Goal: Task Accomplishment & Management: Manage account settings

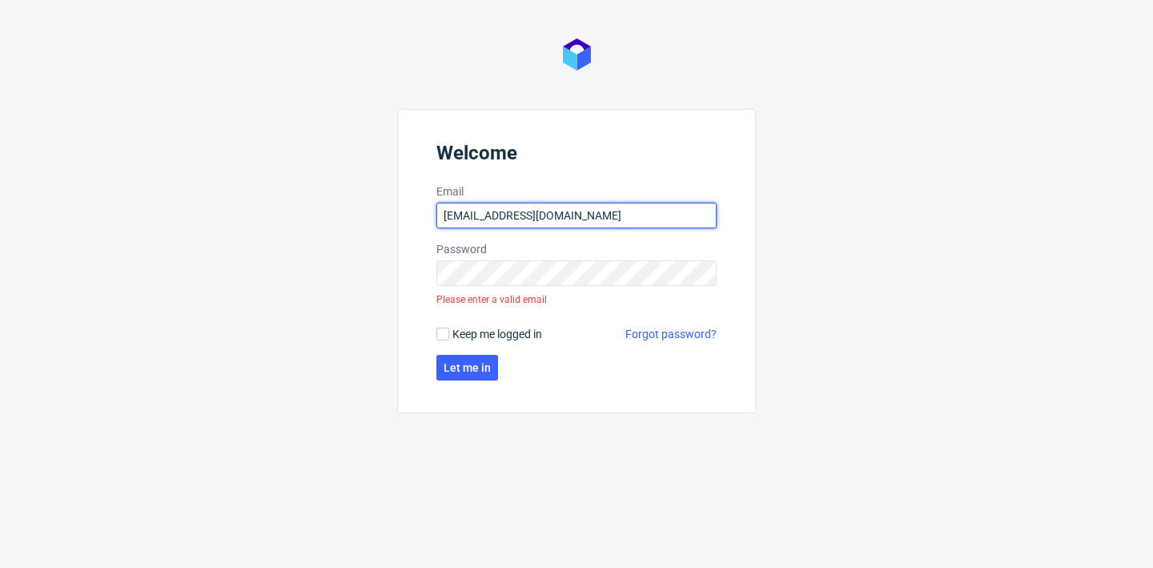
type input "d.grosicki@partners.com.pl"
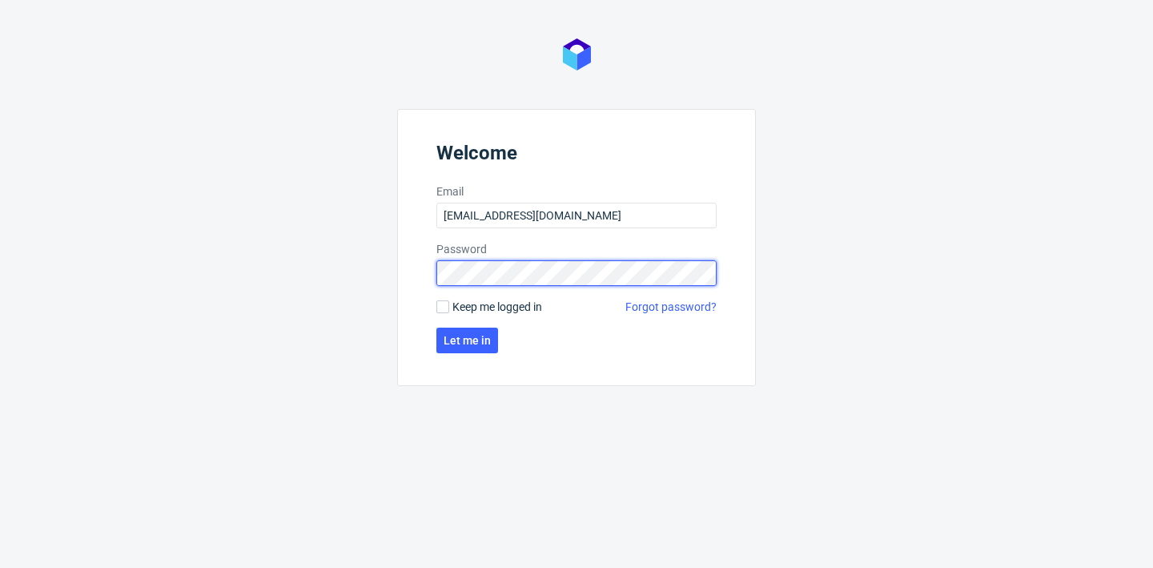
click at [466, 340] on button "Let me in" at bounding box center [467, 340] width 62 height 26
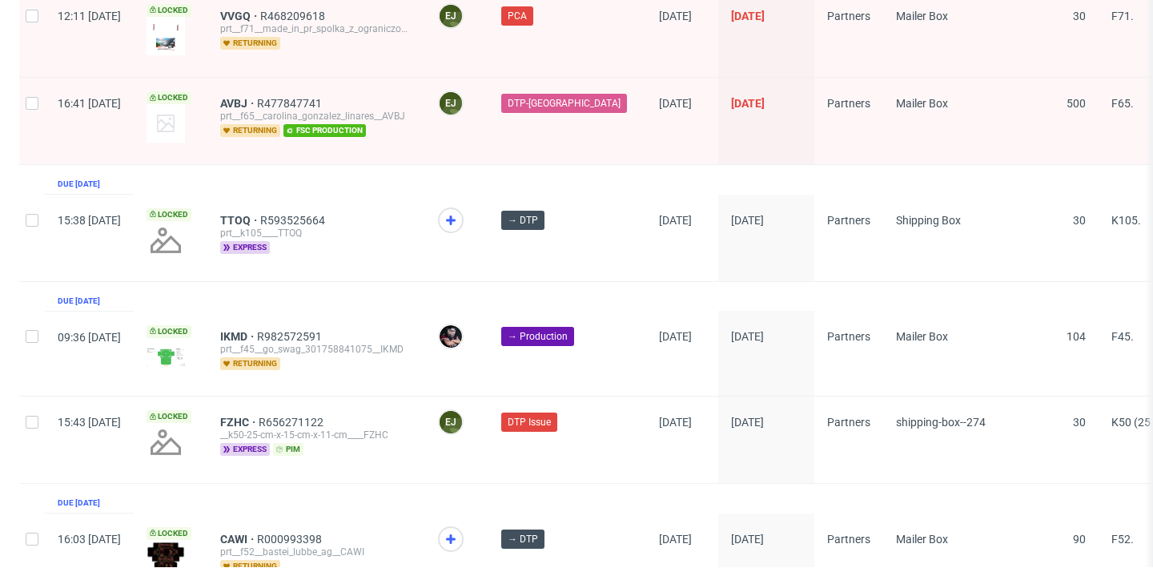
scroll to position [2724, 0]
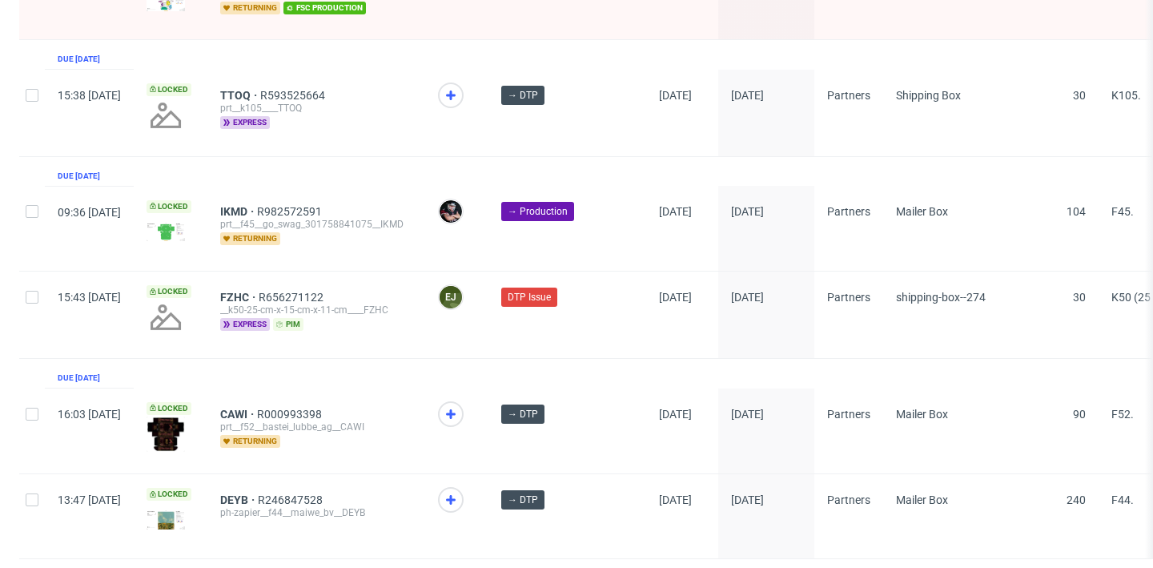
scroll to position [2694, 0]
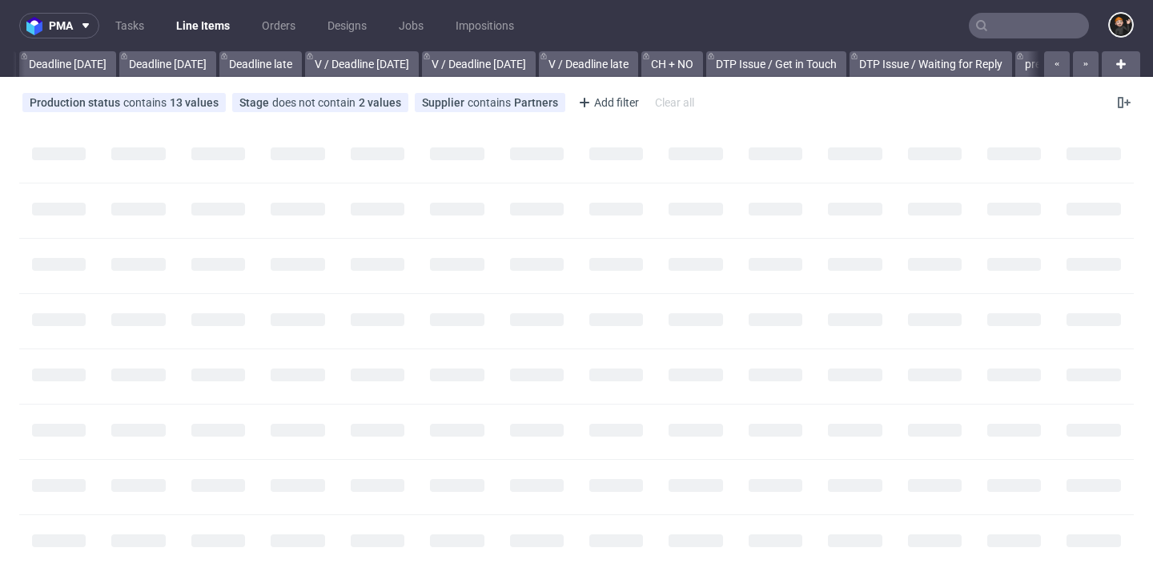
scroll to position [0, 1928]
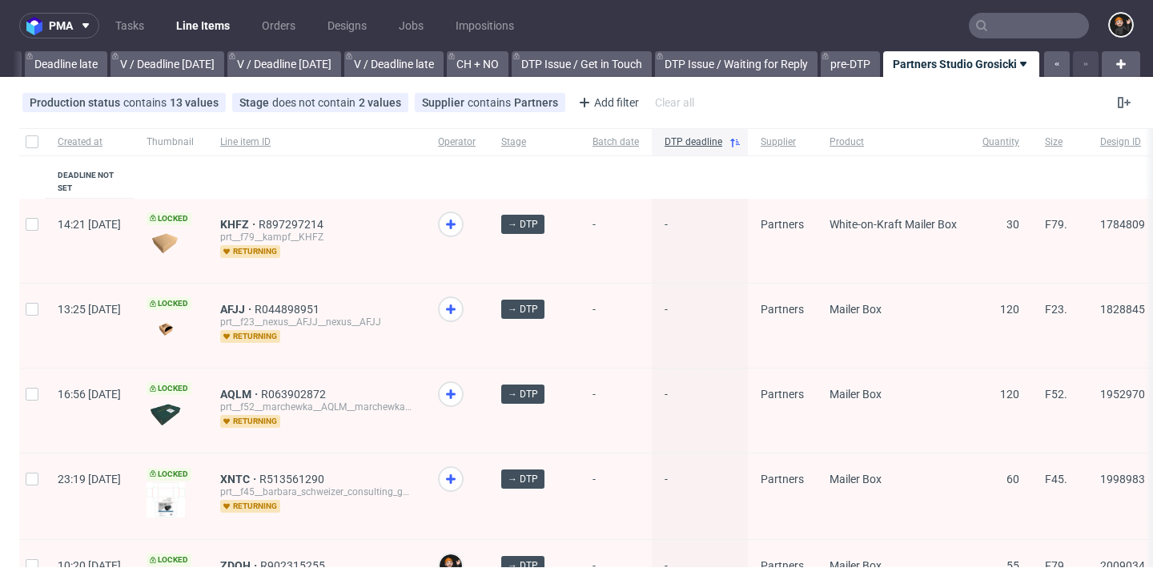
drag, startPoint x: 737, startPoint y: 340, endPoint x: 735, endPoint y: 348, distance: 8.2
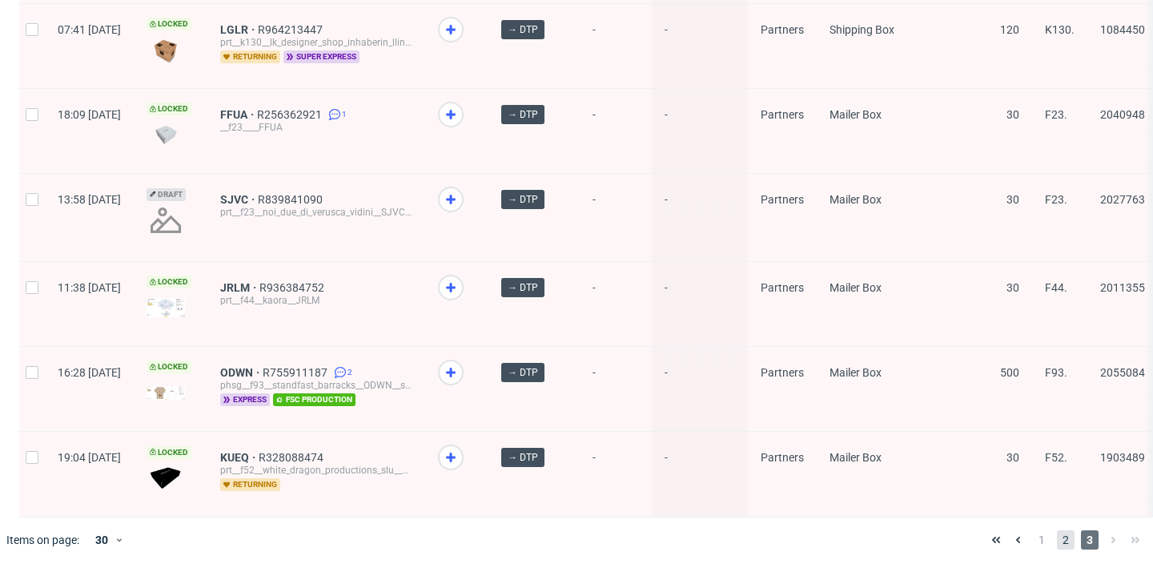
click at [1058, 537] on span "2" at bounding box center [1066, 539] width 18 height 19
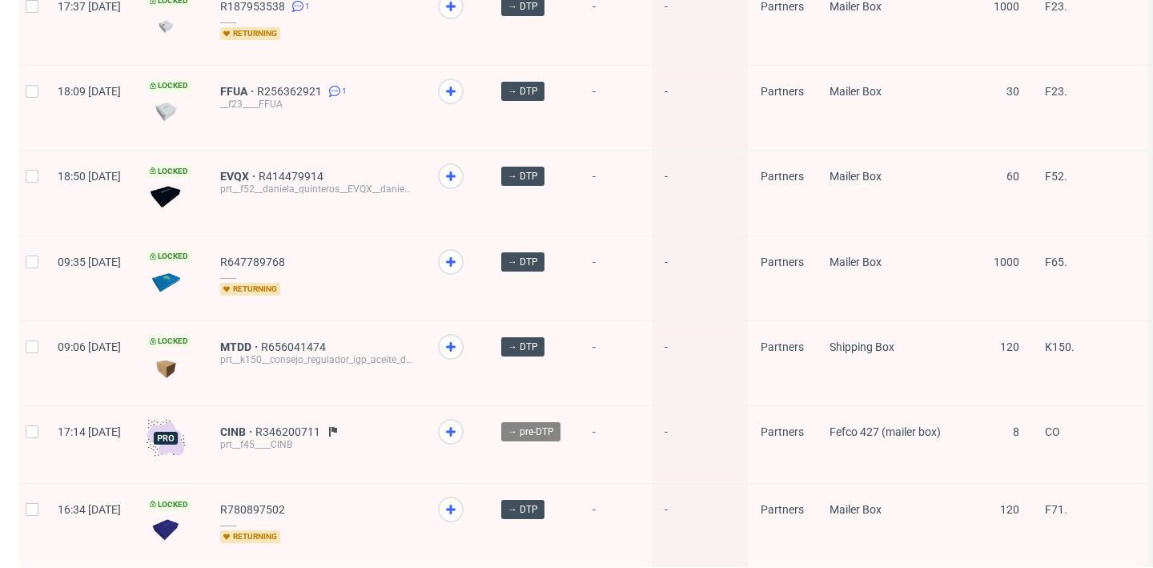
scroll to position [2241, 0]
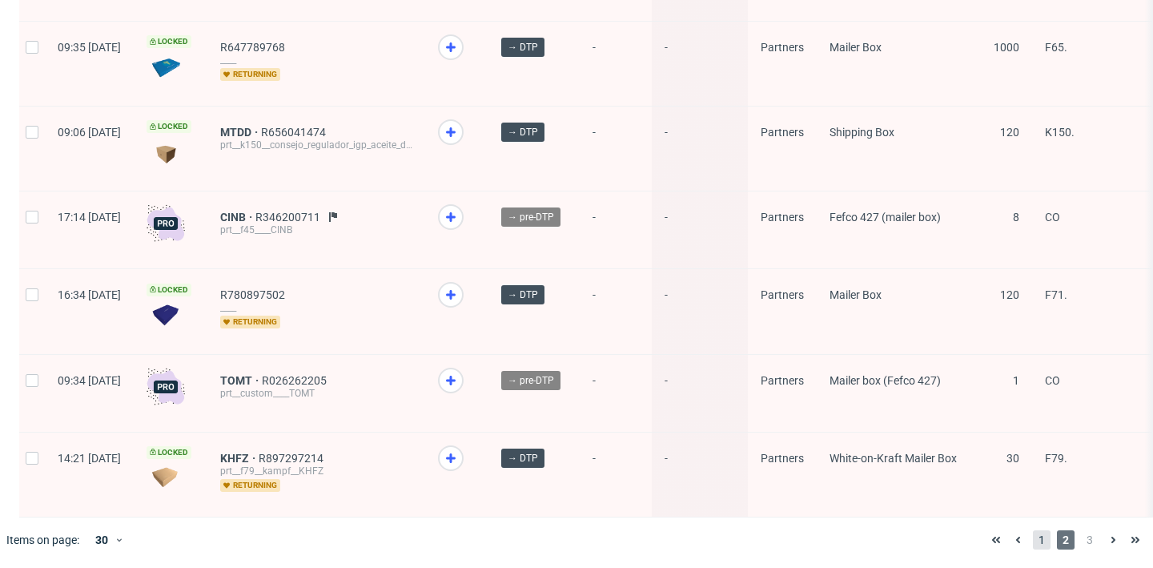
click at [1034, 537] on span "1" at bounding box center [1042, 539] width 18 height 19
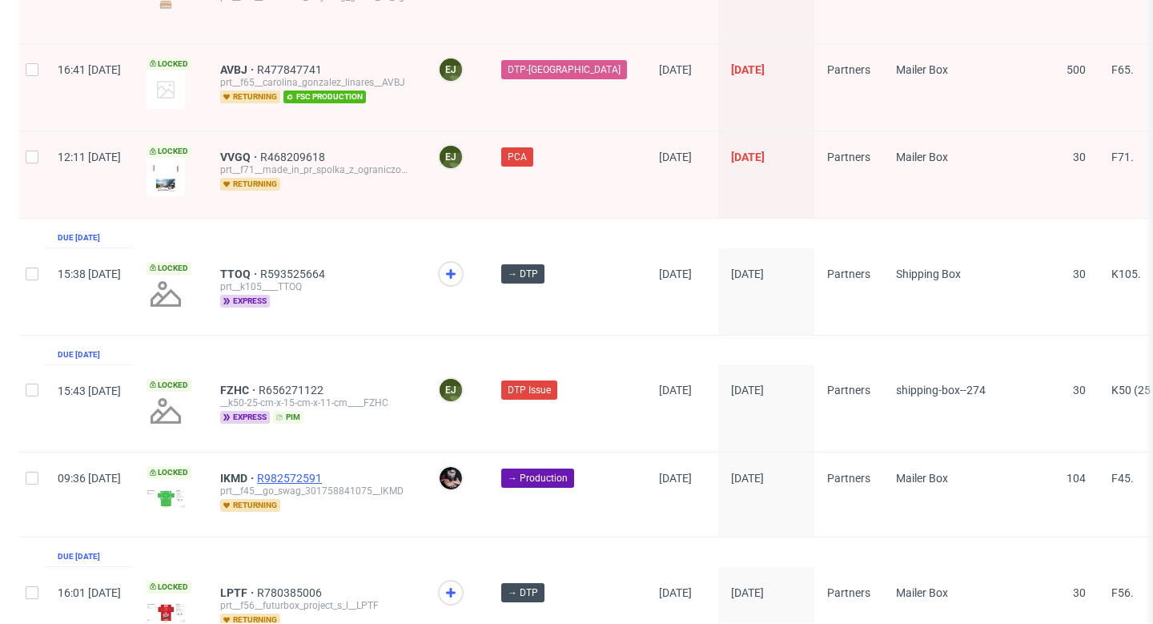
scroll to position [2667, 0]
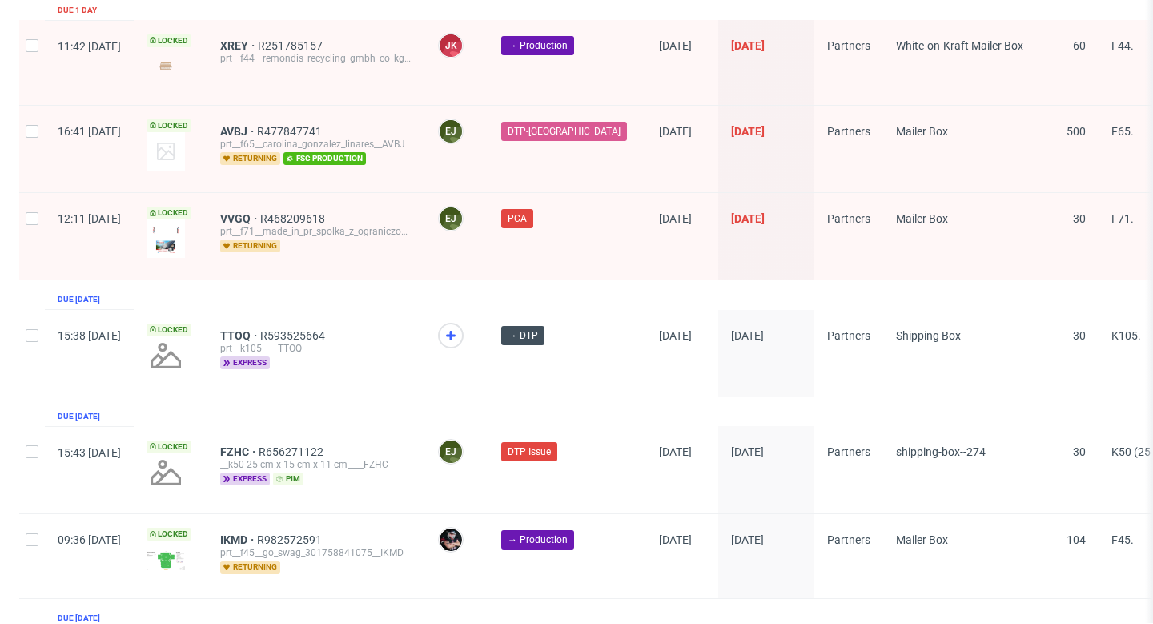
scroll to position [2667, 0]
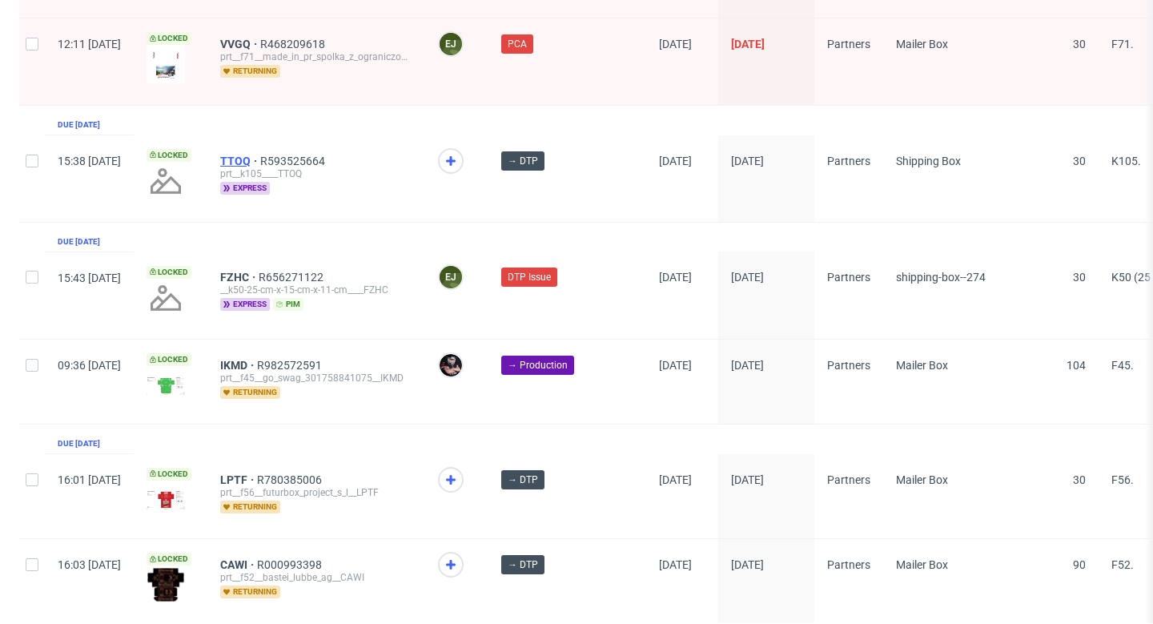
click at [260, 155] on span "TTOQ" at bounding box center [240, 161] width 40 height 13
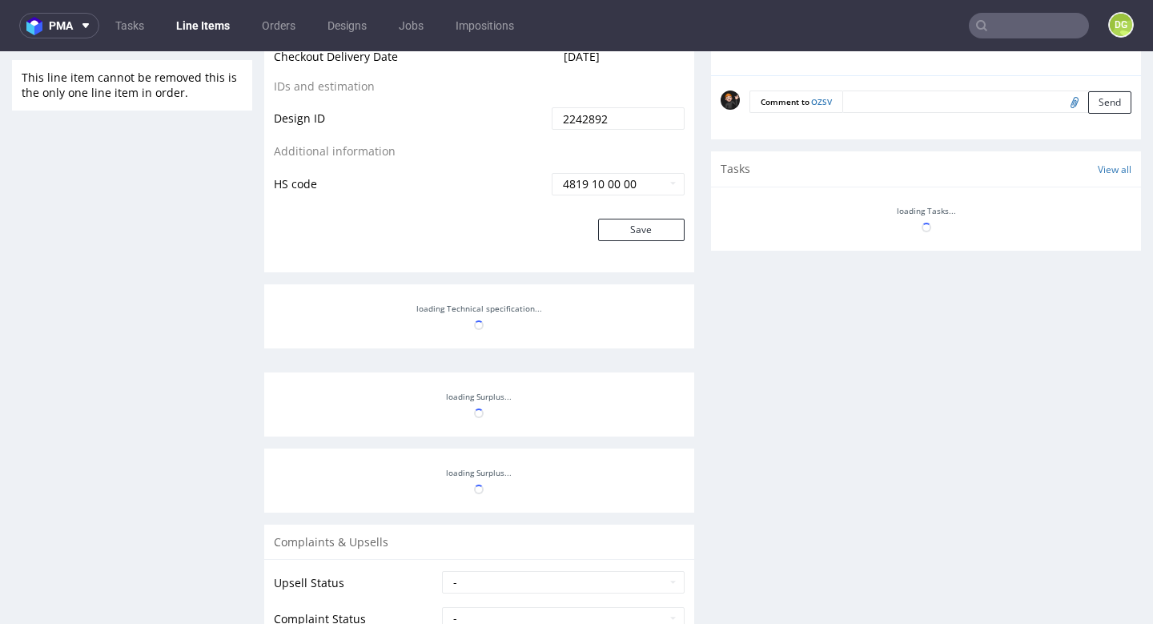
scroll to position [889, 0]
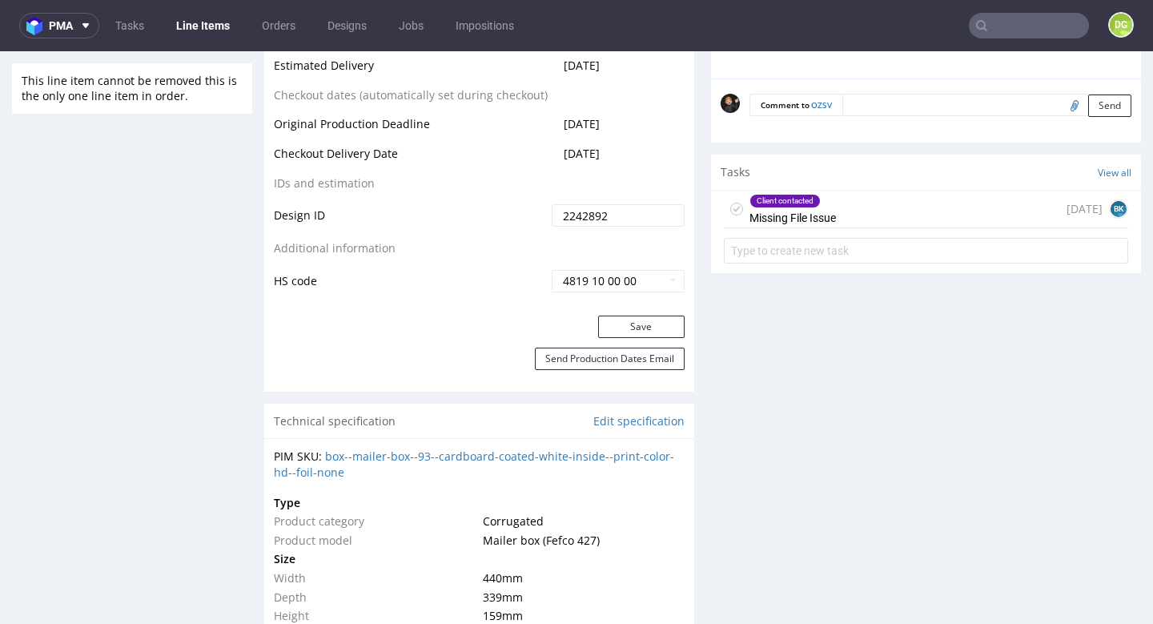
click at [925, 208] on div "Client contacted Missing File Issue 2 months ago BK" at bounding box center [926, 210] width 404 height 38
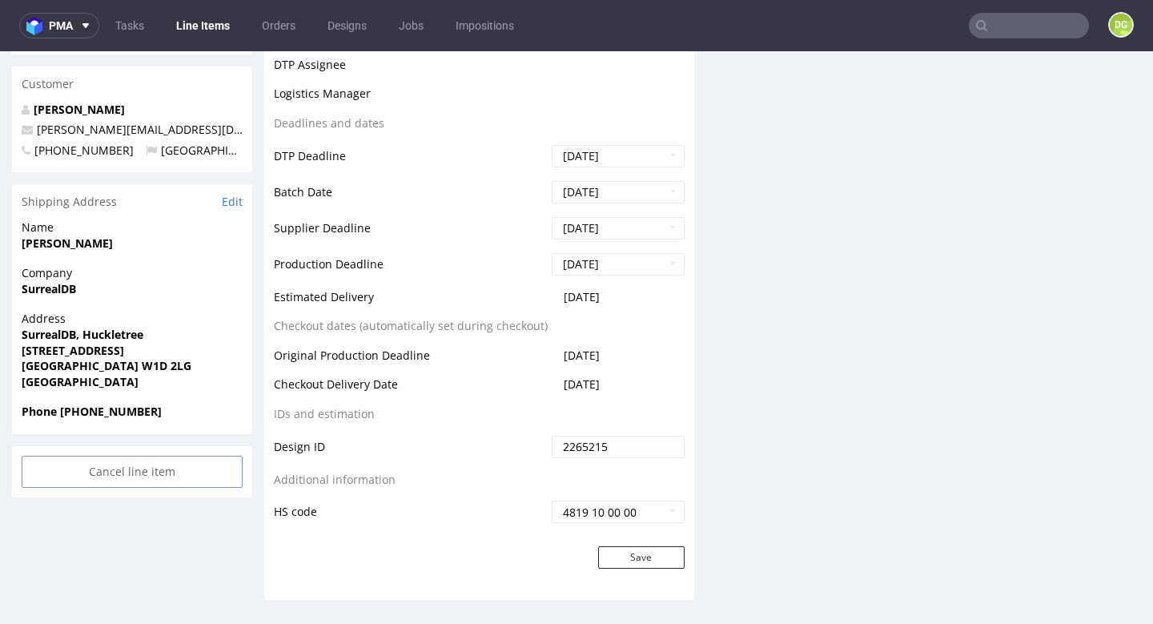
scroll to position [4, 0]
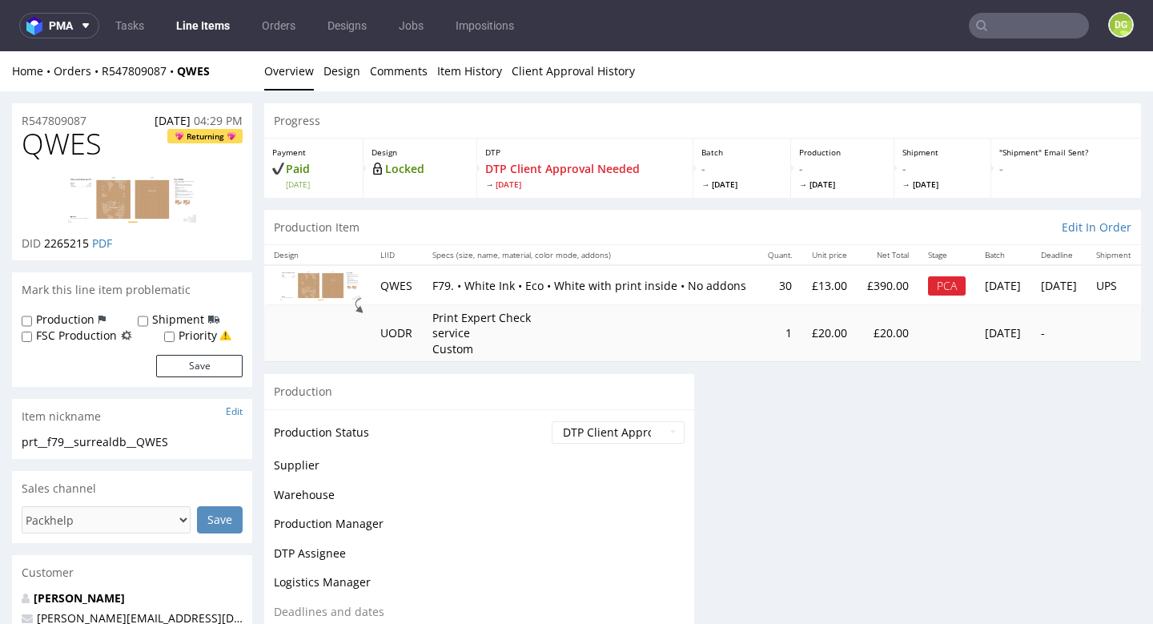
click at [637, 110] on div "Progress" at bounding box center [702, 120] width 877 height 35
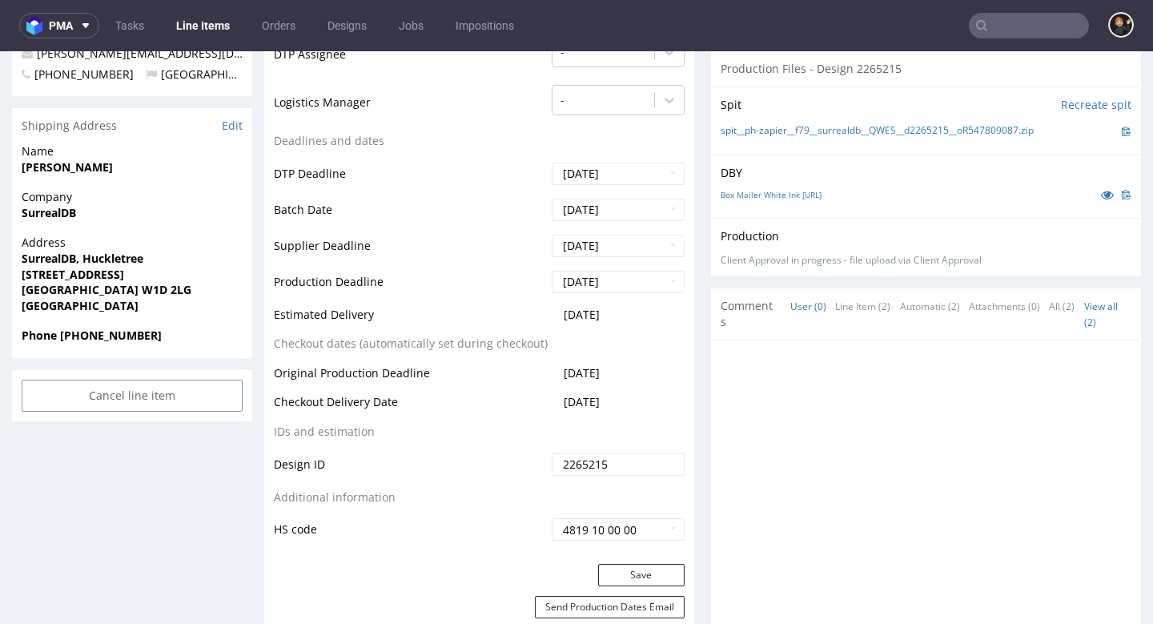
scroll to position [872, 0]
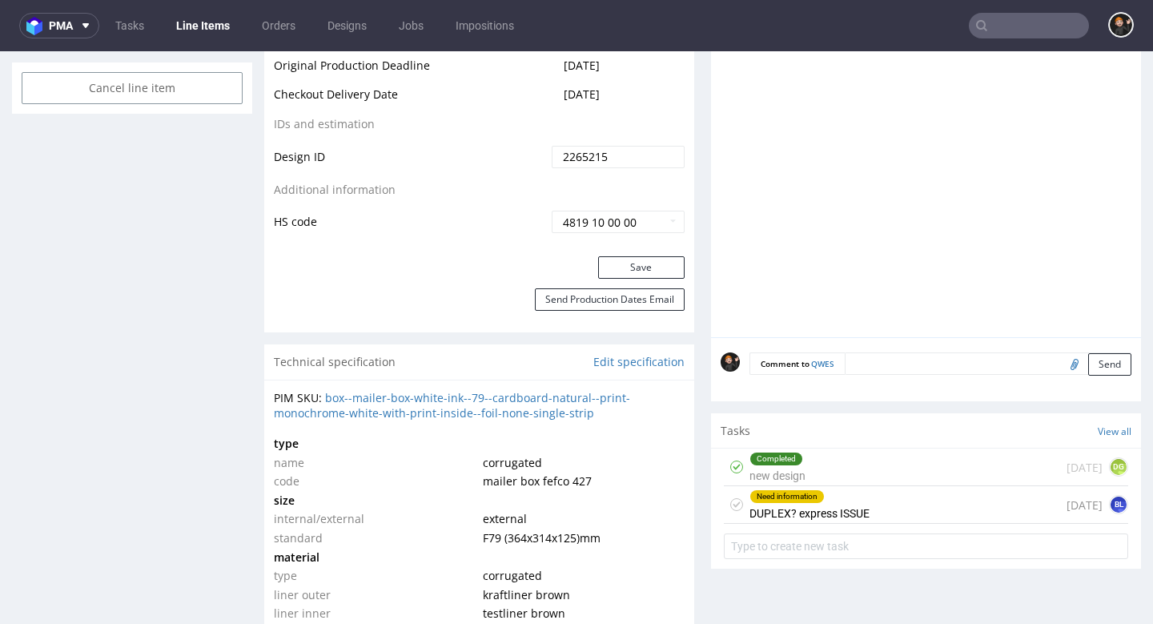
click at [837, 500] on div "Need information DUPLEX? express ISSUE" at bounding box center [809, 504] width 120 height 37
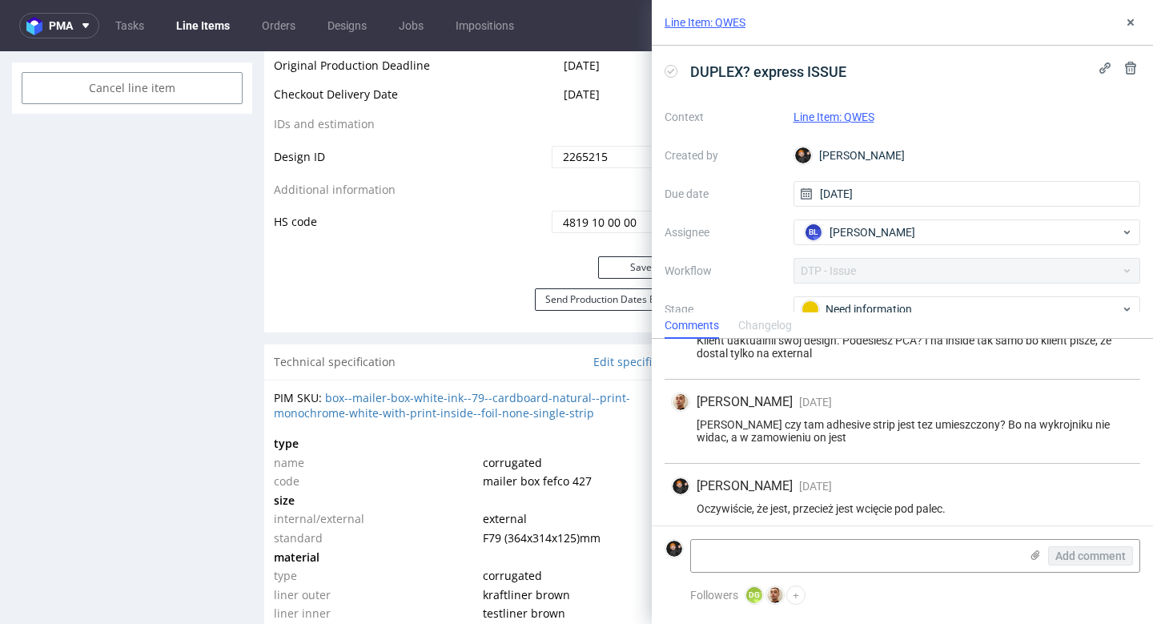
scroll to position [335, 0]
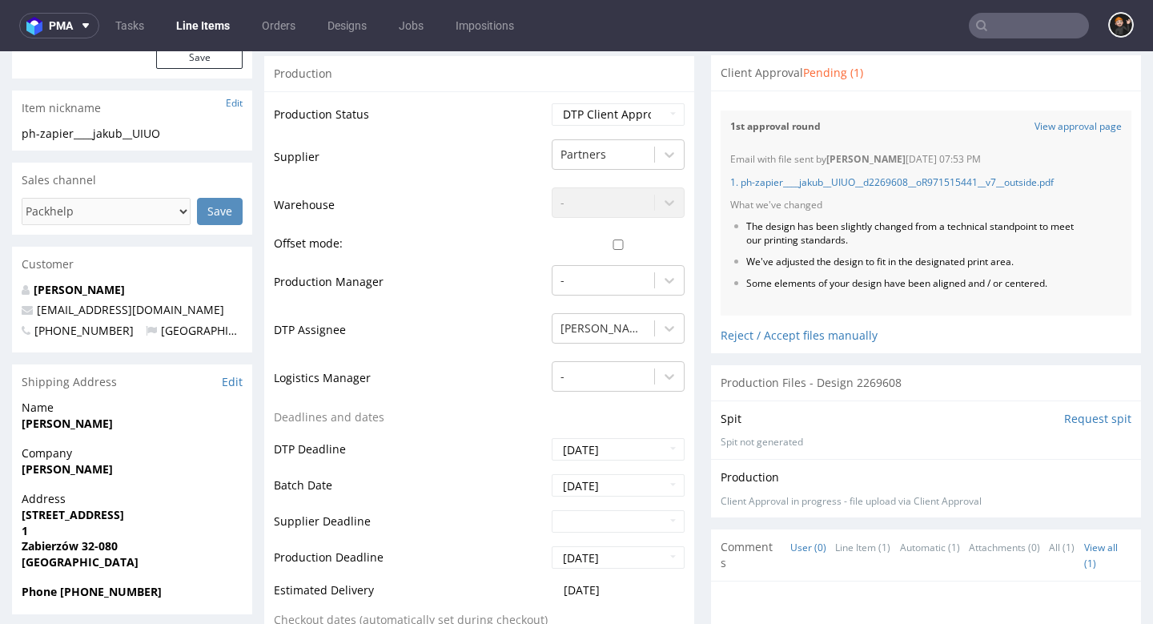
scroll to position [470, 0]
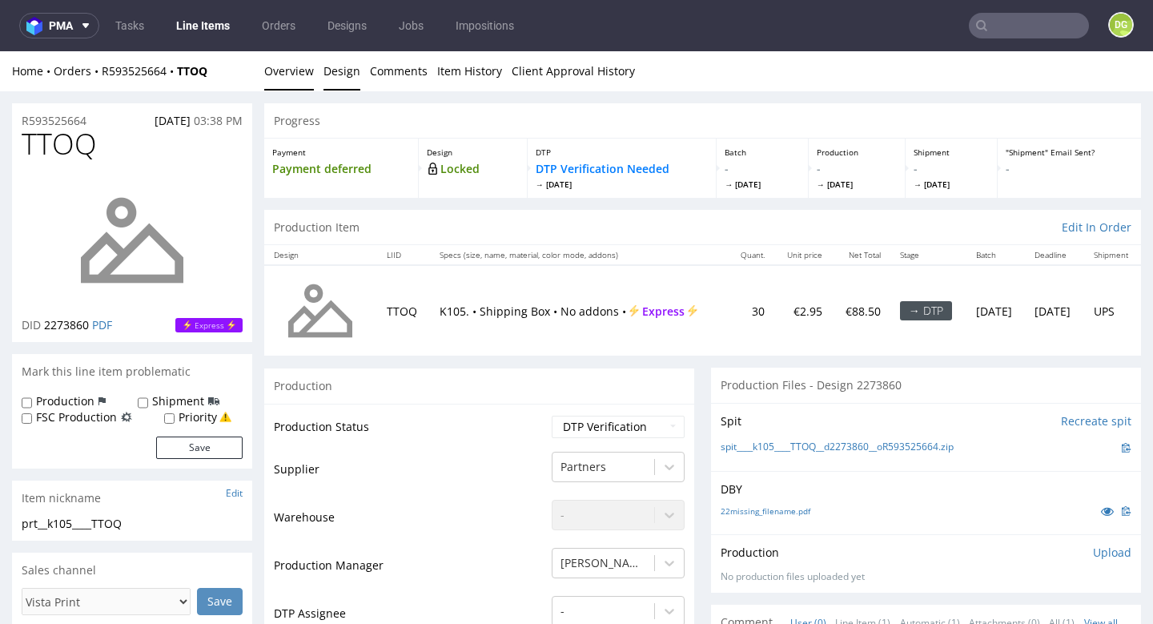
click at [339, 63] on link "Design" at bounding box center [341, 70] width 37 height 39
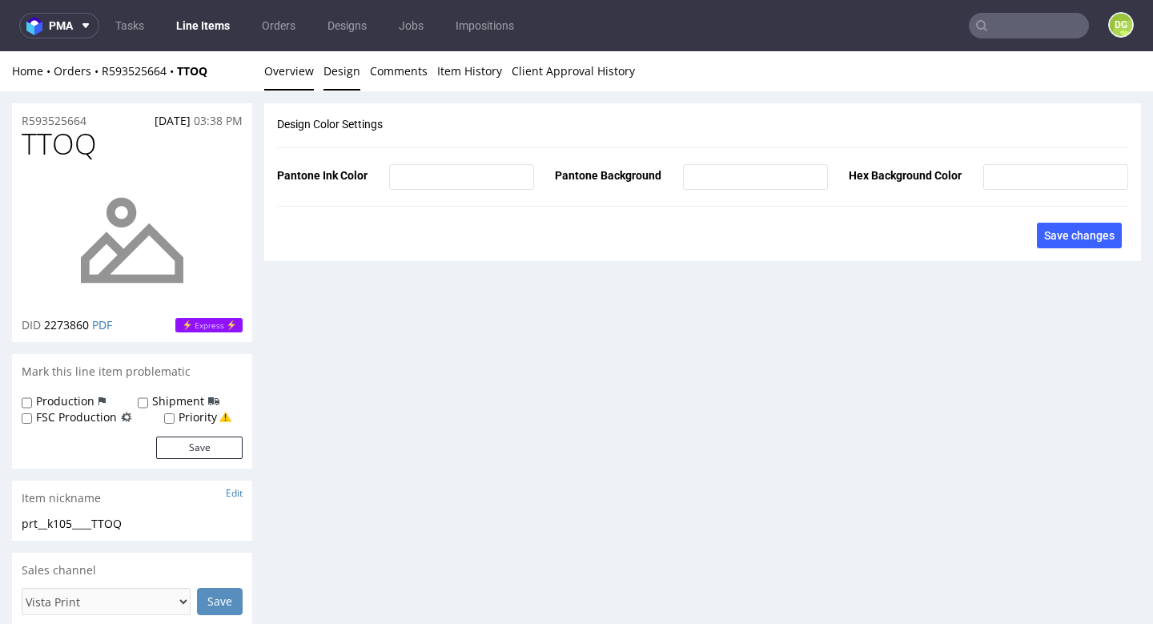
click at [299, 78] on link "Overview" at bounding box center [289, 70] width 50 height 39
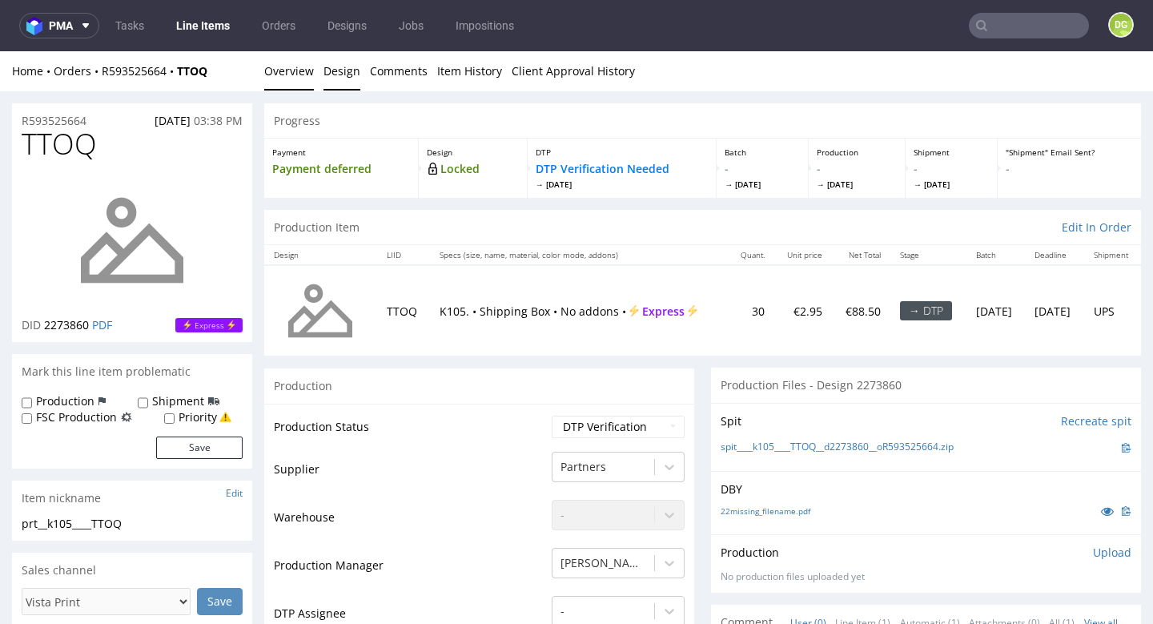
click at [345, 73] on link "Design" at bounding box center [341, 70] width 37 height 39
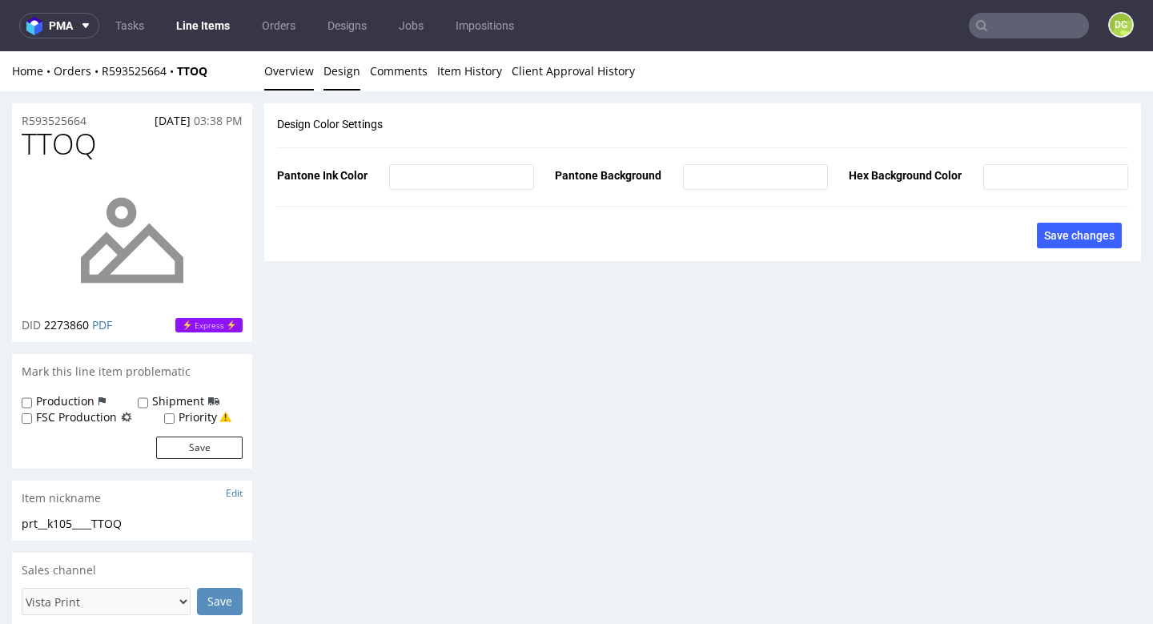
click at [311, 66] on link "Overview" at bounding box center [289, 70] width 50 height 39
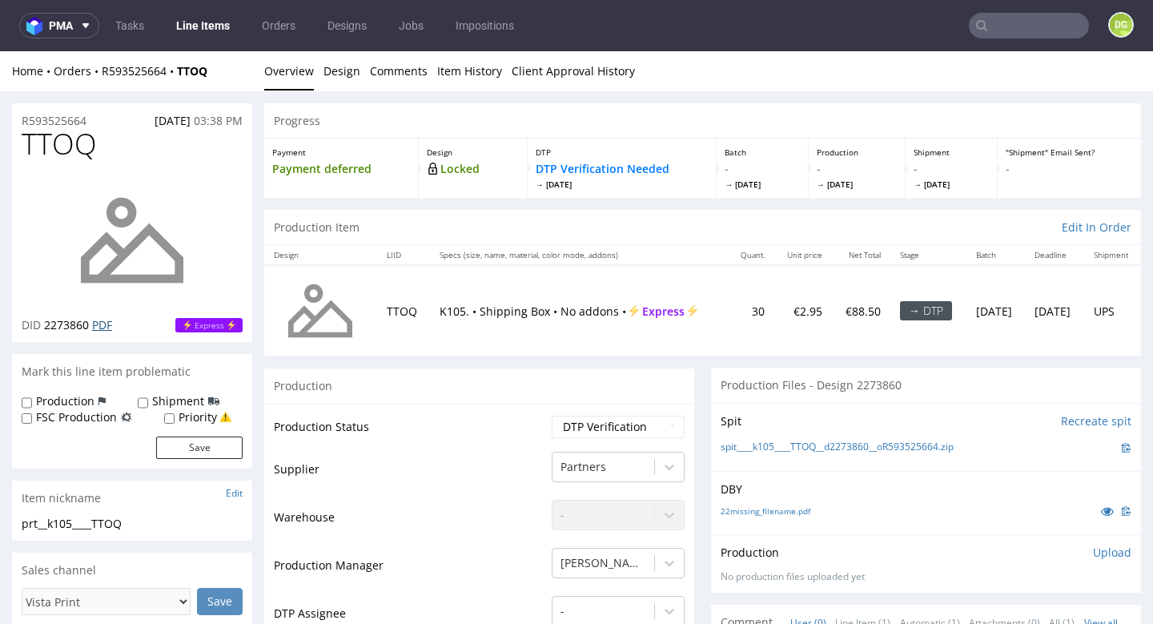
click at [104, 325] on link "PDF" at bounding box center [102, 324] width 20 height 15
click at [67, 142] on span "TTOQ" at bounding box center [59, 144] width 75 height 32
click at [67, 143] on span "TTOQ" at bounding box center [59, 144] width 75 height 32
copy span "TTOQ"
select select "dtp_in_process"
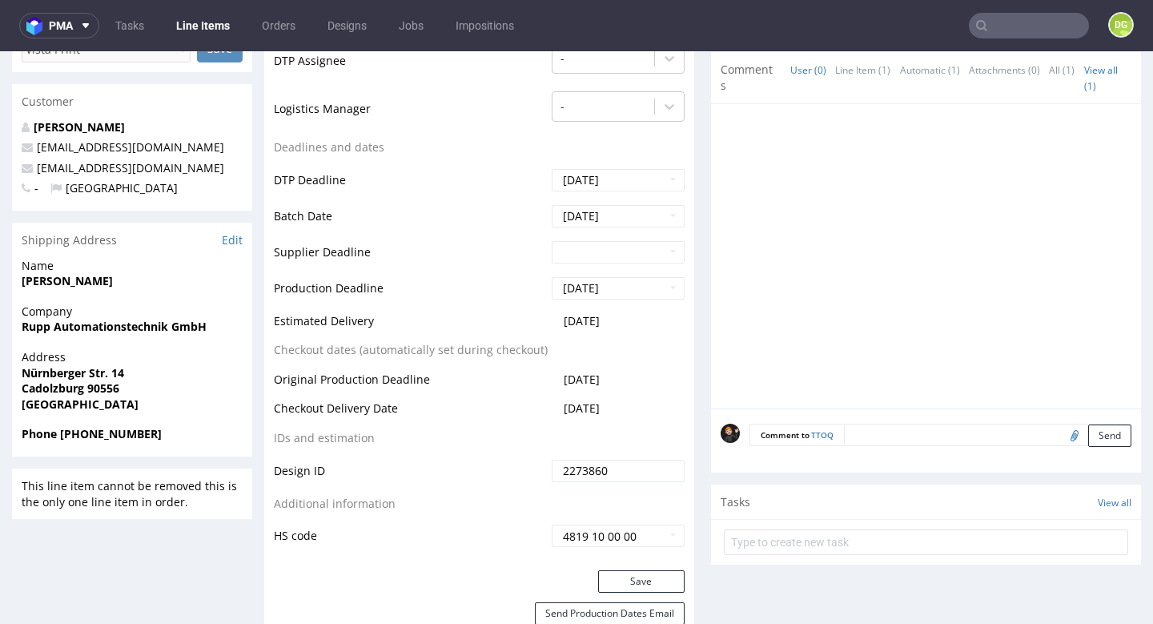
scroll to position [880, 0]
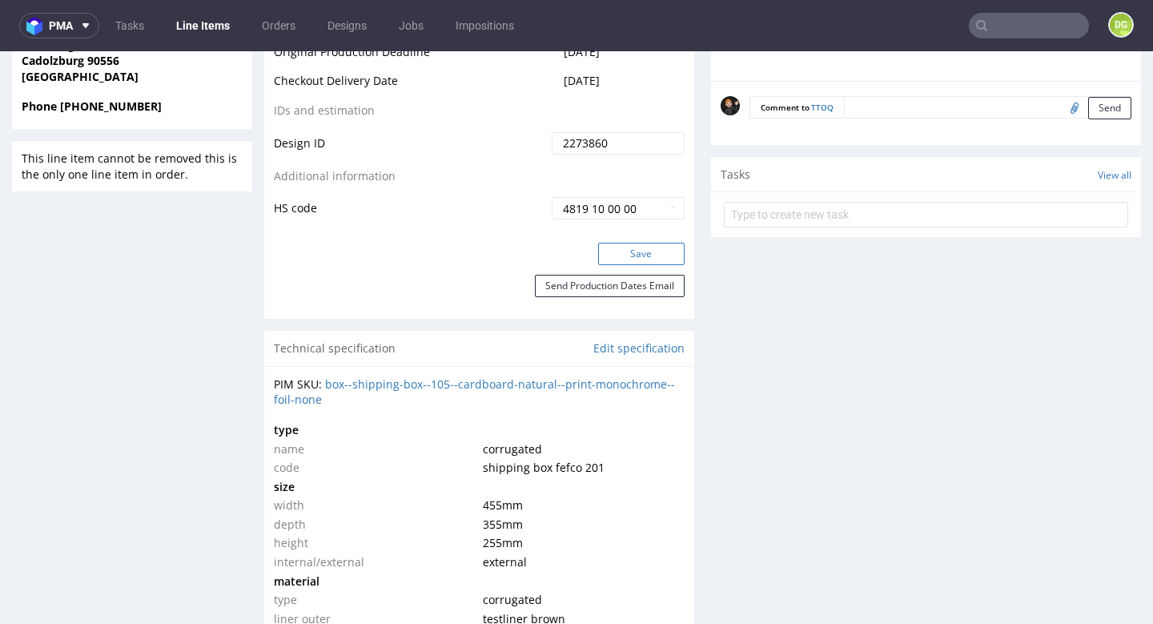
click at [626, 245] on button "Save" at bounding box center [641, 254] width 86 height 22
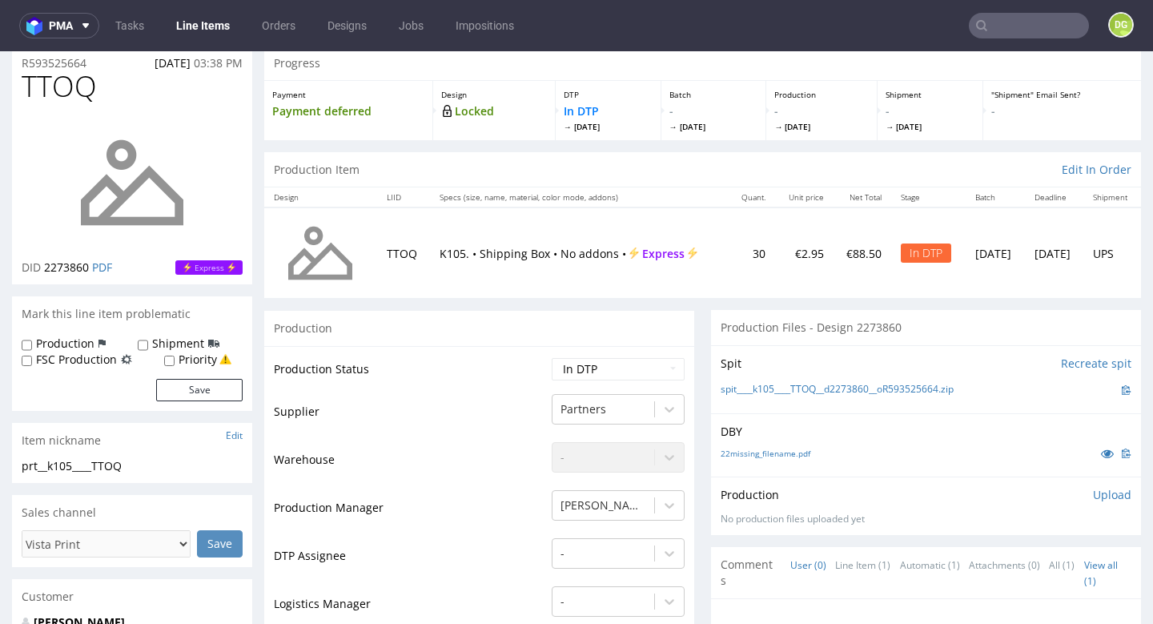
scroll to position [0, 0]
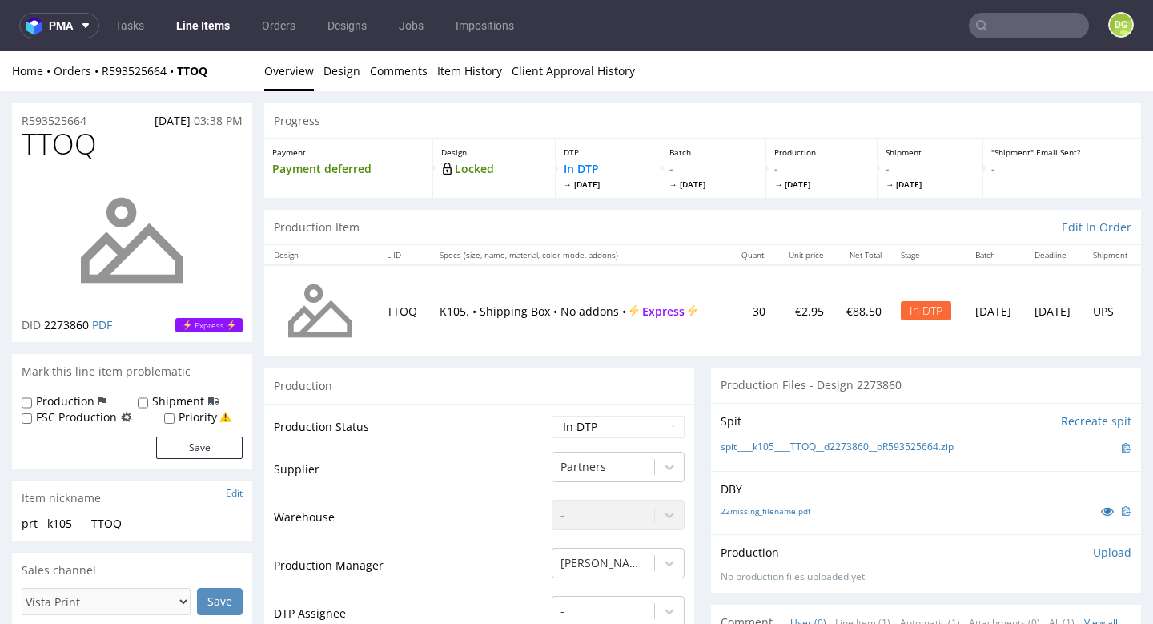
click at [219, 28] on link "Line Items" at bounding box center [203, 26] width 73 height 26
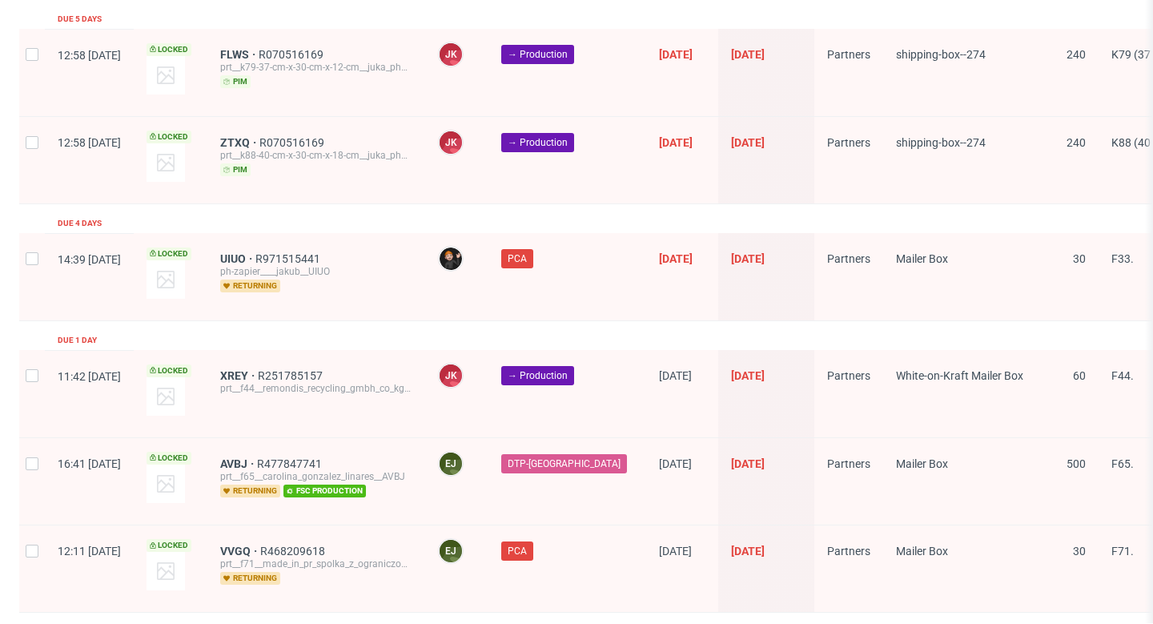
scroll to position [2672, 0]
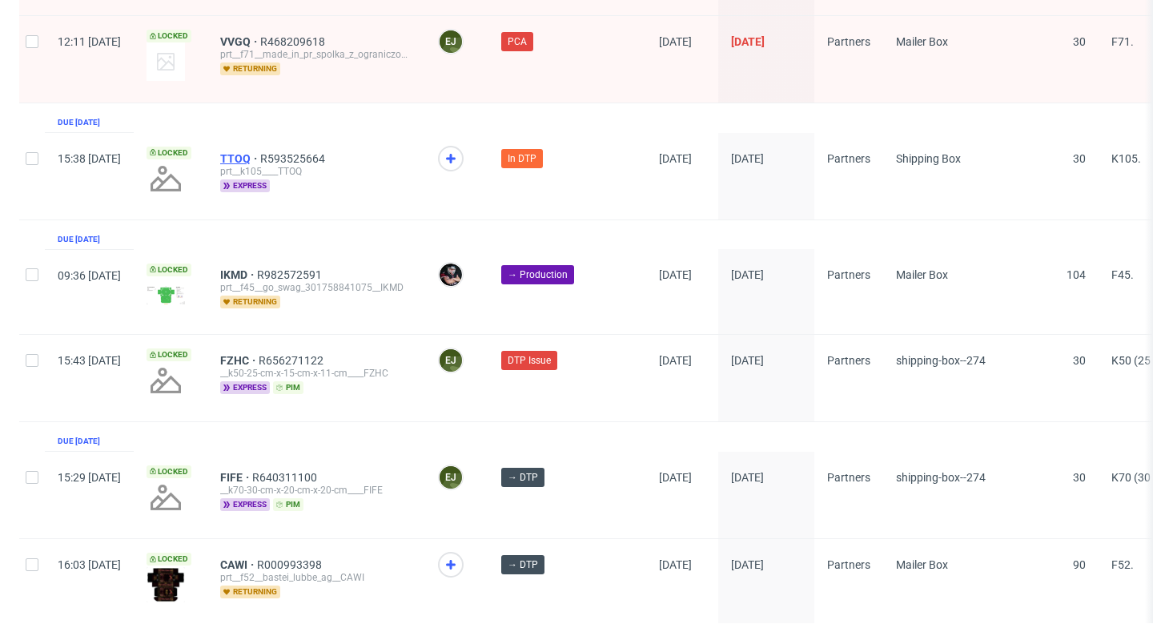
click at [260, 152] on span "TTOQ" at bounding box center [240, 158] width 40 height 13
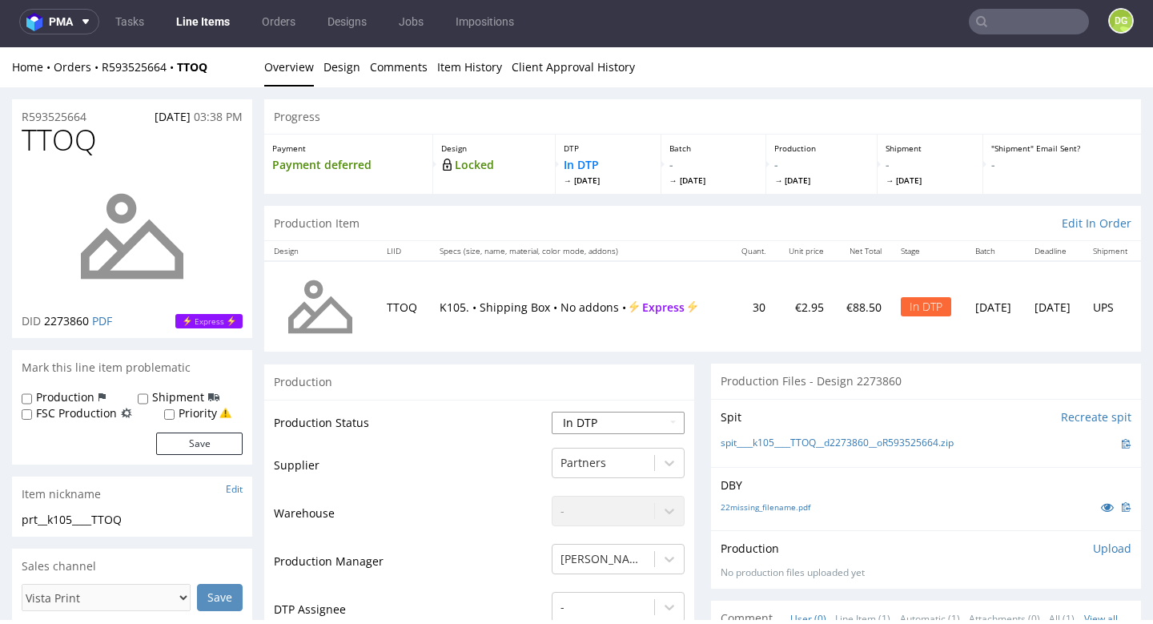
select select "dtp_ca_needed"
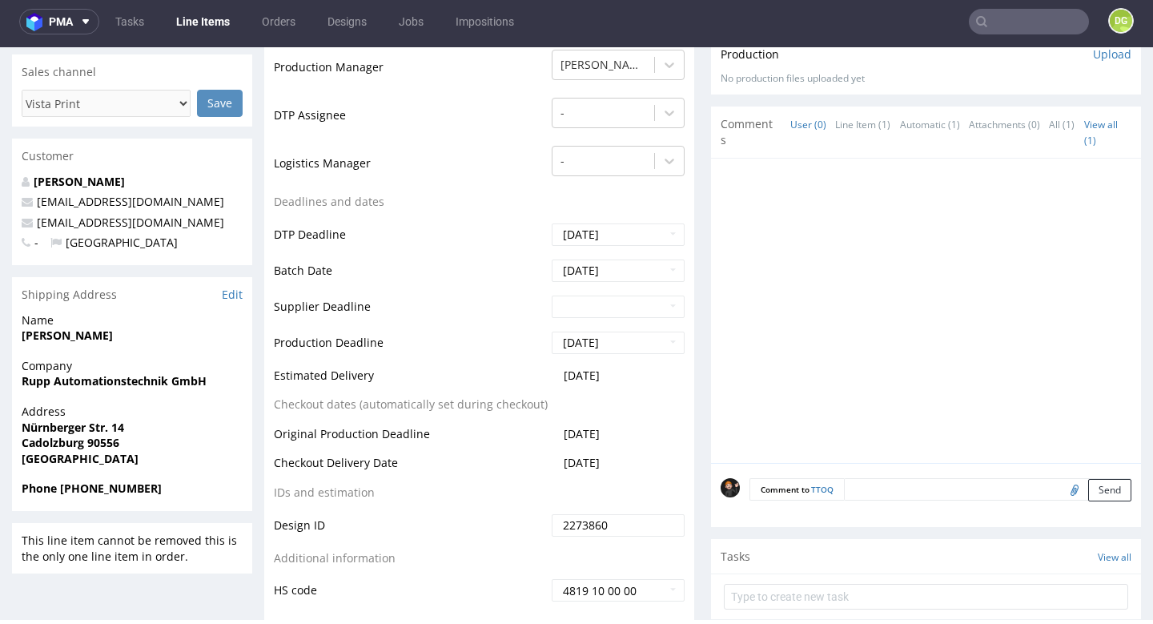
scroll to position [832, 0]
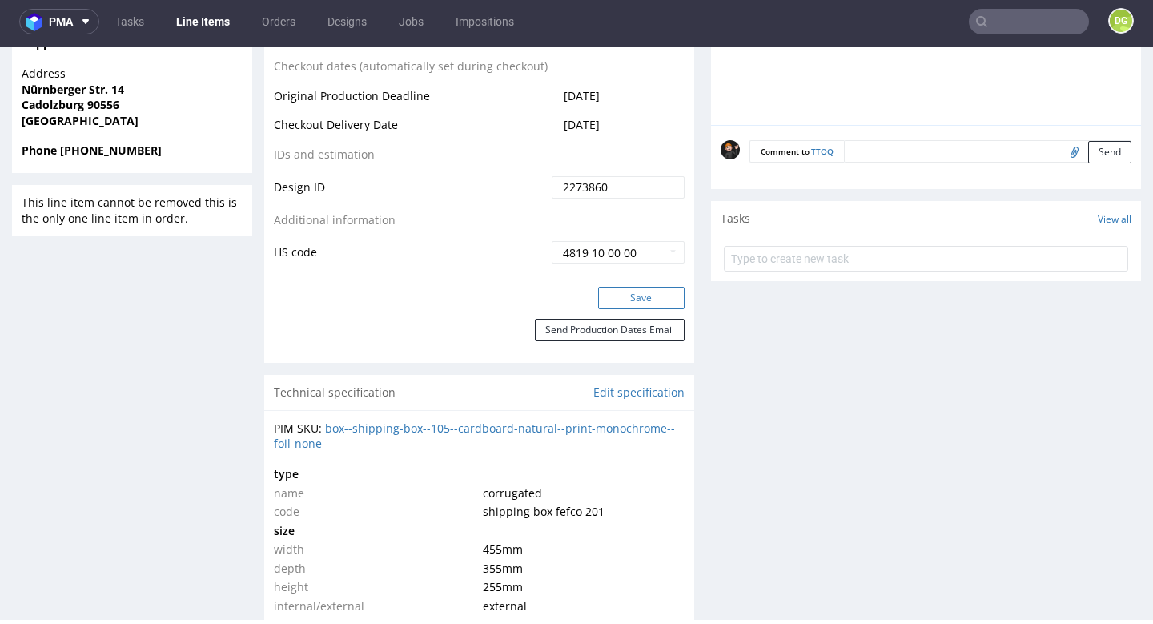
click at [611, 295] on button "Save" at bounding box center [641, 298] width 86 height 22
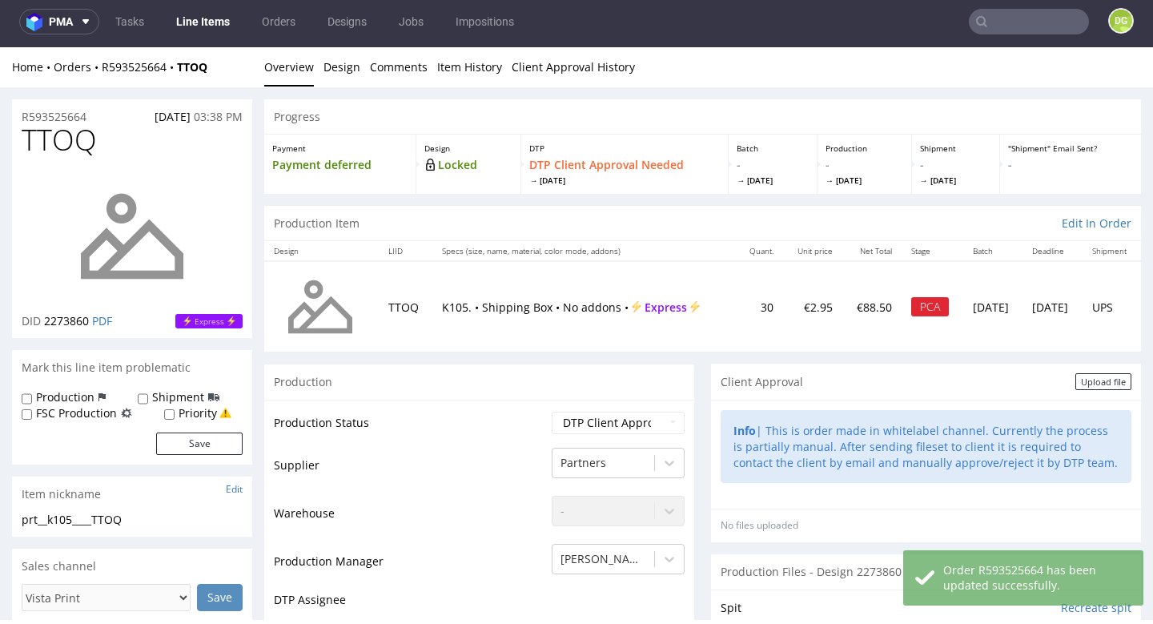
scroll to position [18, 0]
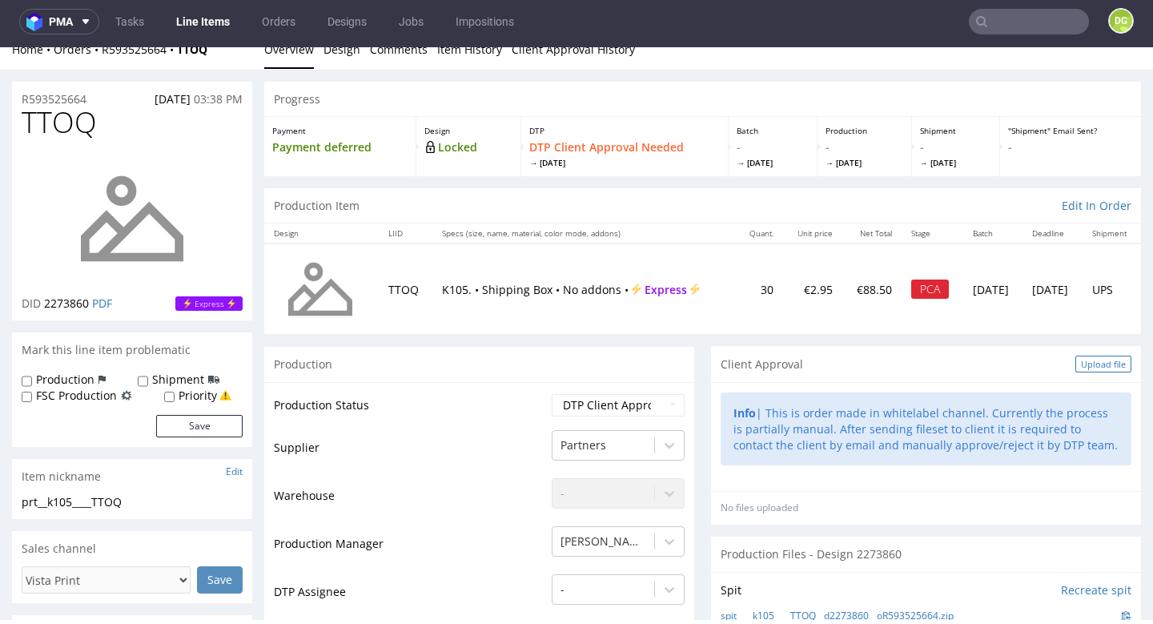
click at [1079, 364] on div "Upload file" at bounding box center [1103, 363] width 56 height 17
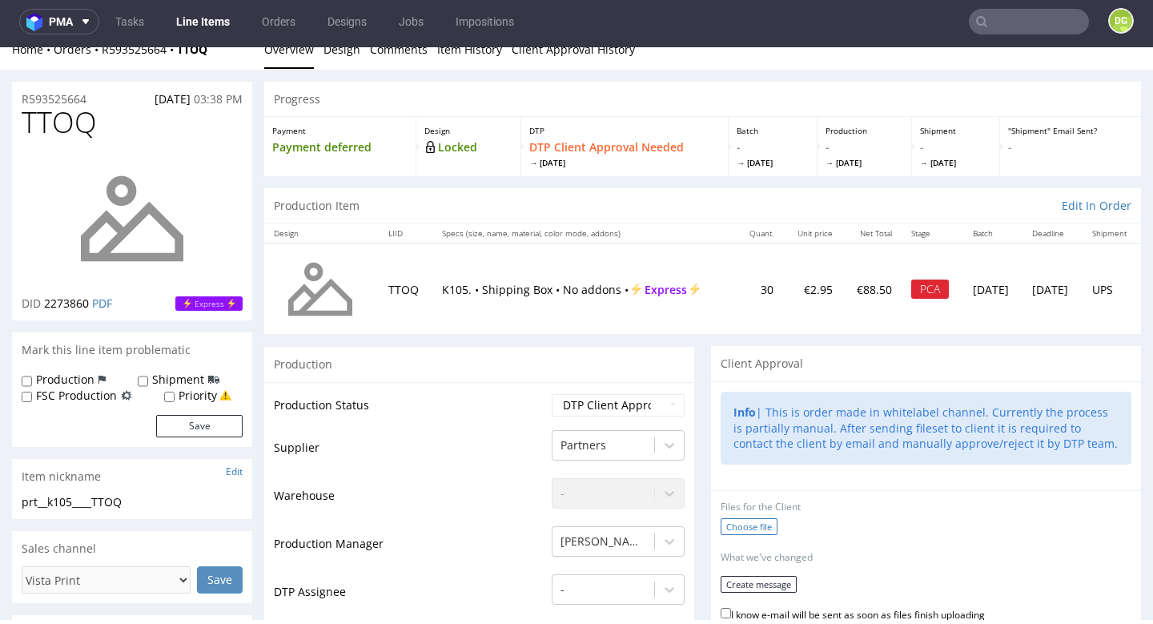
click at [736, 523] on label "Choose file" at bounding box center [749, 526] width 57 height 17
click at [0, 47] on input "Choose file" at bounding box center [0, 47] width 0 height 0
drag, startPoint x: 1082, startPoint y: 444, endPoint x: 714, endPoint y: 408, distance: 369.1
click at [721, 408] on div "Info | This is order made in whitelabel channel. Currently the process is parti…" at bounding box center [926, 427] width 411 height 73
copy div "Info | This is order made in whitelabel channel. Currently the process is parti…"
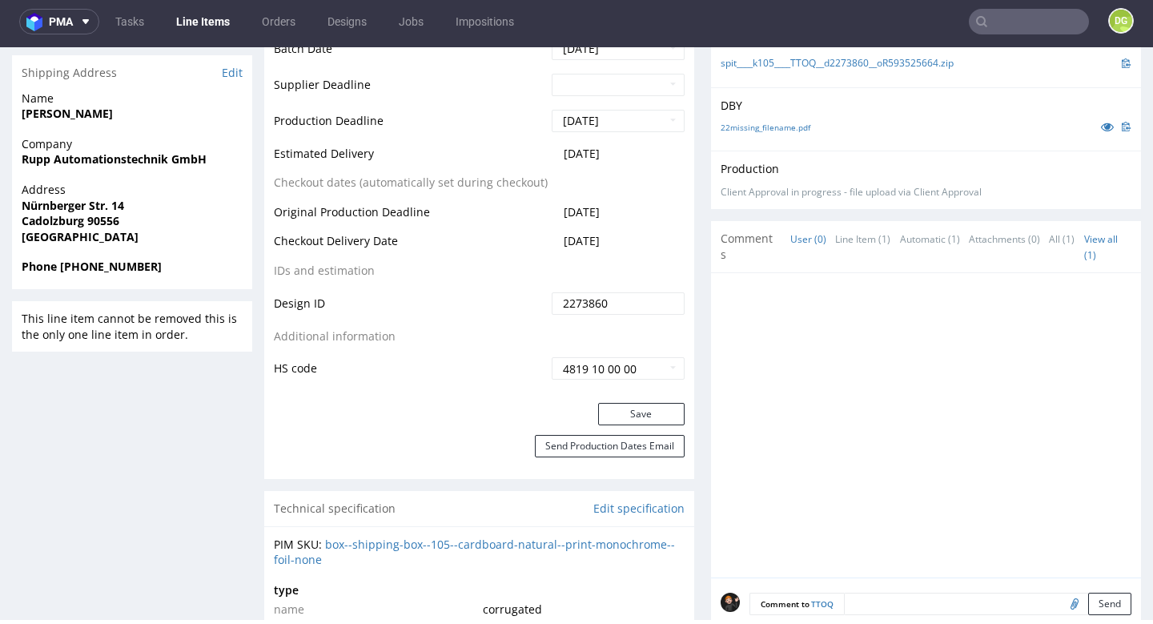
scroll to position [886, 0]
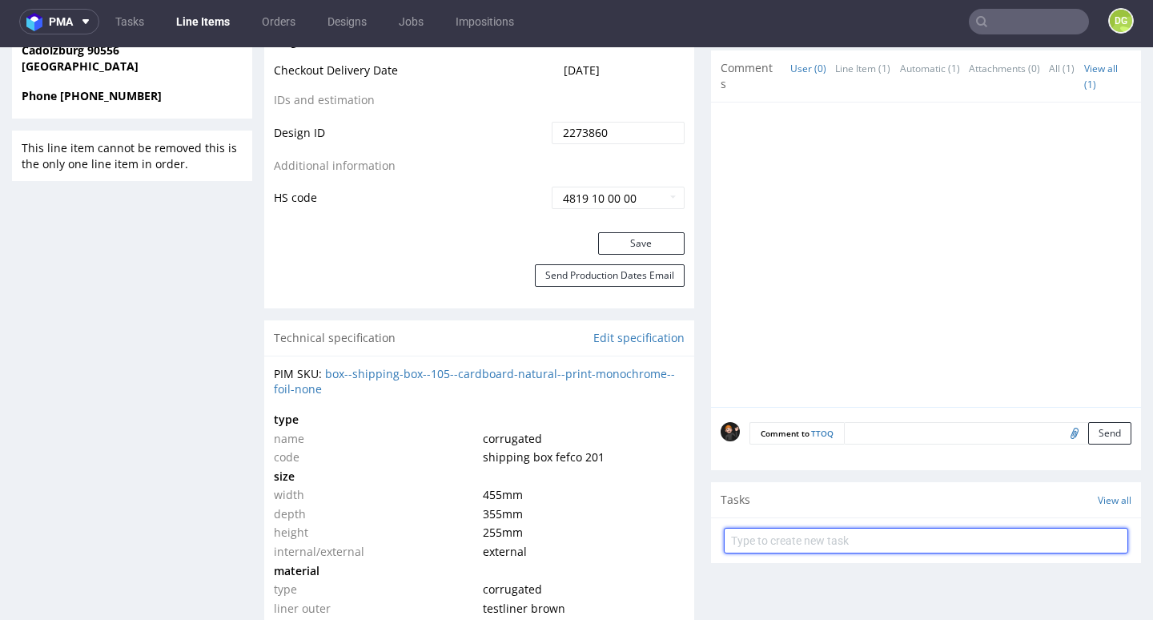
click at [804, 528] on input "text" at bounding box center [926, 541] width 404 height 26
type input "MANUAL PCA"
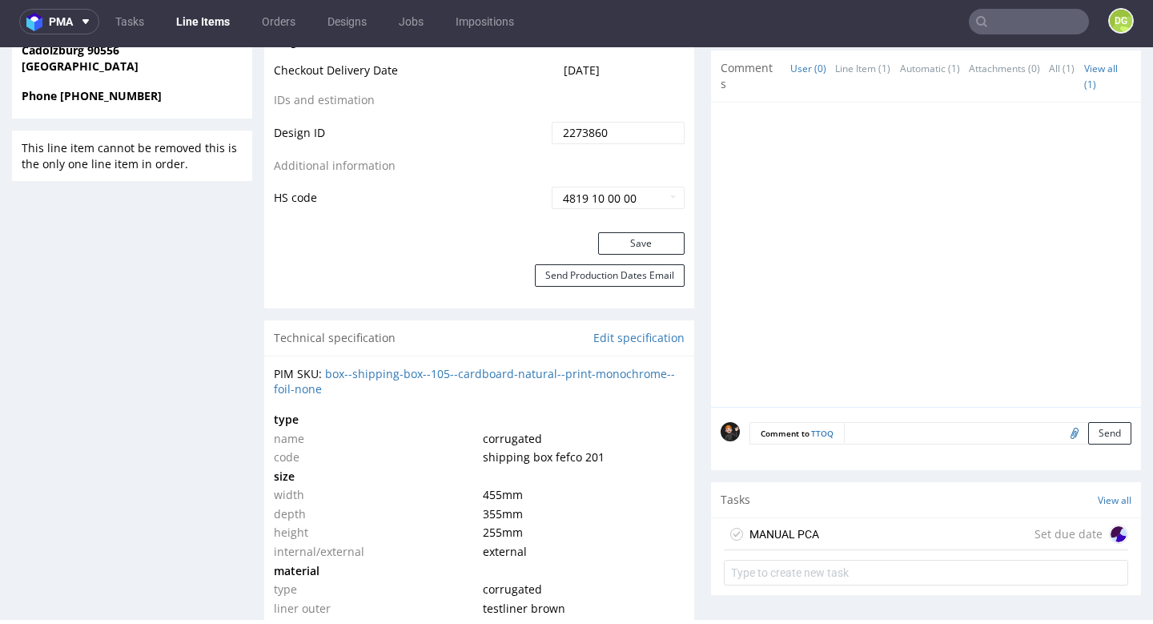
click at [823, 519] on div "MANUAL PCA Set due date" at bounding box center [926, 534] width 404 height 32
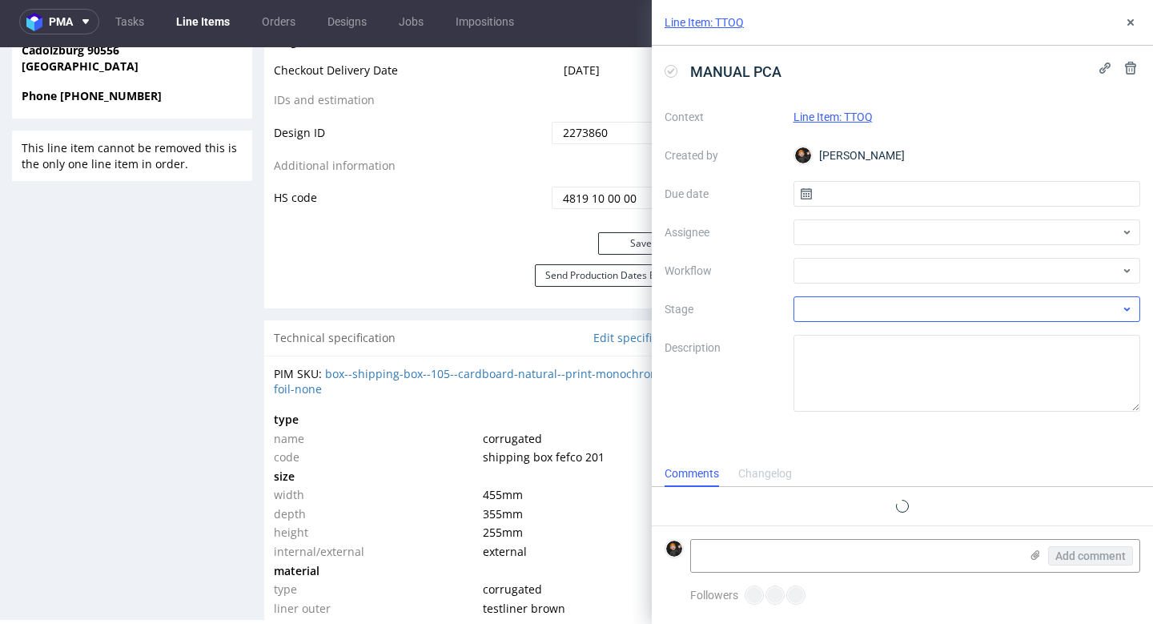
scroll to position [13, 0]
click at [872, 203] on input "text" at bounding box center [966, 194] width 347 height 26
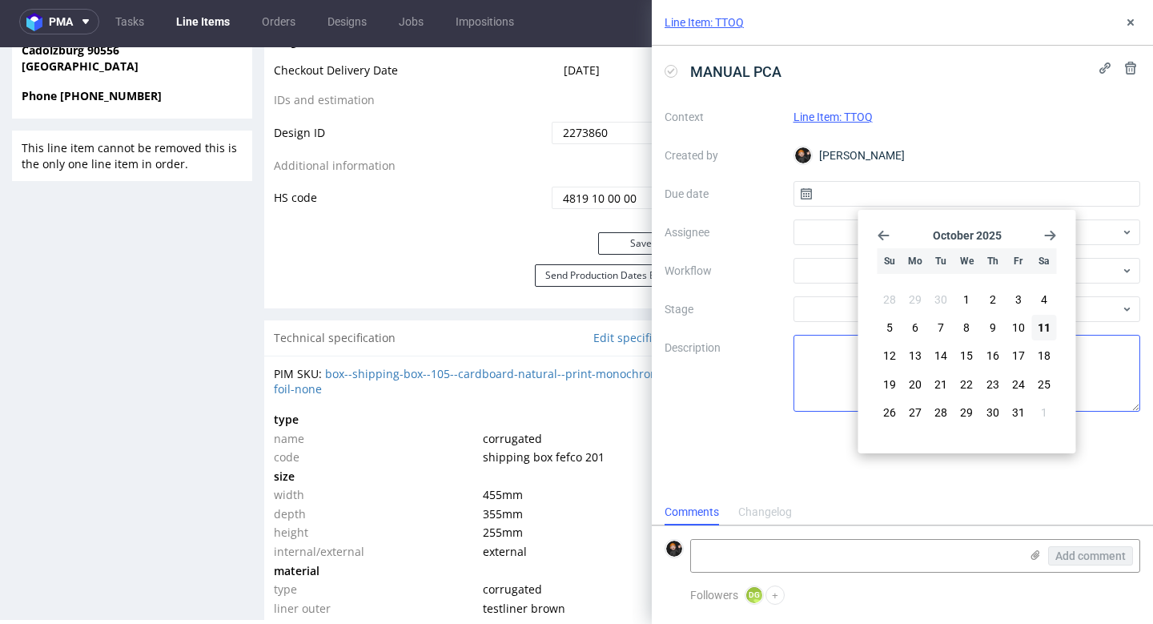
click at [890, 358] on span "12" at bounding box center [889, 355] width 13 height 16
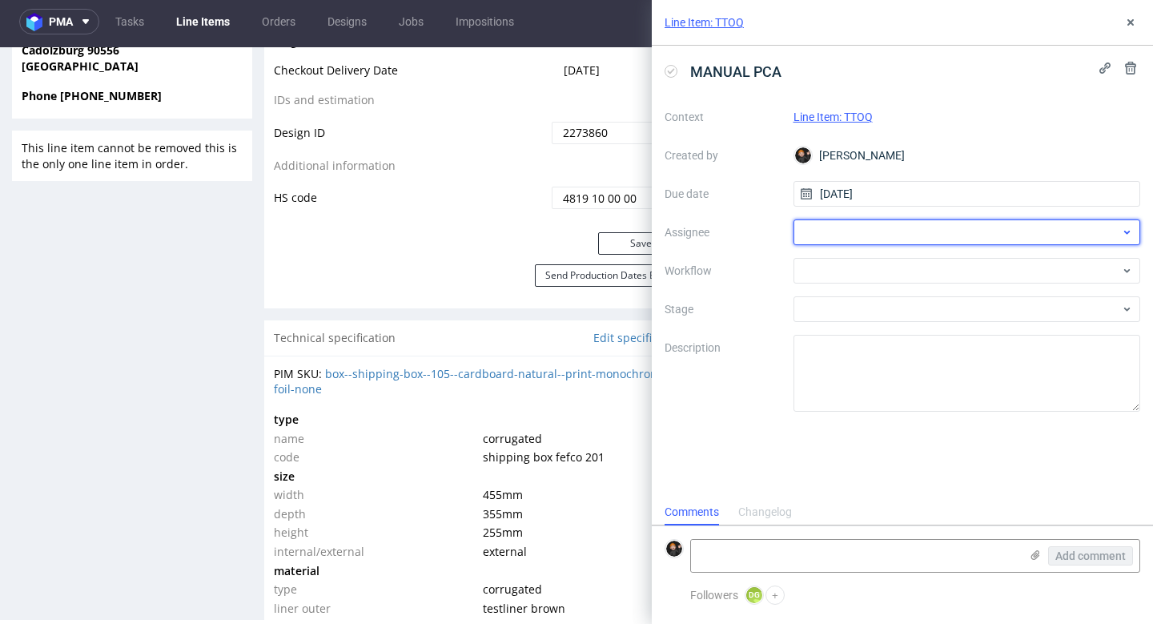
click at [836, 237] on div at bounding box center [966, 232] width 347 height 26
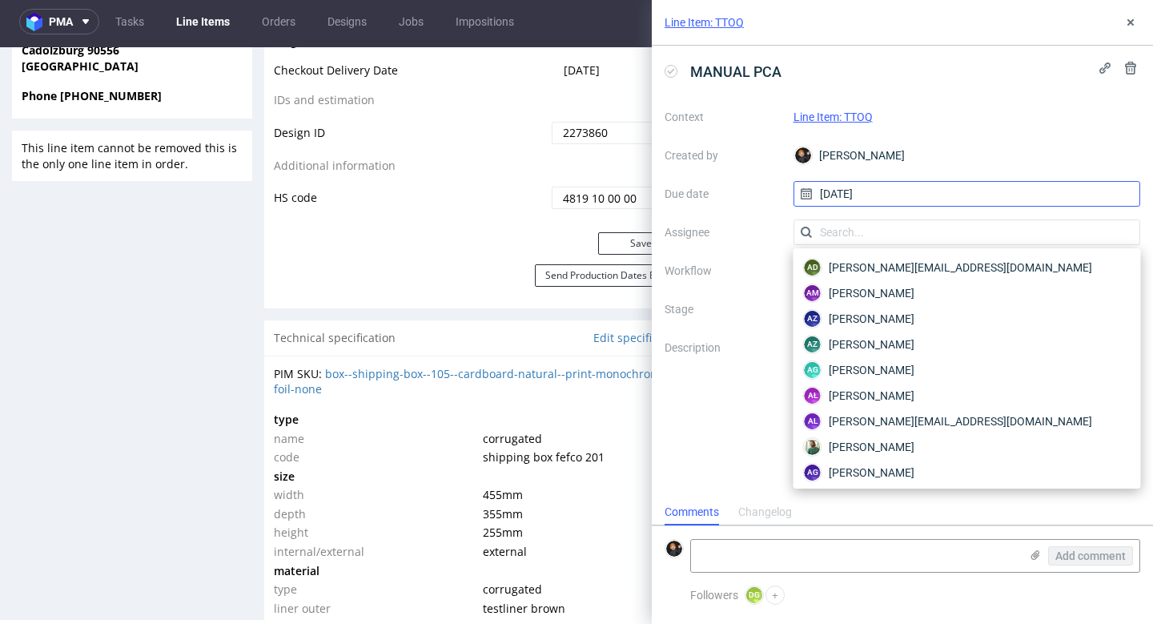
click at [890, 203] on input "12/10/2025" at bounding box center [966, 194] width 347 height 26
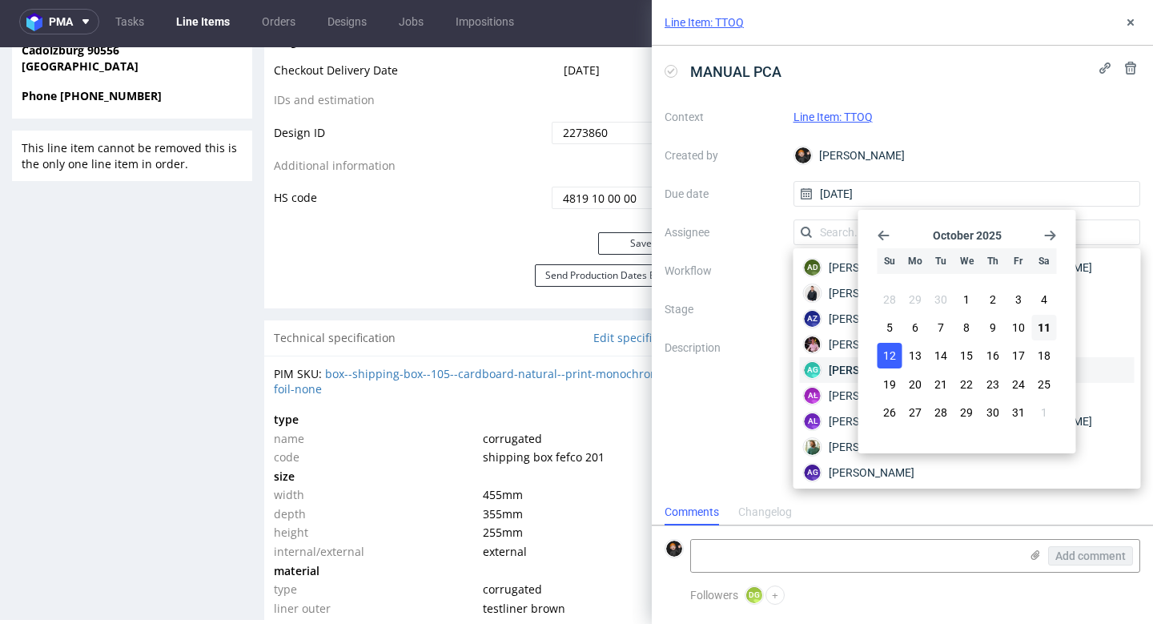
click at [913, 358] on span "13" at bounding box center [915, 355] width 13 height 16
type input "[DATE]"
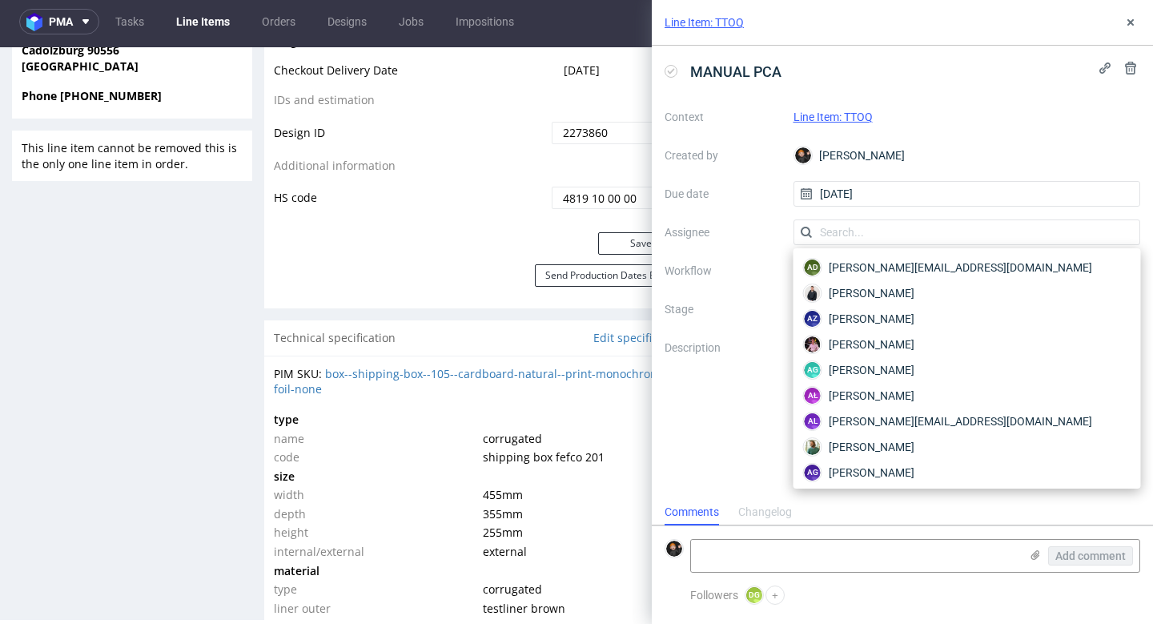
click at [757, 301] on label "Stage" at bounding box center [722, 308] width 116 height 19
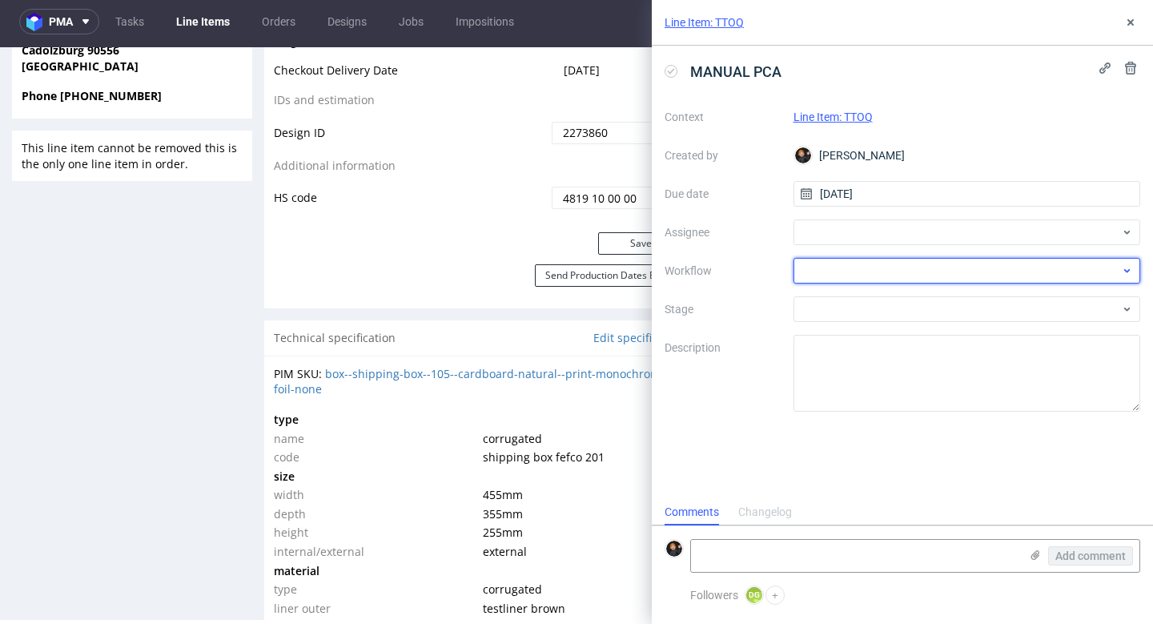
click at [836, 266] on div at bounding box center [966, 271] width 347 height 26
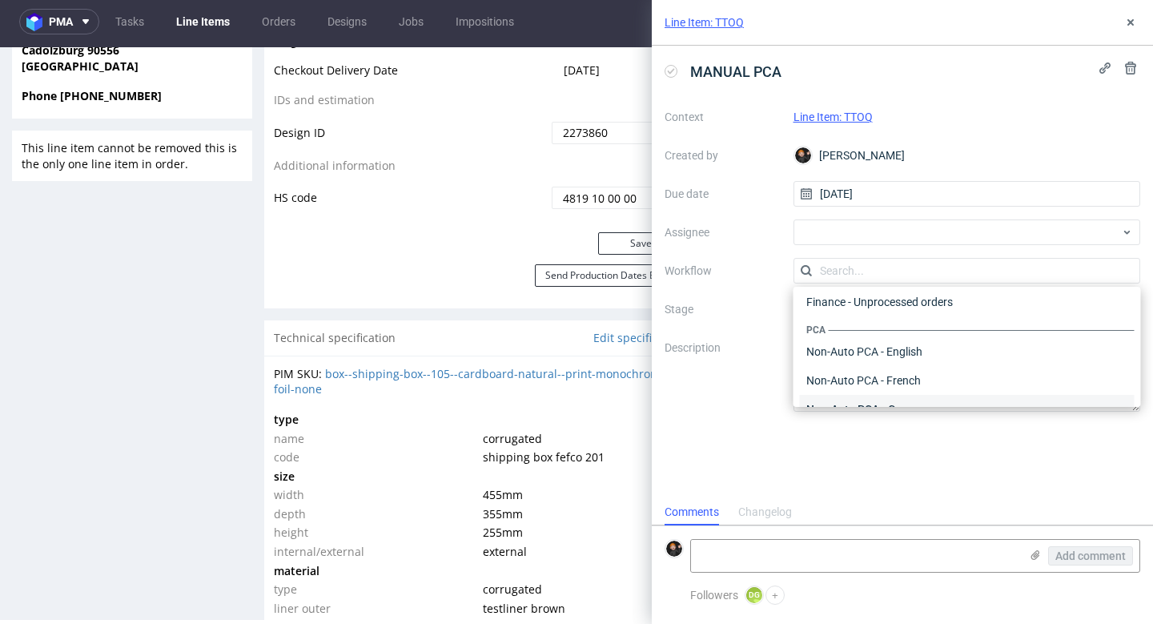
scroll to position [735, 0]
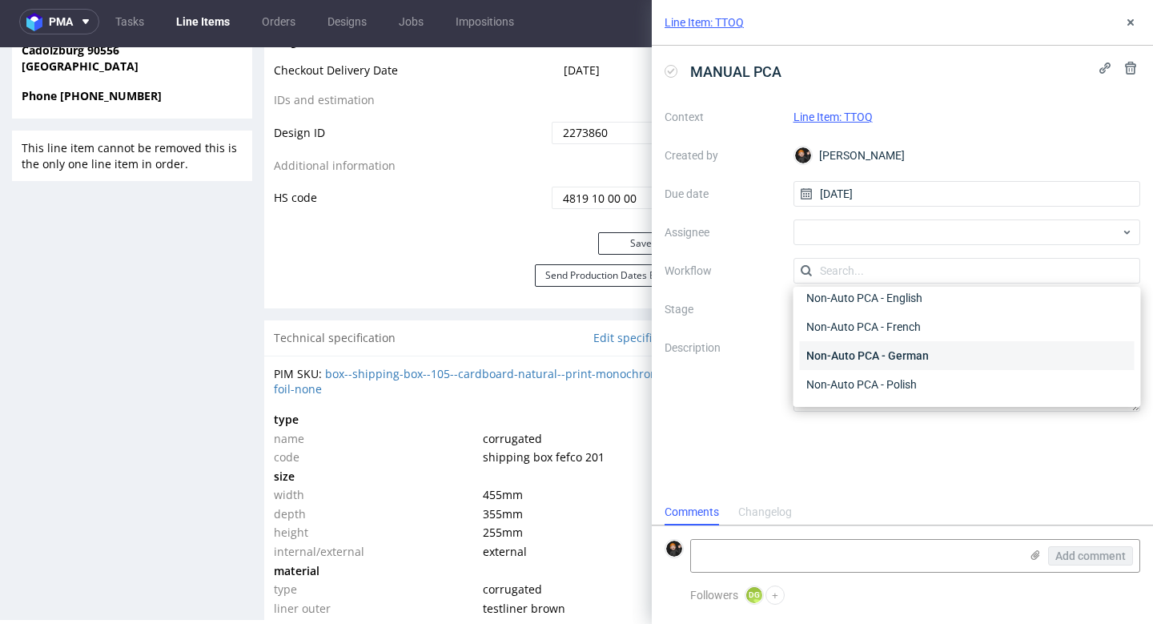
click at [914, 350] on div "Non-Auto PCA - German" at bounding box center [967, 355] width 335 height 29
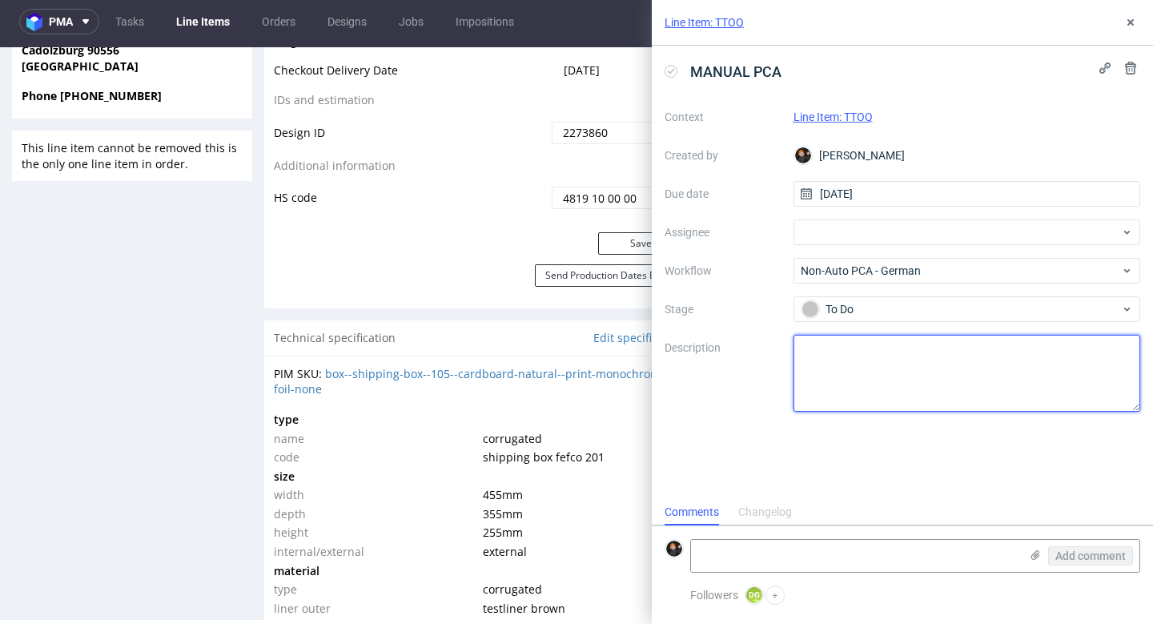
click at [855, 362] on textarea at bounding box center [966, 373] width 347 height 77
click at [874, 373] on textarea "Przesyłam" at bounding box center [966, 373] width 347 height 77
type textarea "P"
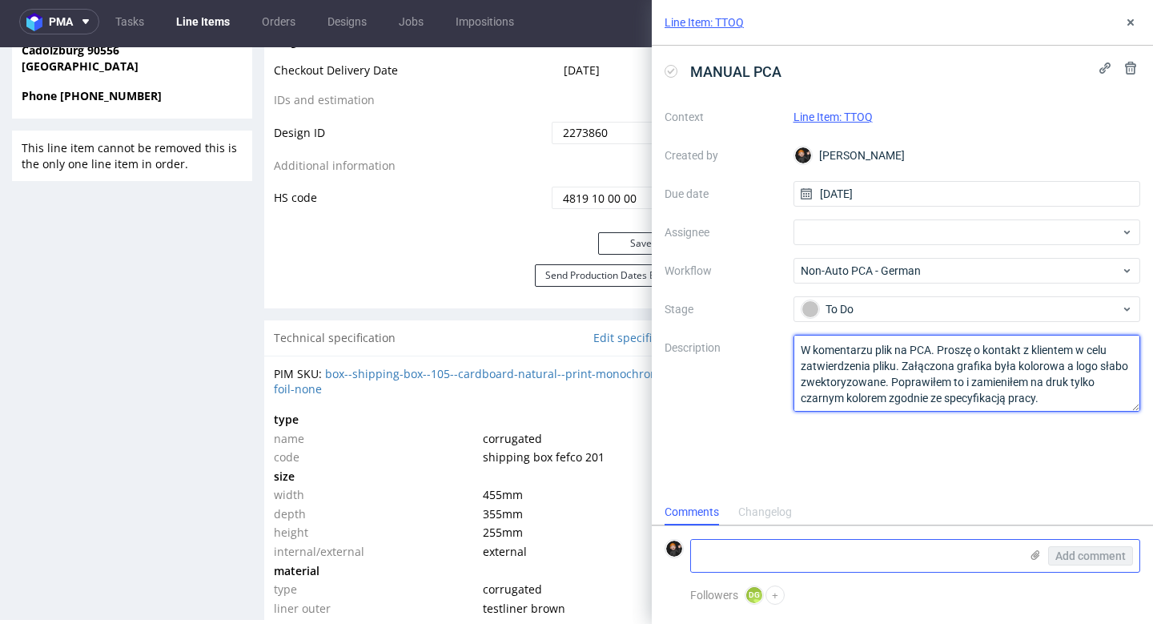
type textarea "W komentarzu plik na PCA. Proszę o kontakt z klientem w celu zatwierdzenia plik…"
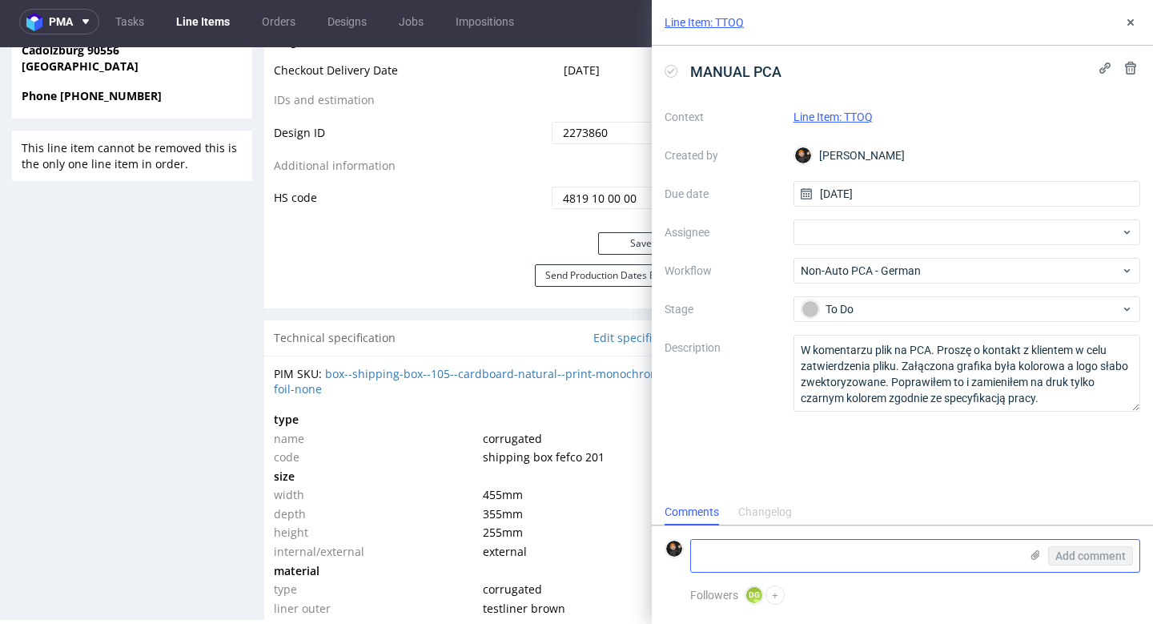
click at [1034, 552] on icon at bounding box center [1035, 554] width 13 height 13
click at [0, 0] on input "file" at bounding box center [0, 0] width 0 height 0
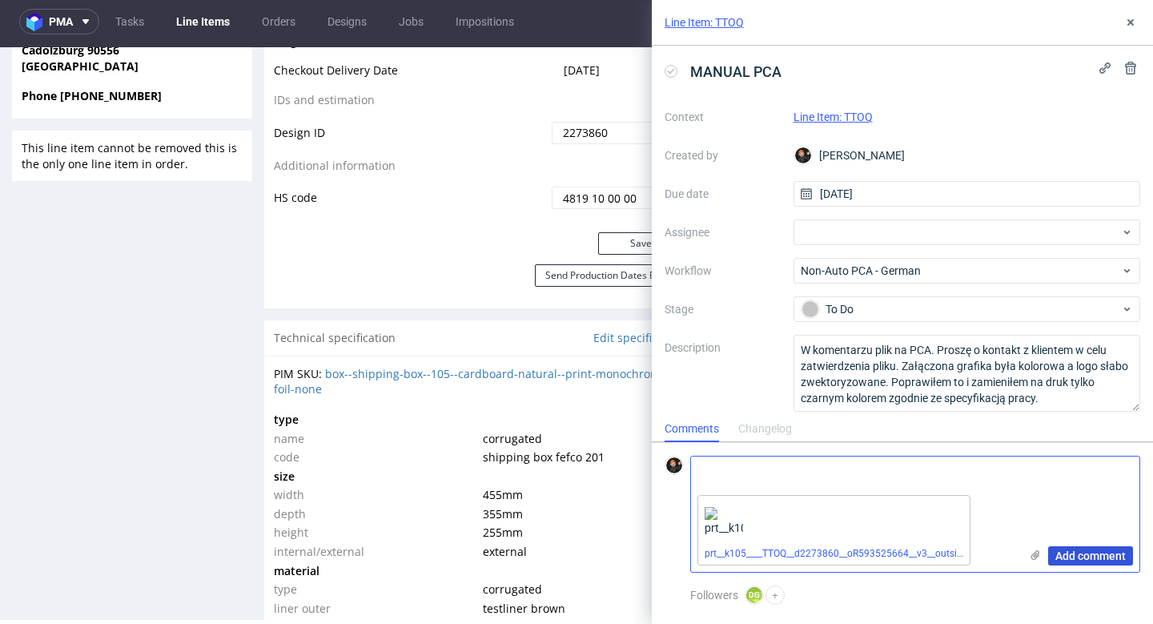
click at [1084, 553] on span "Add comment" at bounding box center [1090, 555] width 70 height 11
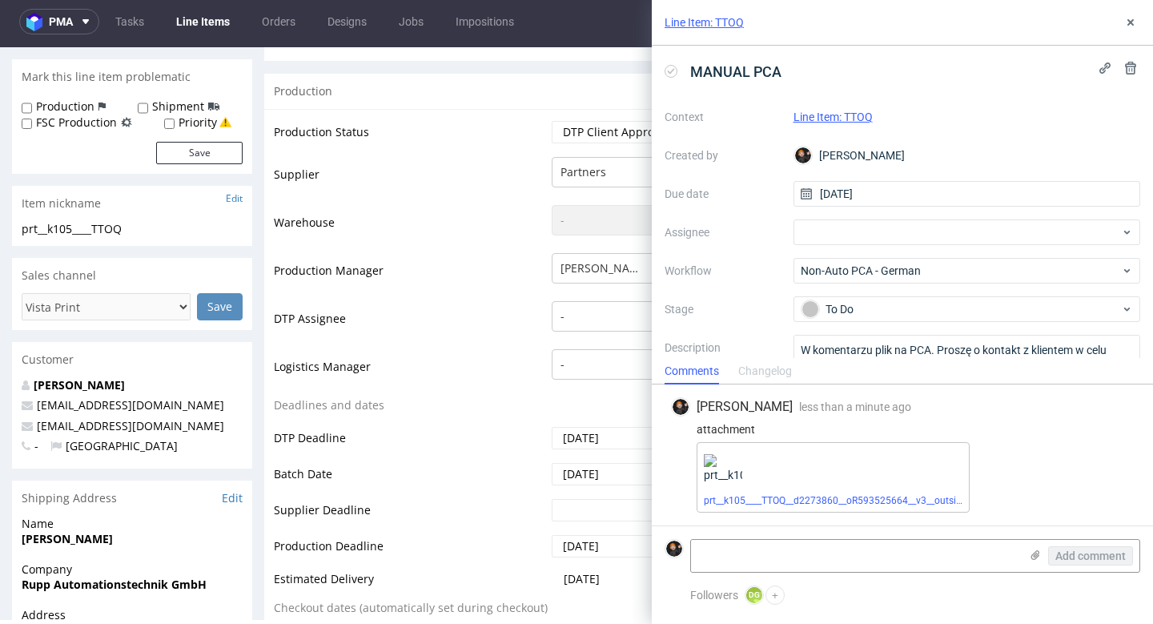
scroll to position [52, 0]
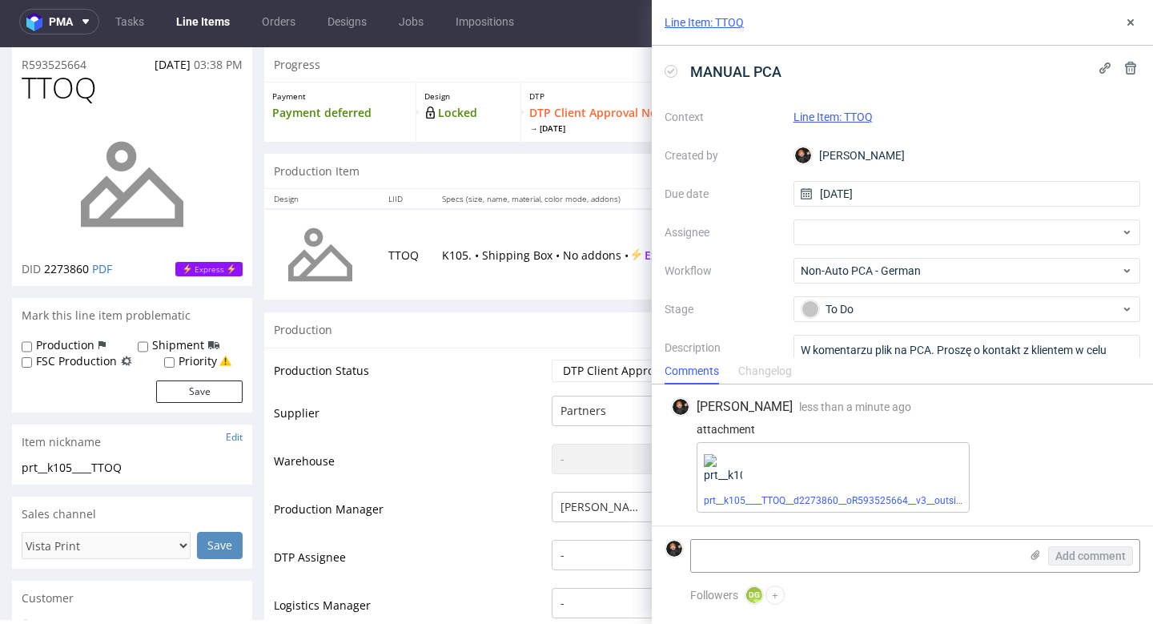
click at [214, 28] on link "Line Items" at bounding box center [203, 22] width 73 height 26
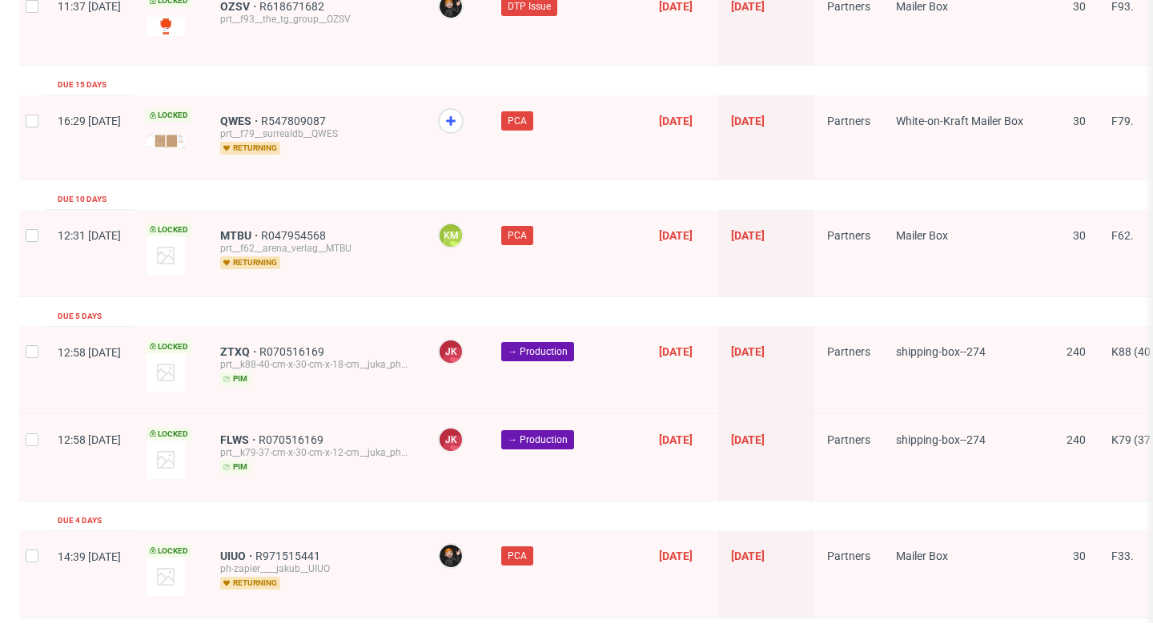
scroll to position [2666, 0]
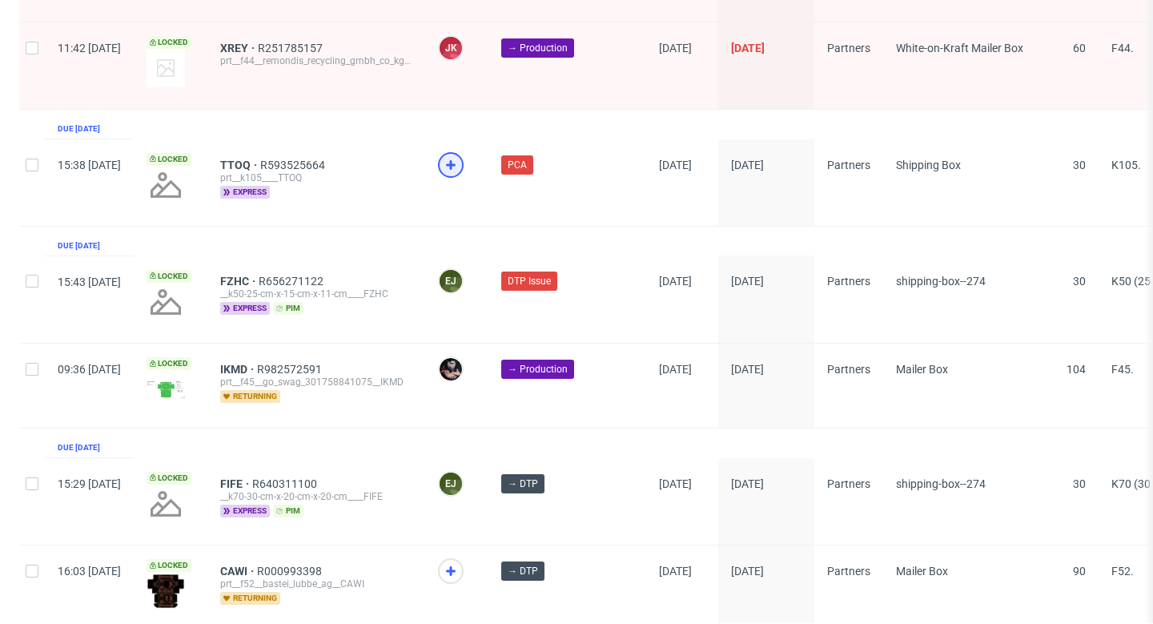
click at [460, 155] on icon at bounding box center [450, 164] width 19 height 19
click at [257, 564] on span "CAWI" at bounding box center [238, 570] width 37 height 13
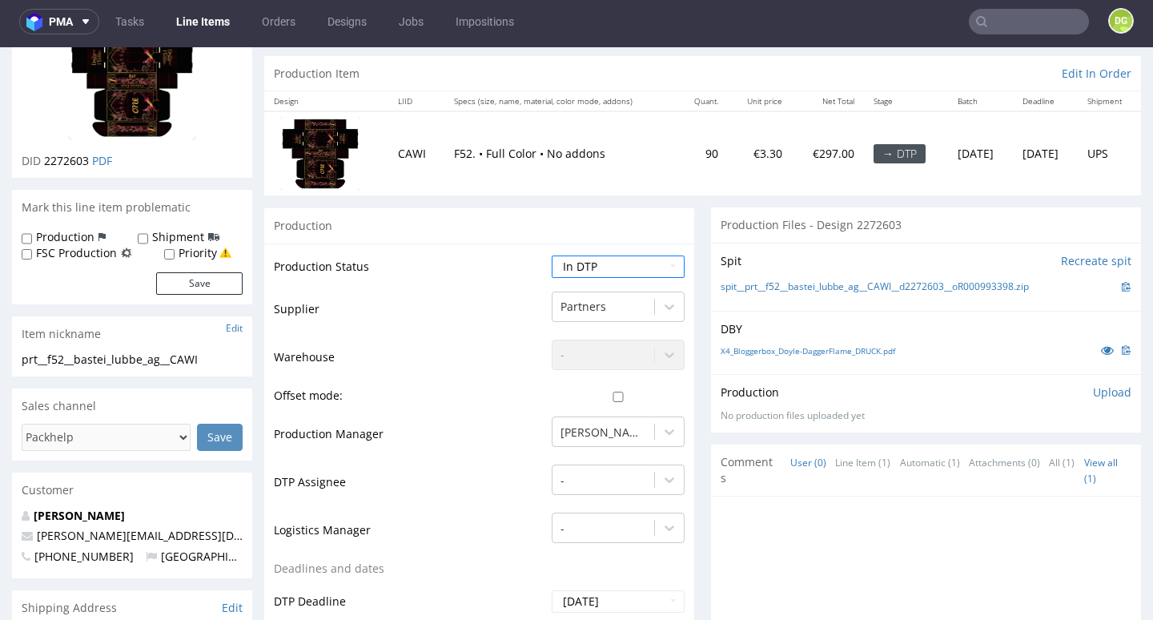
scroll to position [500, 0]
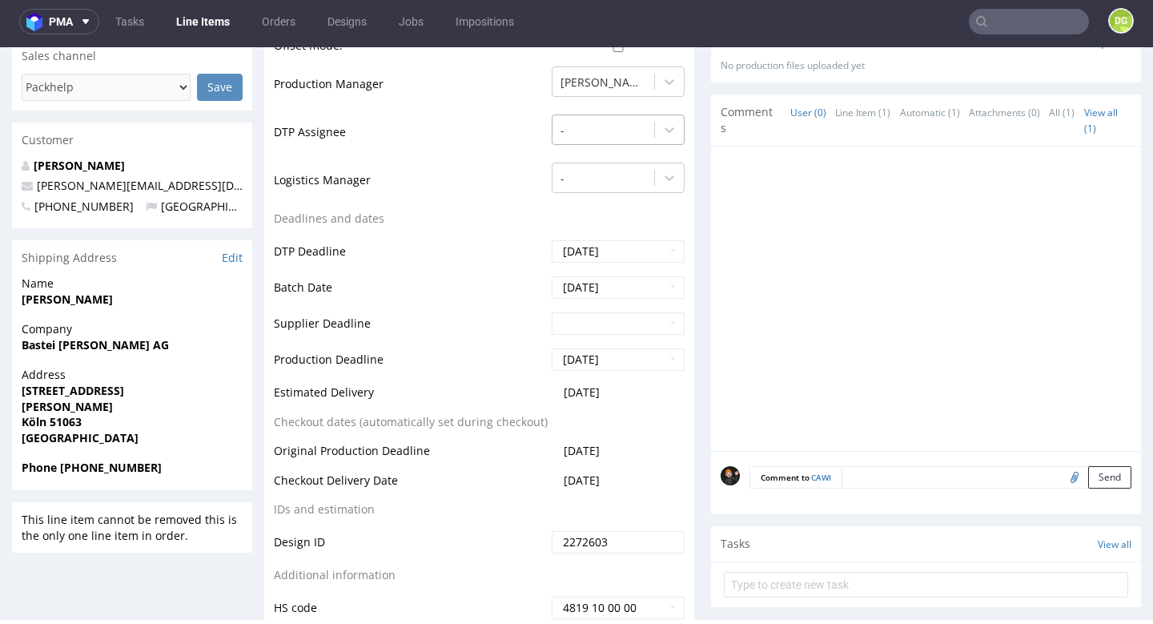
drag, startPoint x: 616, startPoint y: 126, endPoint x: 616, endPoint y: 138, distance: 12.8
click at [617, 126] on div at bounding box center [603, 130] width 86 height 19
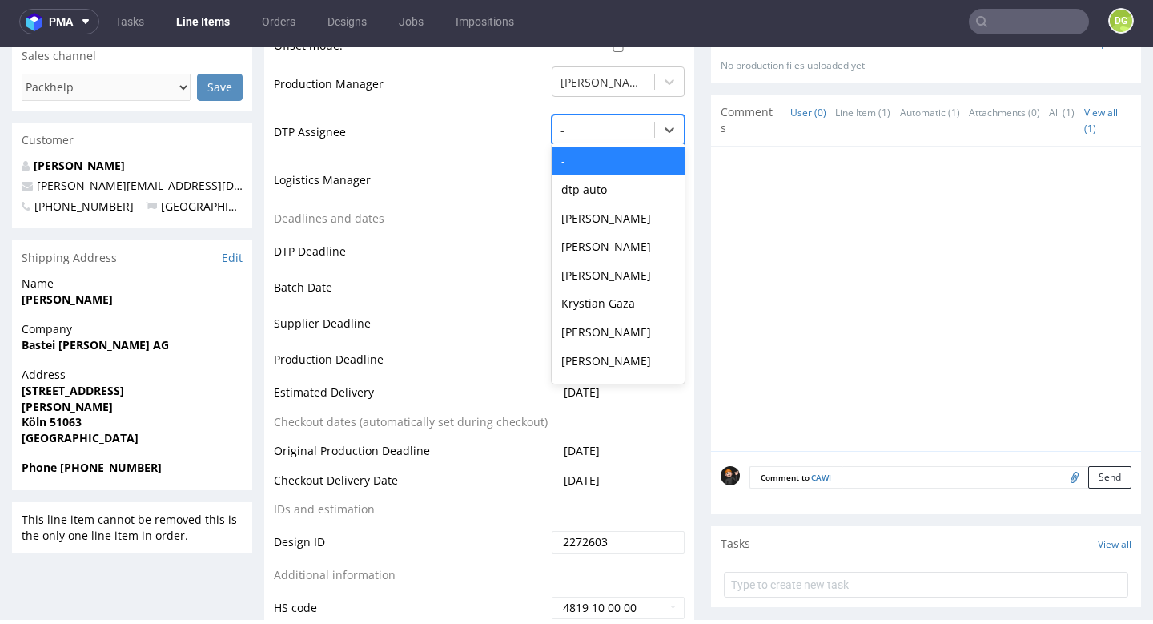
click at [600, 163] on div "-" at bounding box center [618, 161] width 133 height 29
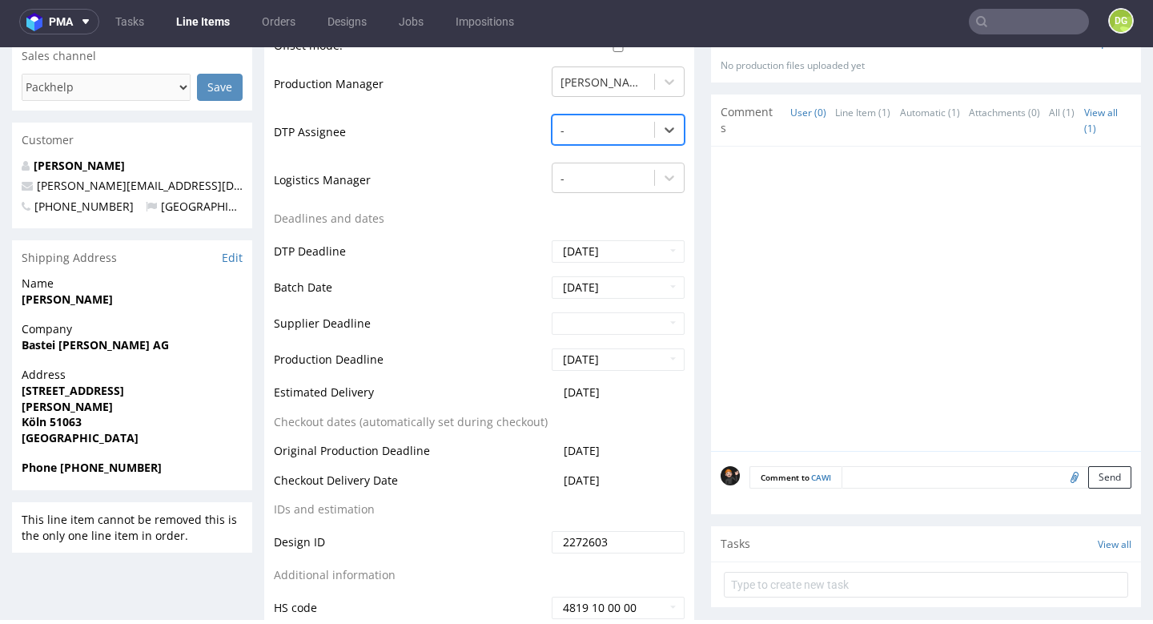
click at [590, 133] on div at bounding box center [603, 130] width 86 height 19
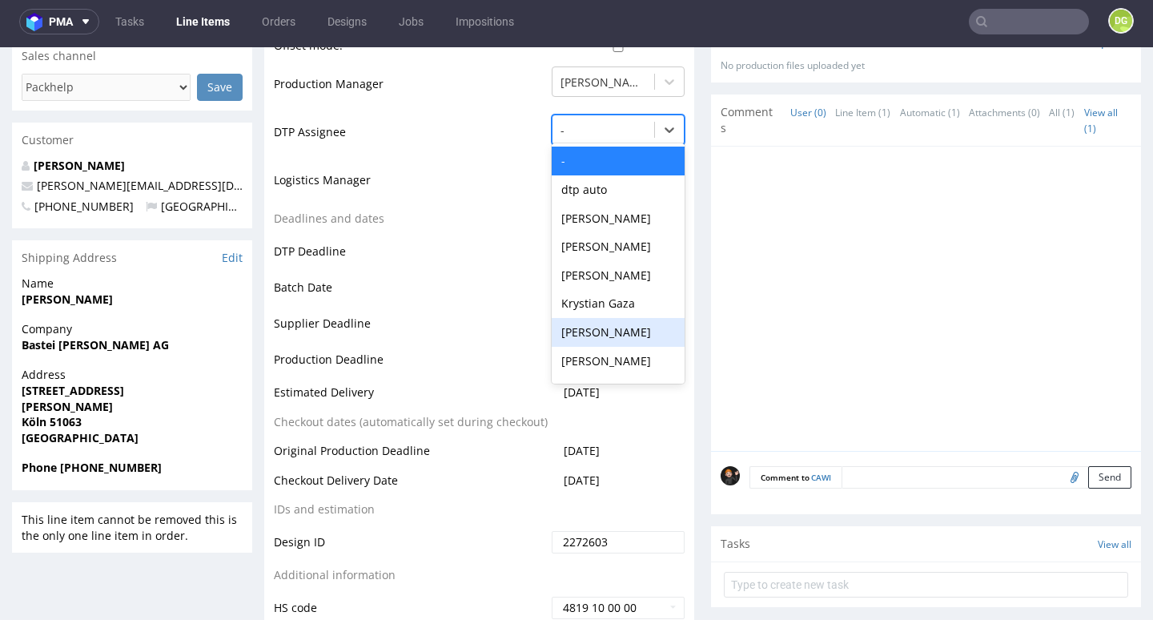
click at [598, 323] on div "[PERSON_NAME]" at bounding box center [618, 332] width 133 height 29
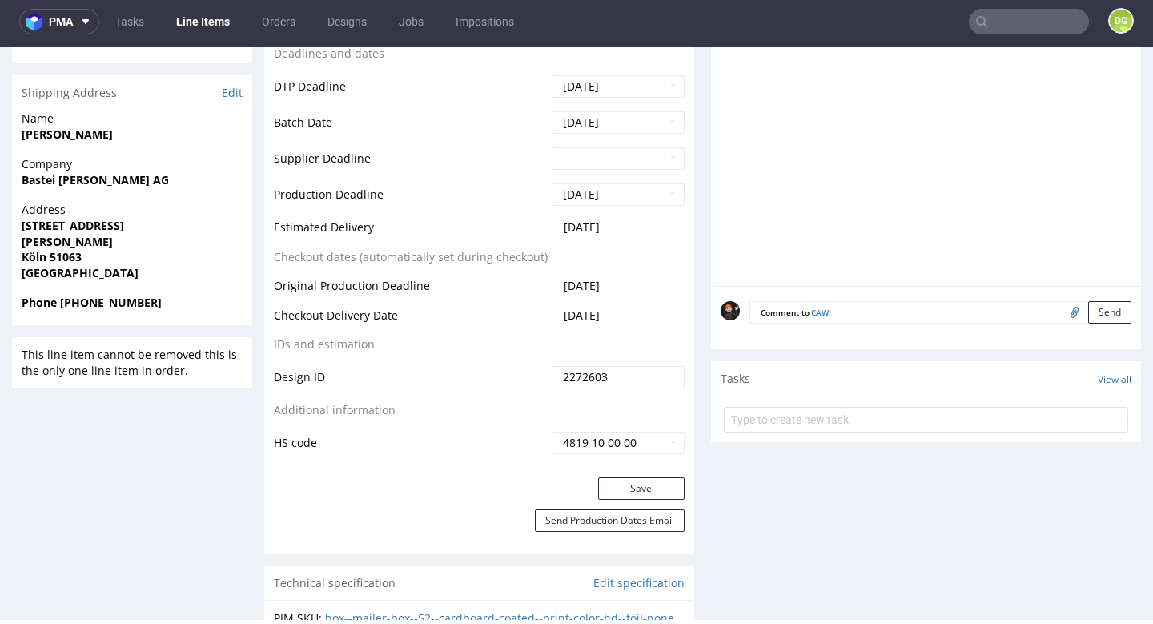
scroll to position [1030, 0]
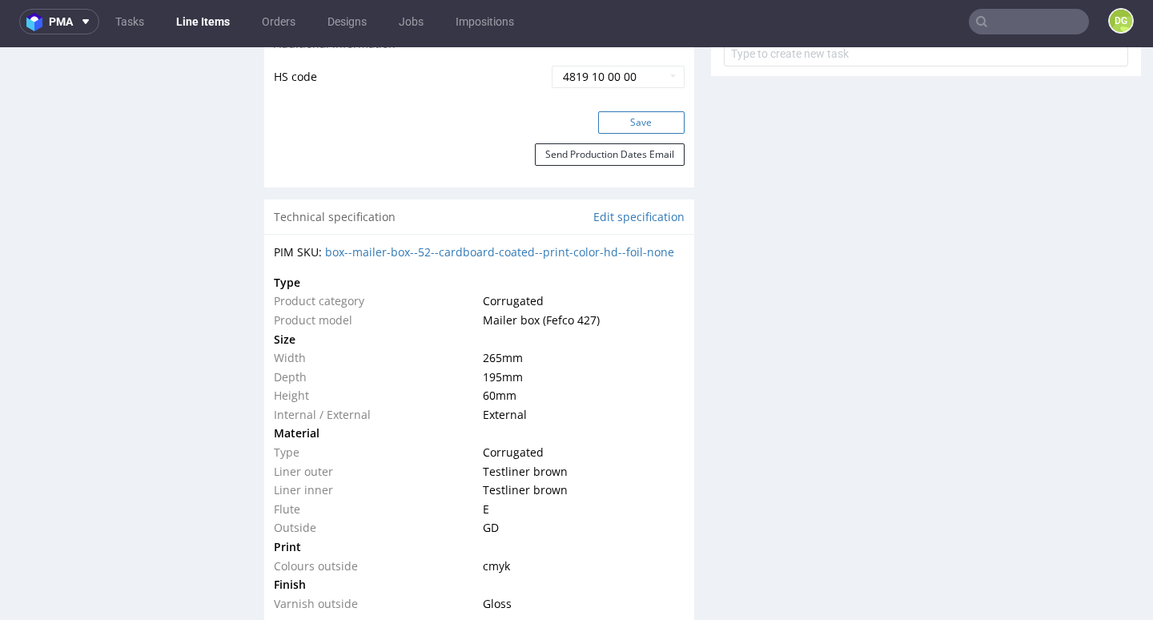
click at [632, 125] on button "Save" at bounding box center [641, 122] width 86 height 22
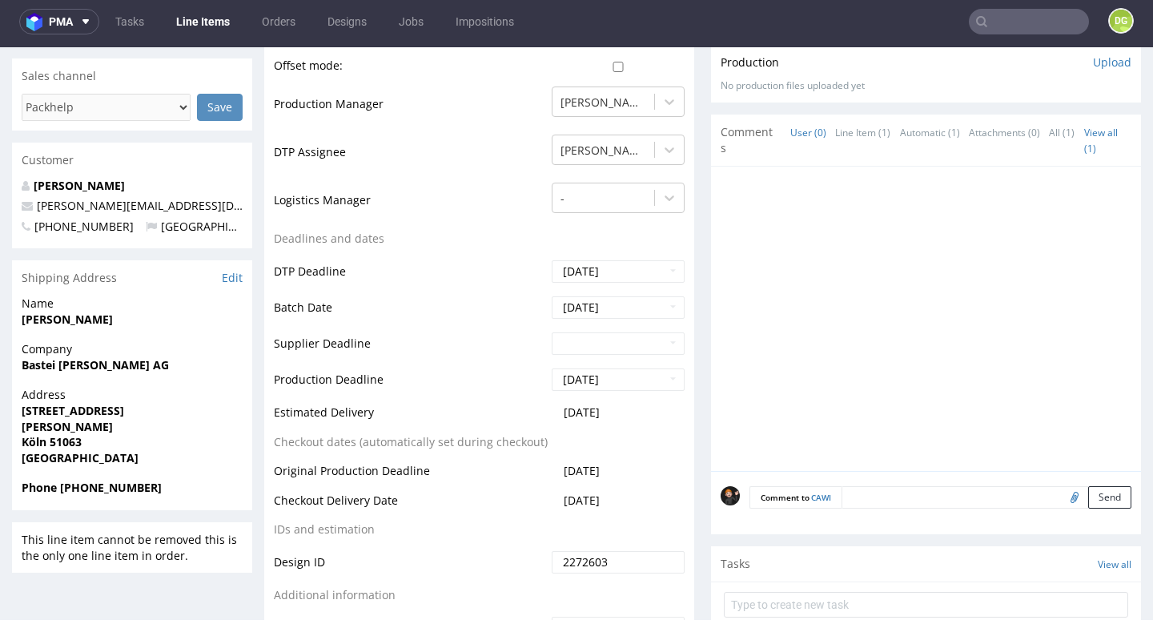
scroll to position [0, 0]
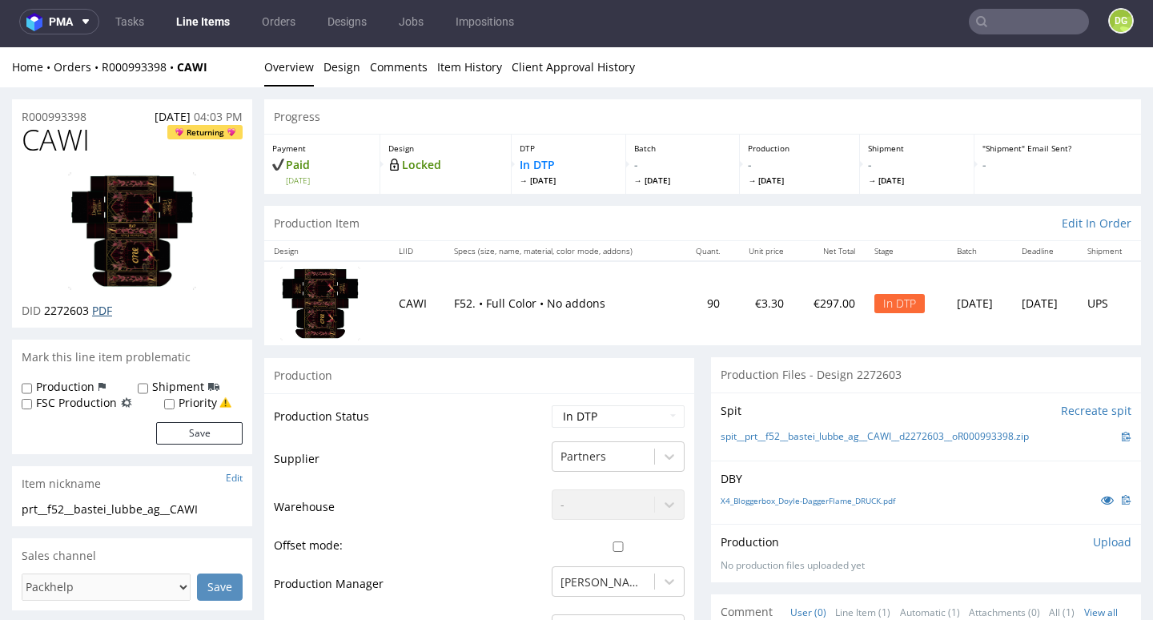
click at [97, 313] on link "PDF" at bounding box center [102, 310] width 20 height 15
click at [569, 407] on select "Waiting for Artwork Waiting for Diecut Waiting for Mockup Waiting for DTP Waiti…" at bounding box center [618, 416] width 133 height 22
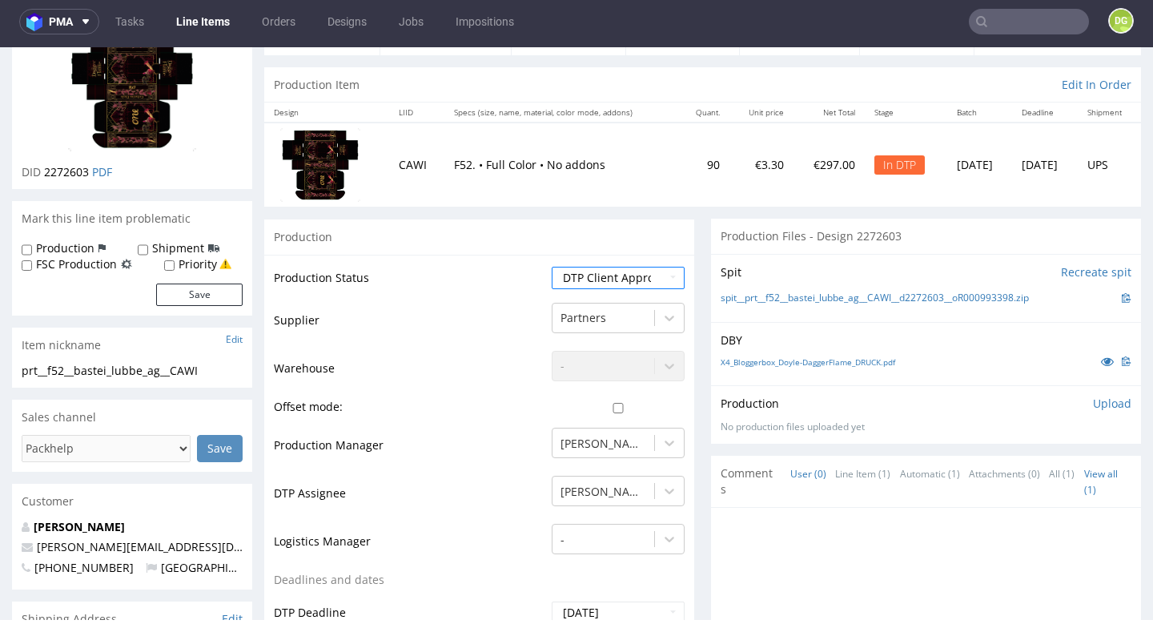
scroll to position [124, 0]
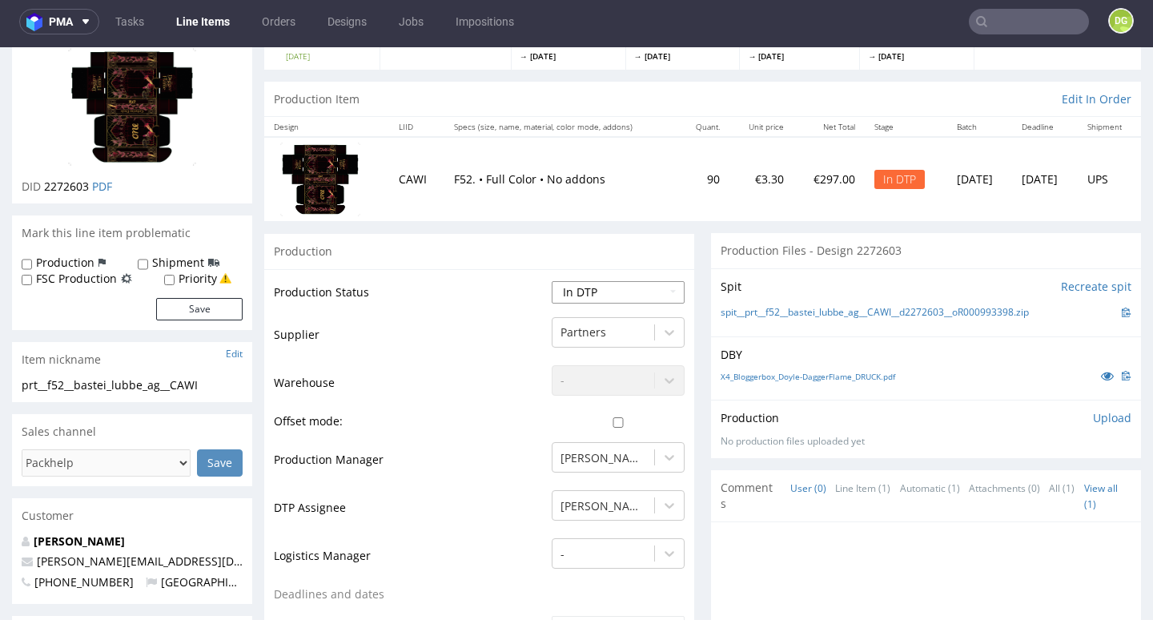
select select "dtp_issue"
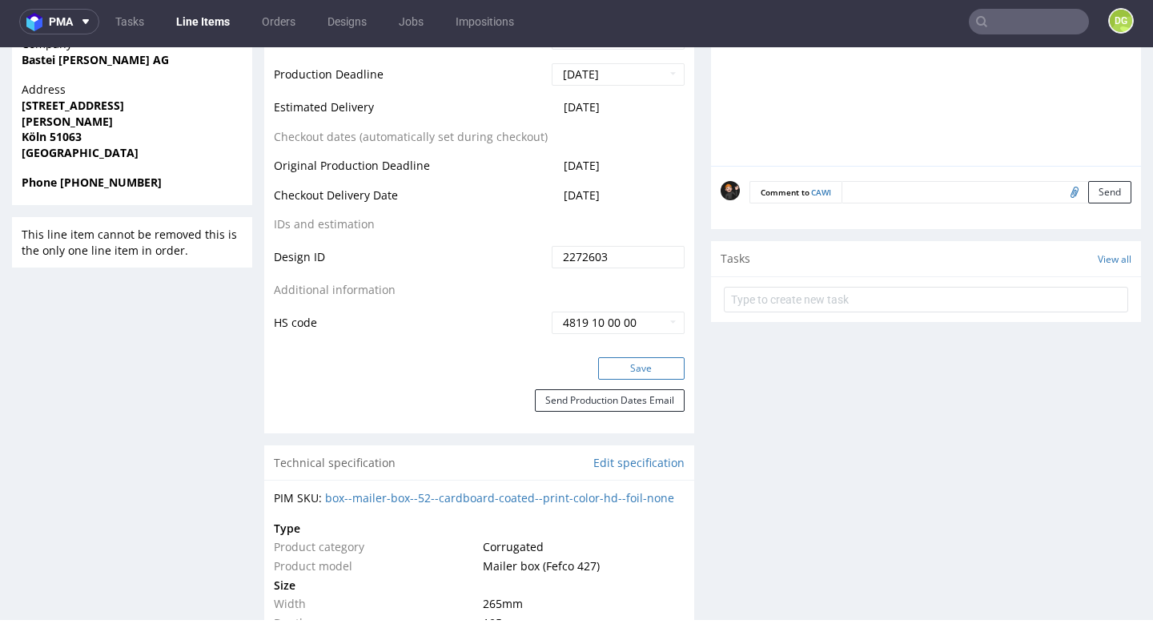
click at [658, 359] on button "Save" at bounding box center [641, 368] width 86 height 22
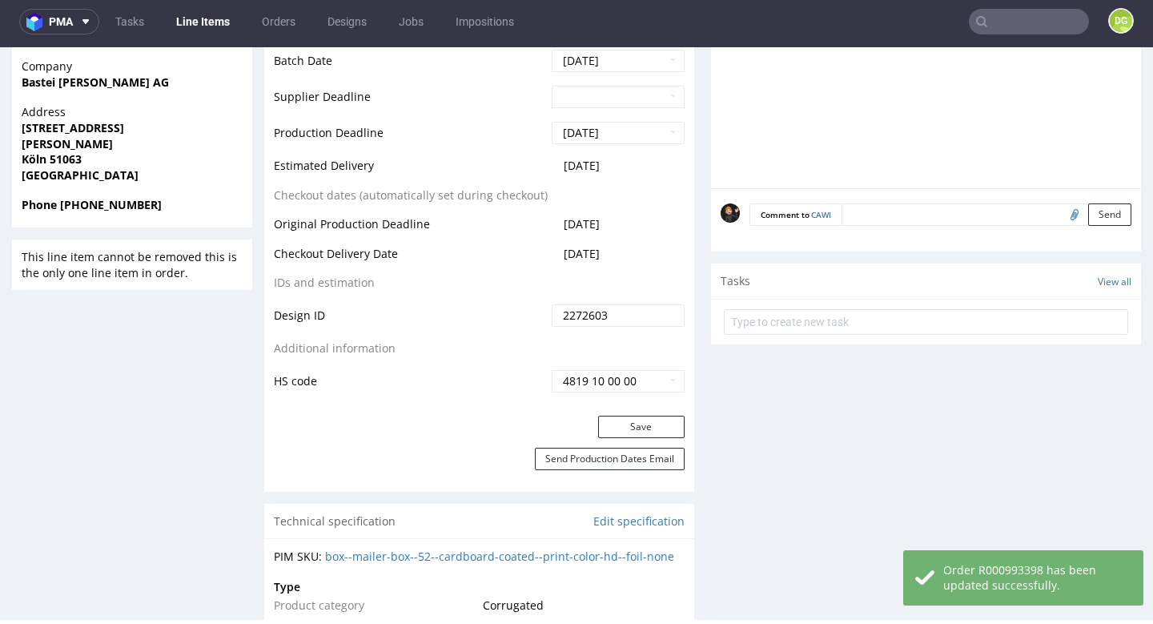
scroll to position [769, 0]
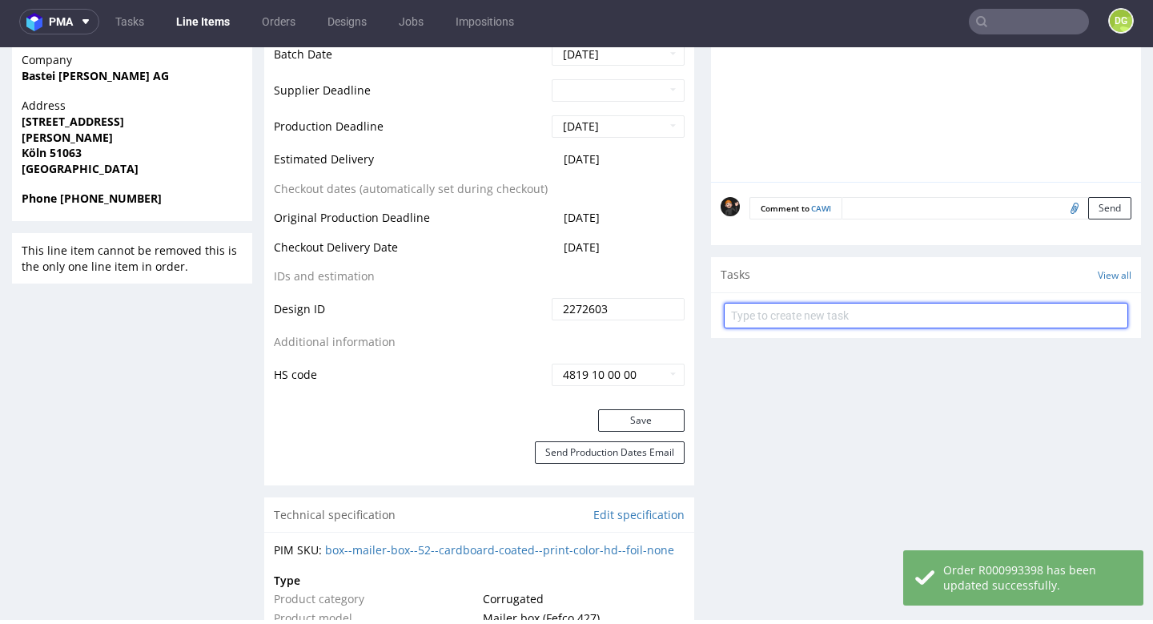
click at [865, 306] on input "text" at bounding box center [926, 316] width 404 height 26
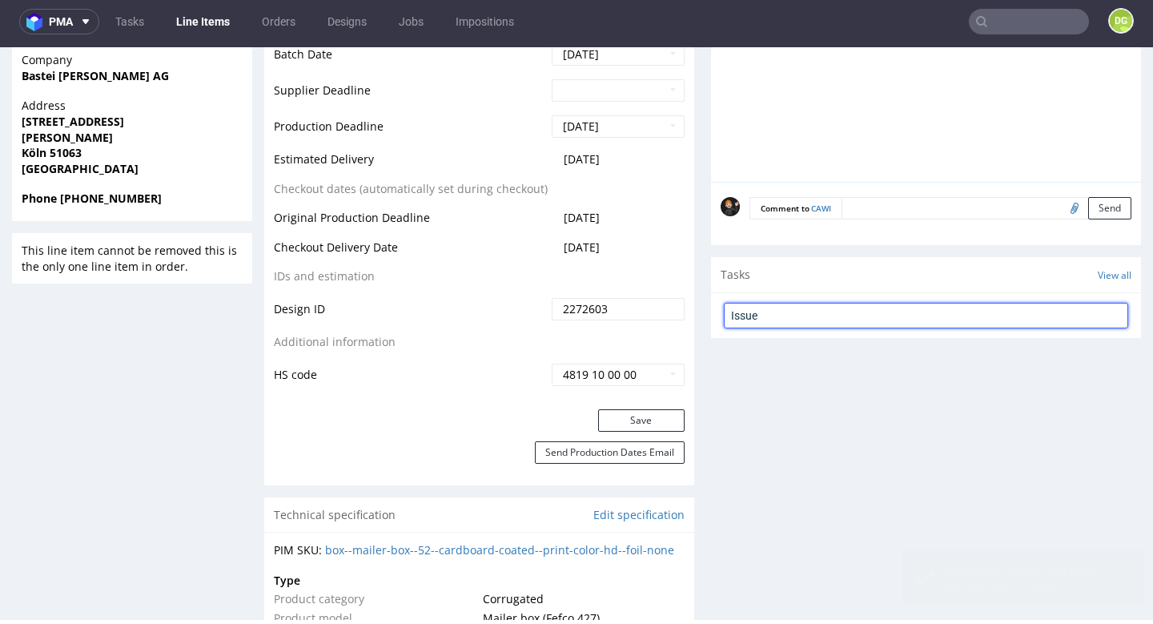
type input "Issue"
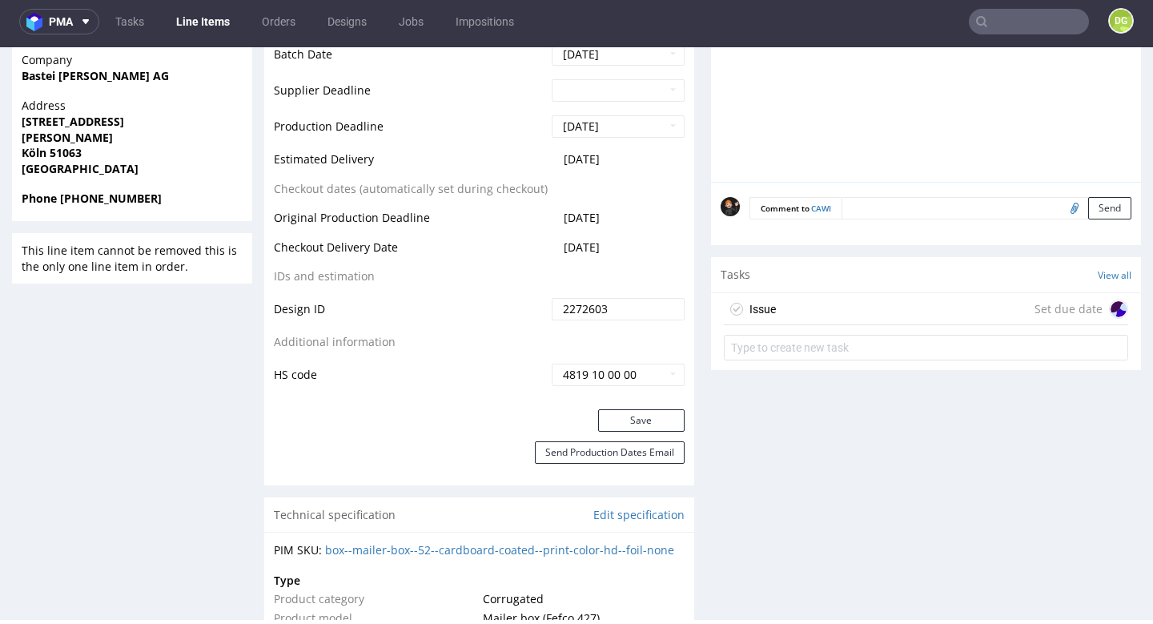
drag, startPoint x: 891, startPoint y: 298, endPoint x: 905, endPoint y: 335, distance: 40.0
click at [891, 298] on div "Issue Set due date" at bounding box center [926, 309] width 404 height 32
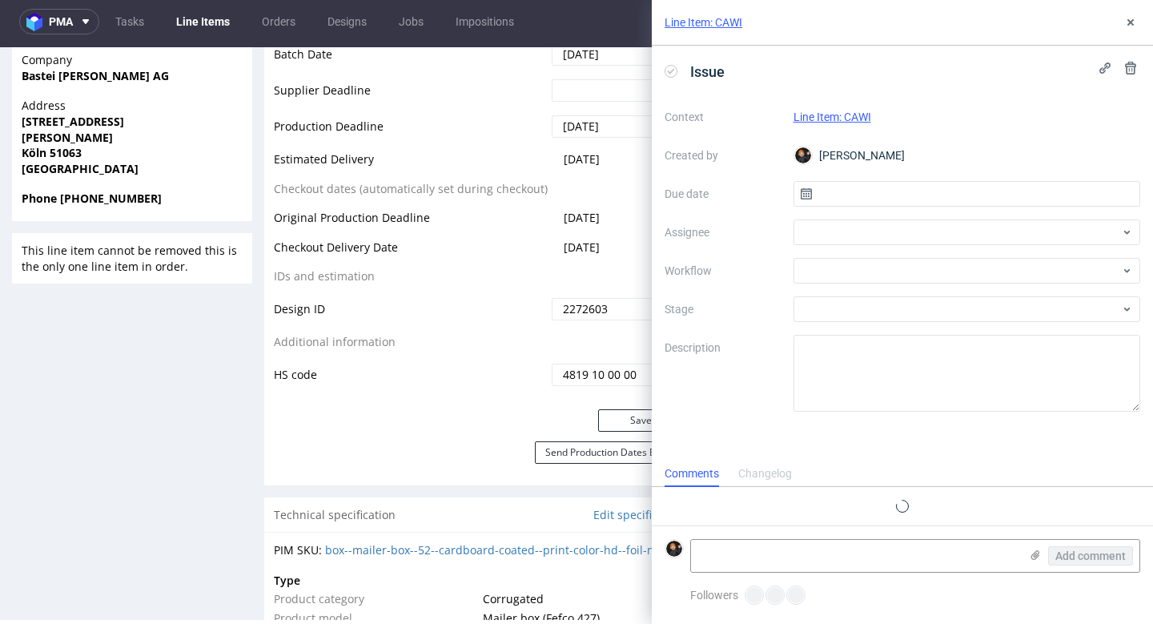
scroll to position [13, 0]
click at [870, 201] on input "text" at bounding box center [966, 194] width 347 height 26
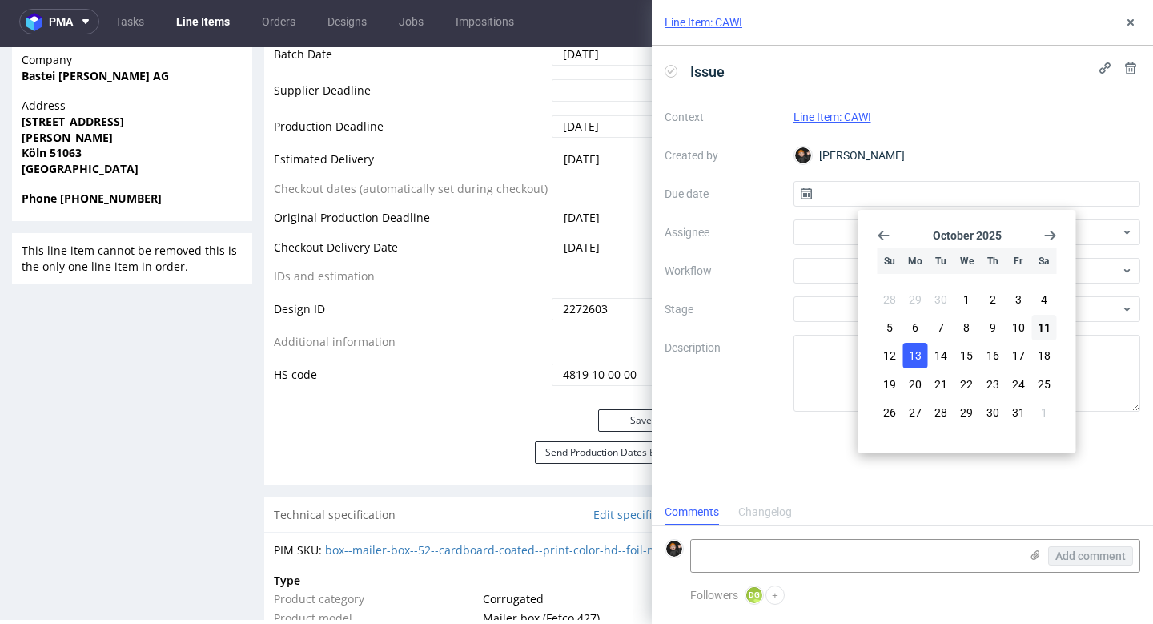
click at [922, 351] on button "13" at bounding box center [915, 356] width 25 height 26
type input "[DATE]"
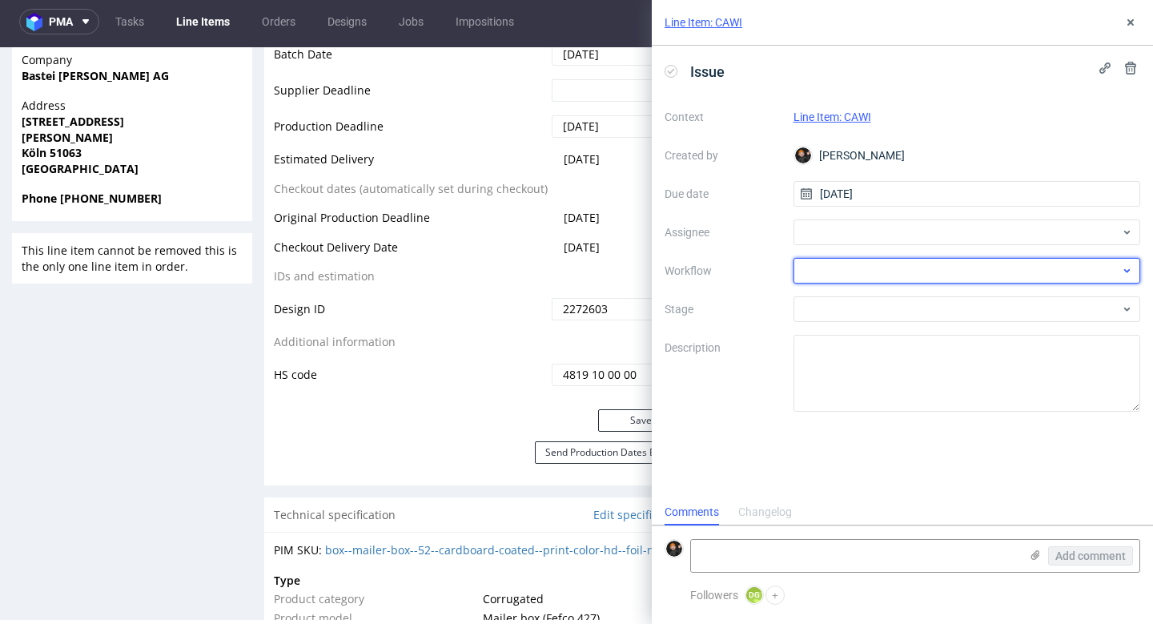
click at [872, 268] on div at bounding box center [966, 271] width 347 height 26
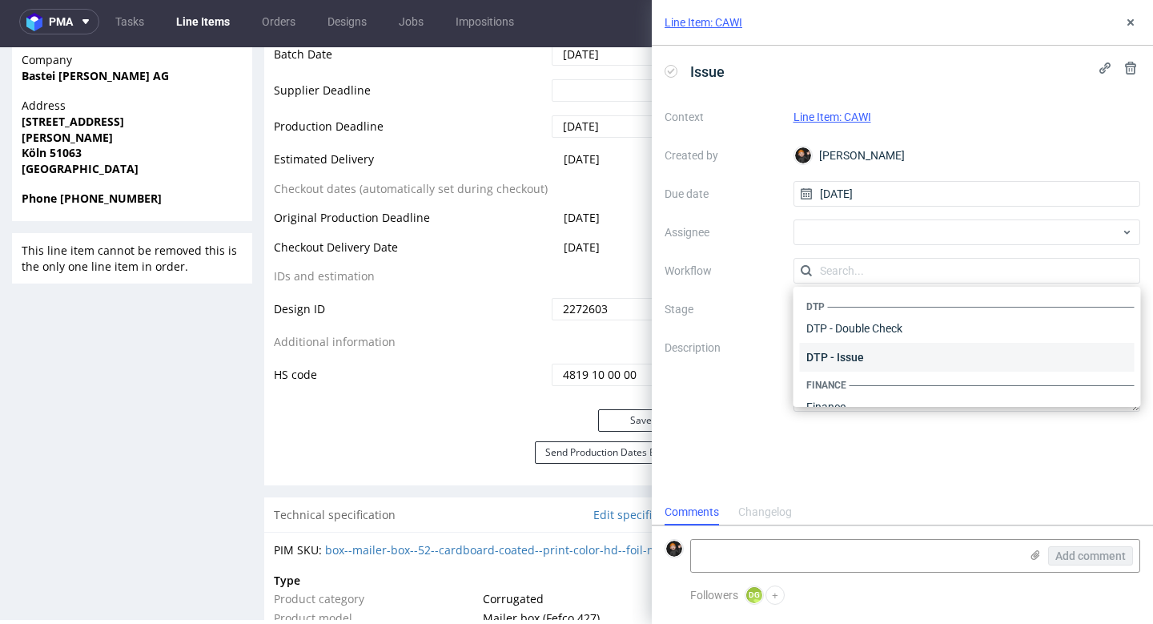
click at [860, 362] on div "DTP - Issue" at bounding box center [967, 357] width 335 height 29
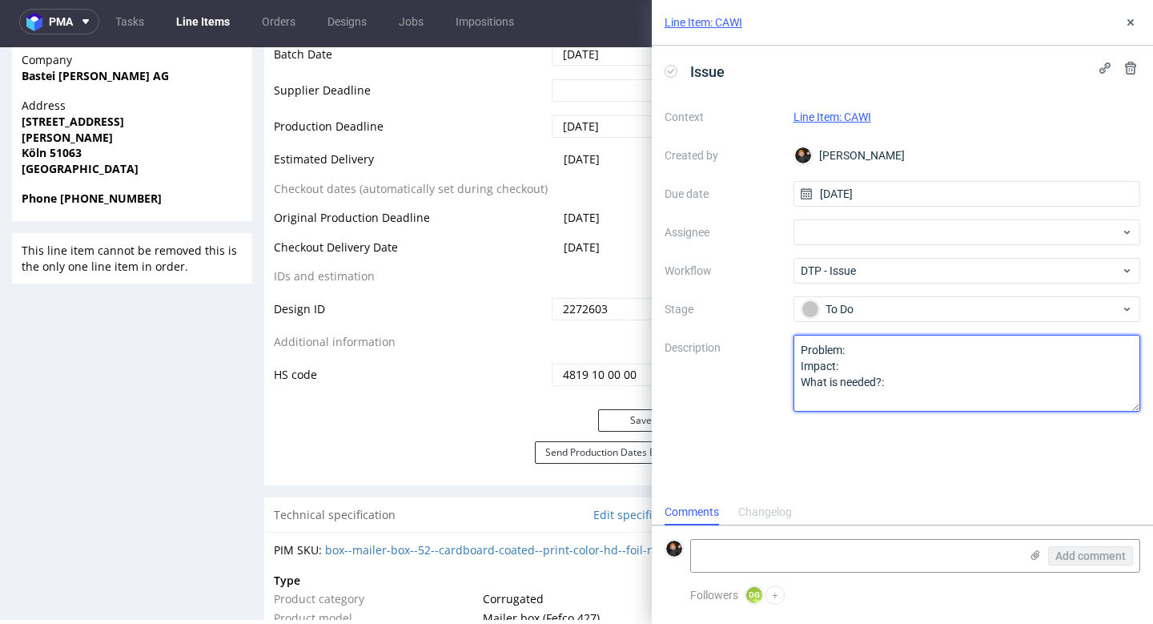
drag, startPoint x: 850, startPoint y: 371, endPoint x: 728, endPoint y: 329, distance: 129.6
click at [728, 329] on div "Context Line Item: CAWI Created by Dominik Grosicki Due date 13/10/2025 Assigne…" at bounding box center [902, 257] width 476 height 307
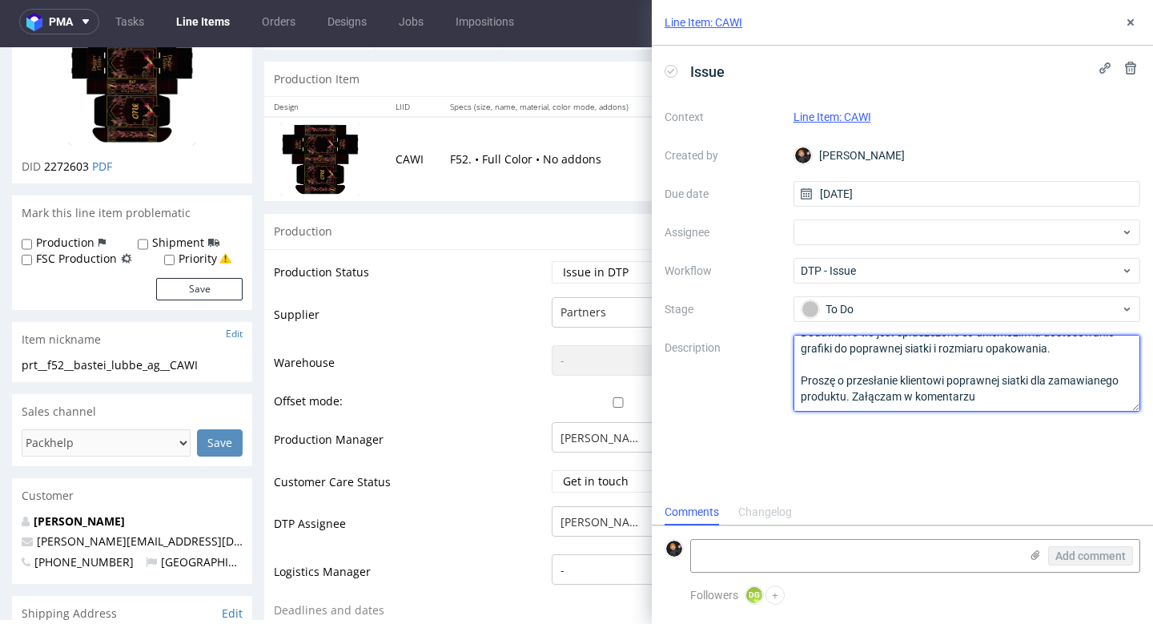
scroll to position [132, 0]
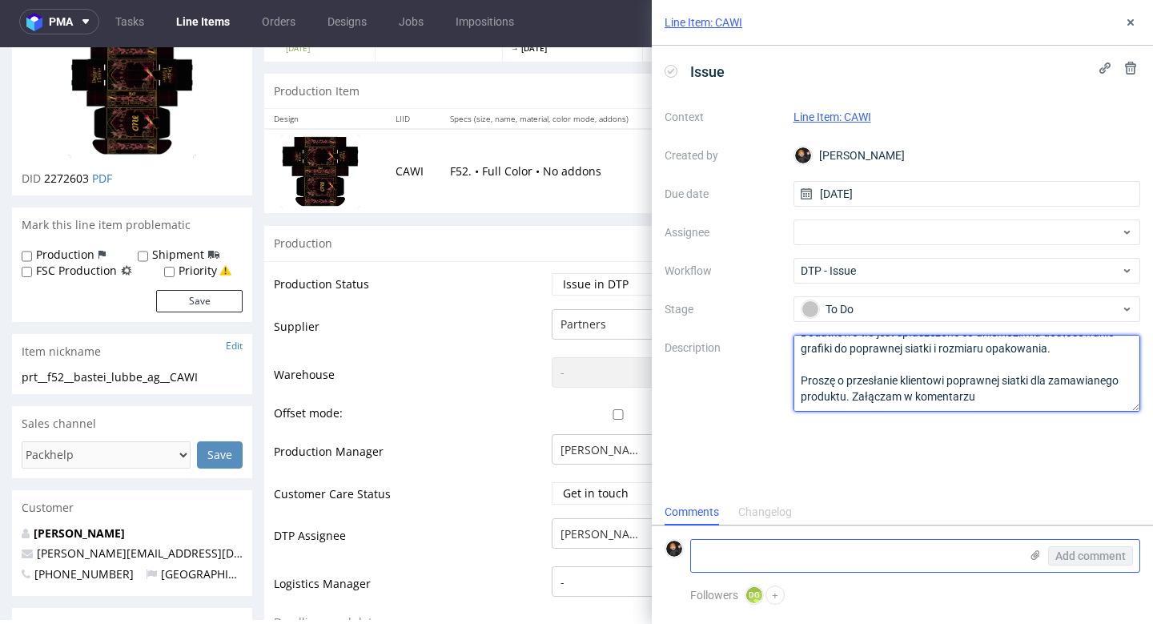
type textarea "Praca jest przygotowana na złym rozmiarze opakowania. Dodatkowo tło jest spłasz…"
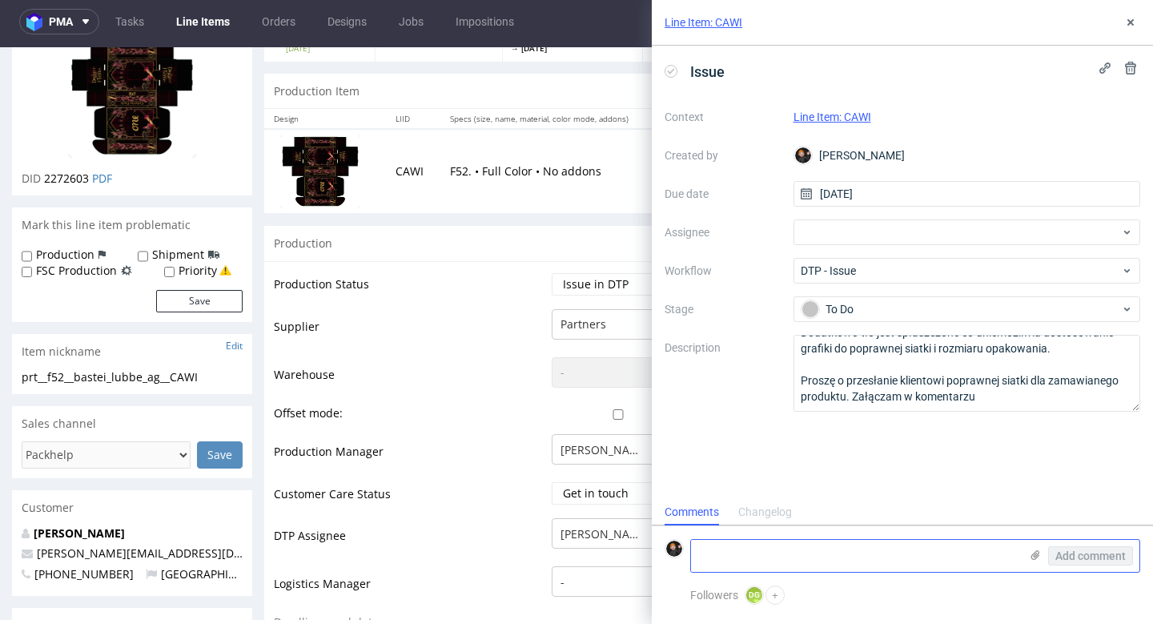
click at [1035, 556] on use at bounding box center [1035, 555] width 9 height 10
click at [0, 0] on input "file" at bounding box center [0, 0] width 0 height 0
click at [1035, 560] on icon at bounding box center [1035, 554] width 13 height 13
click at [0, 0] on input "file" at bounding box center [0, 0] width 0 height 0
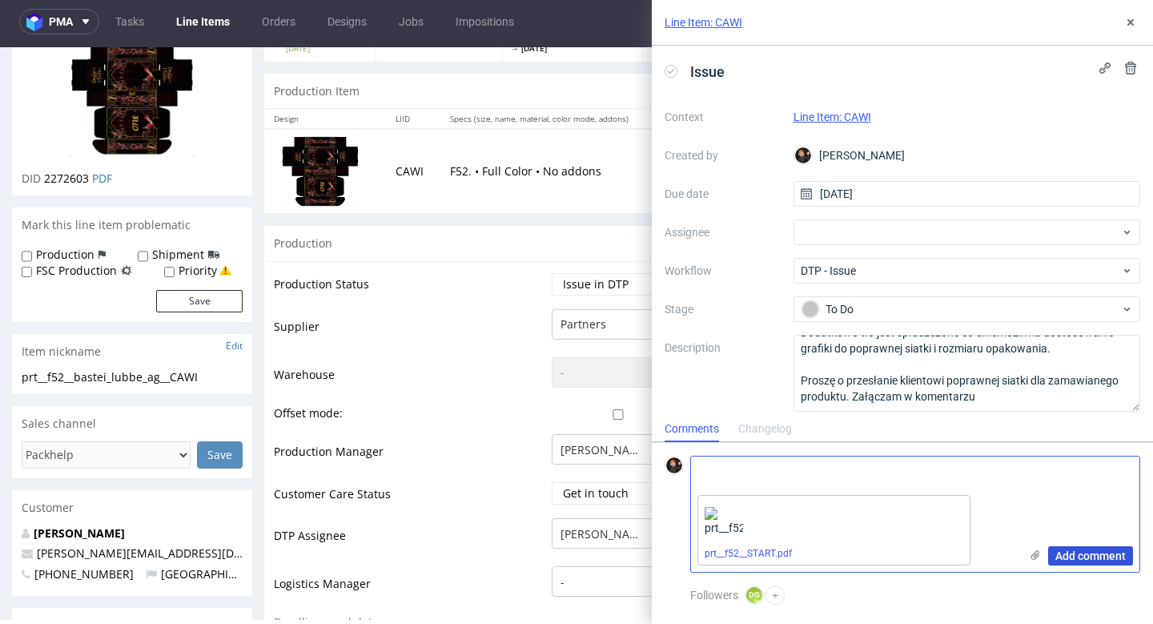
click at [1100, 560] on span "Add comment" at bounding box center [1090, 555] width 70 height 11
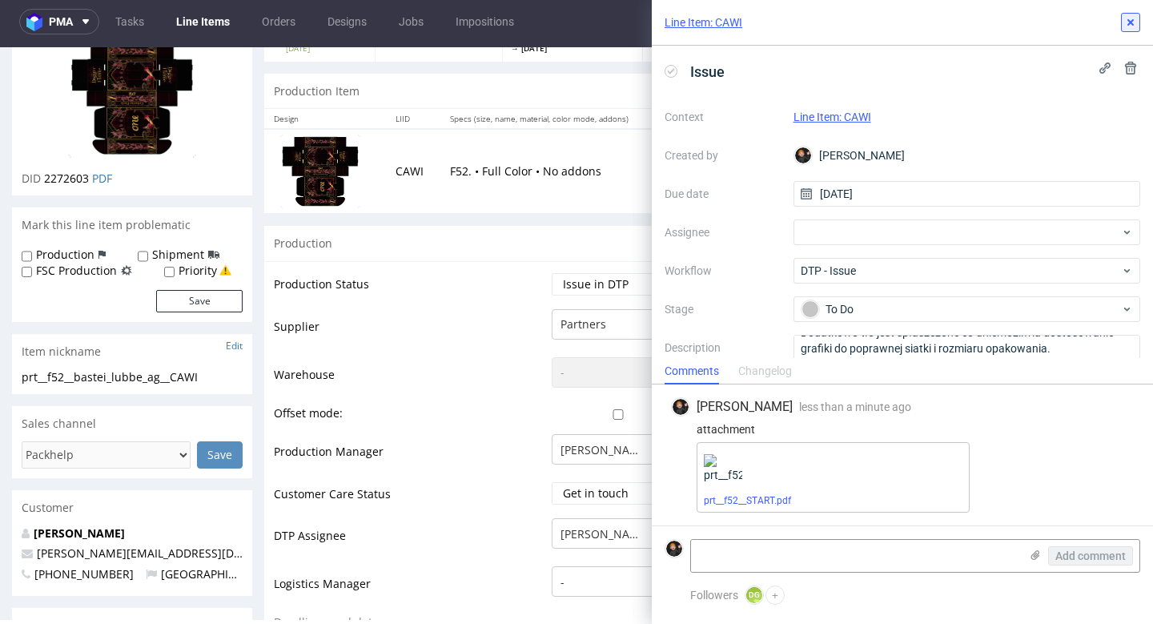
click at [1132, 25] on use at bounding box center [1130, 22] width 6 height 6
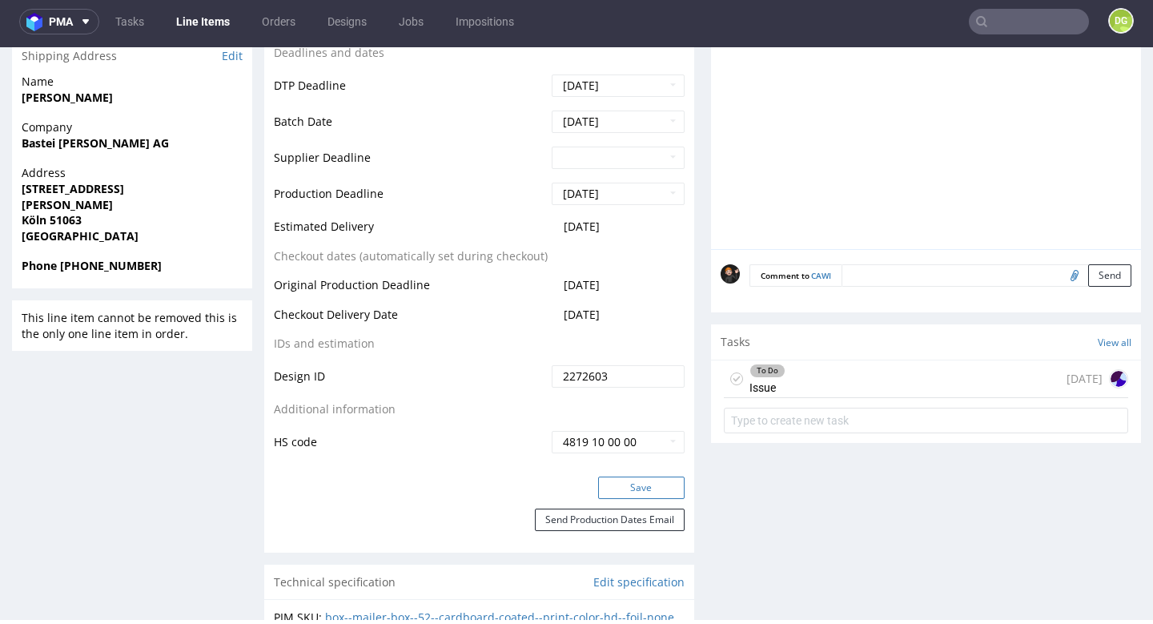
click at [637, 484] on button "Save" at bounding box center [641, 487] width 86 height 22
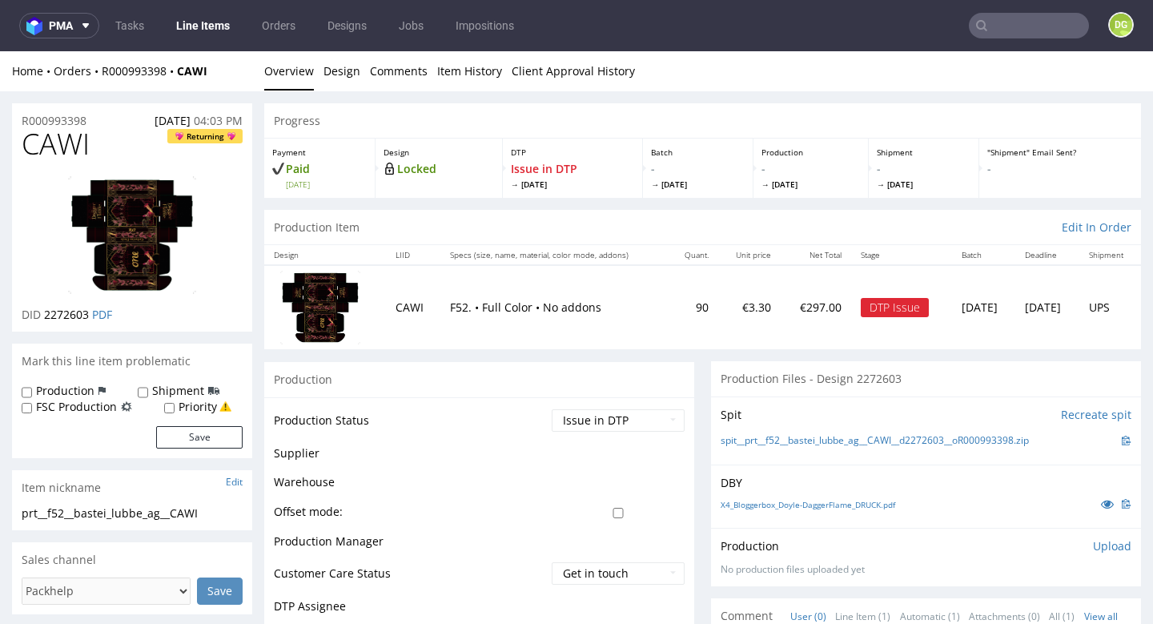
click at [191, 30] on link "Line Items" at bounding box center [203, 26] width 73 height 26
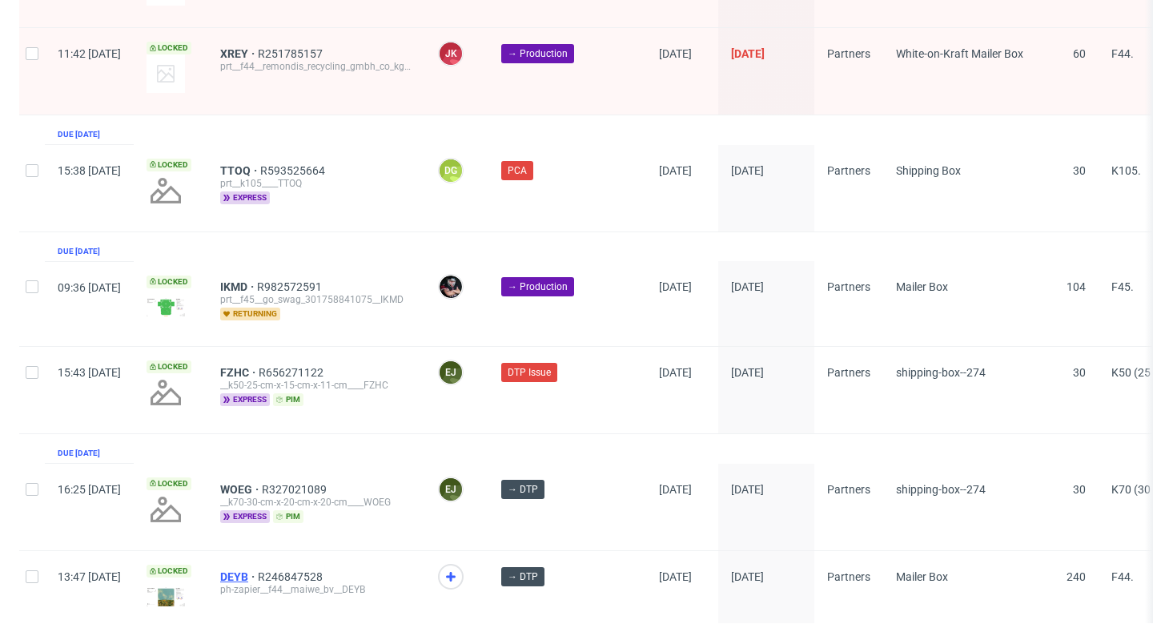
click at [258, 570] on span "DEYB" at bounding box center [239, 576] width 38 height 13
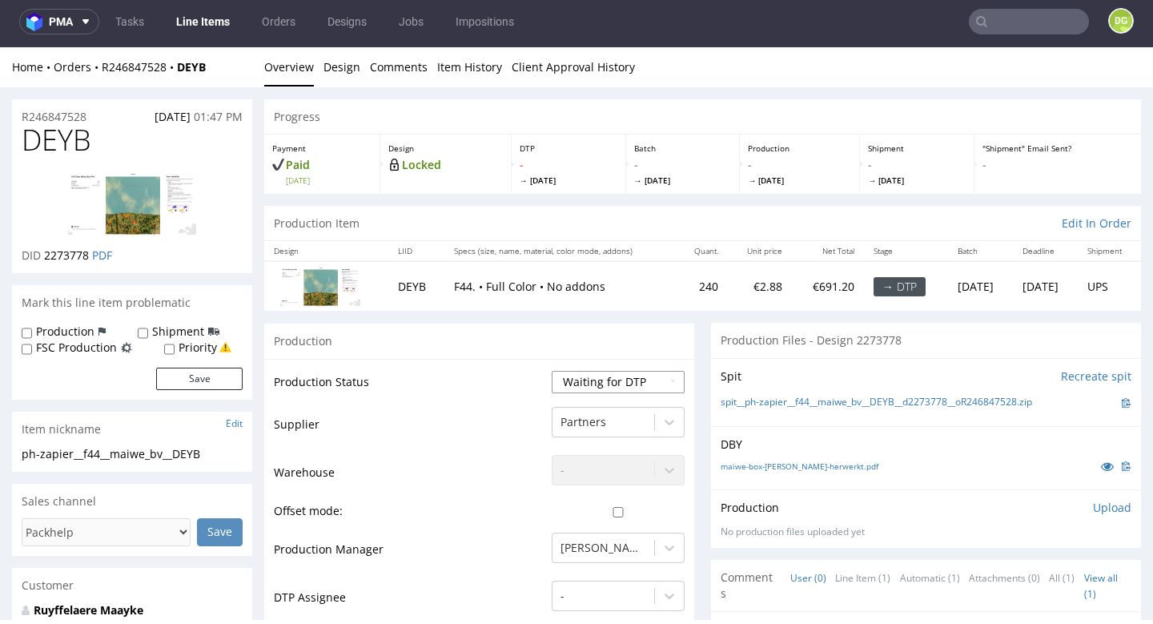
select select "dtp_in_process"
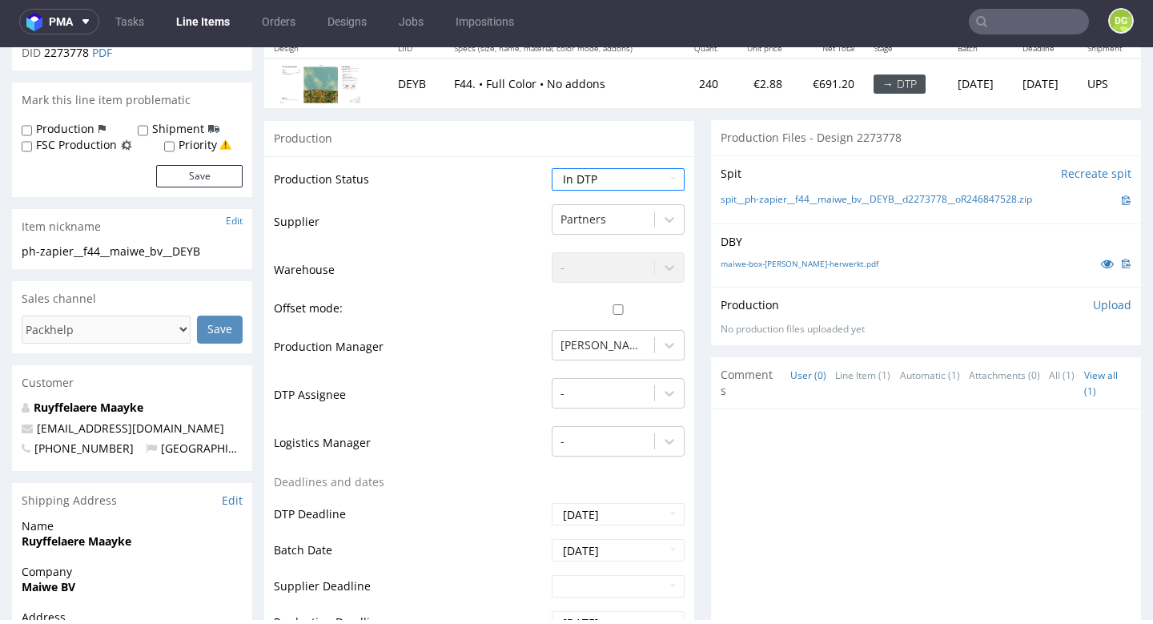
scroll to position [231, 0]
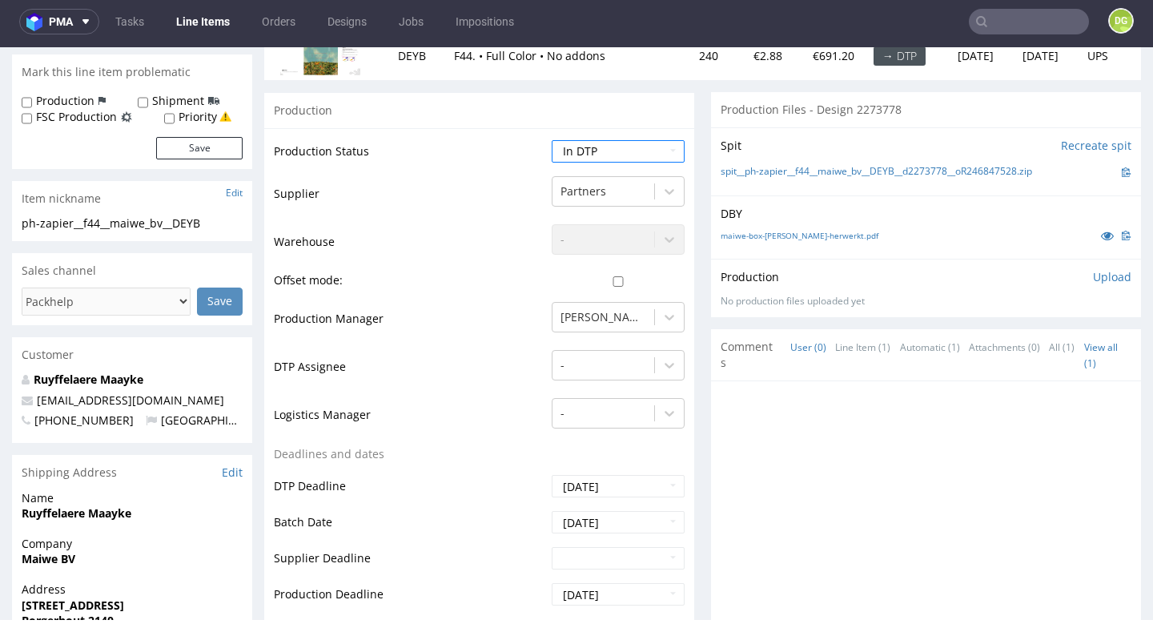
click at [622, 343] on td "Ewa Prus" at bounding box center [616, 324] width 137 height 48
click at [610, 355] on div at bounding box center [603, 364] width 86 height 19
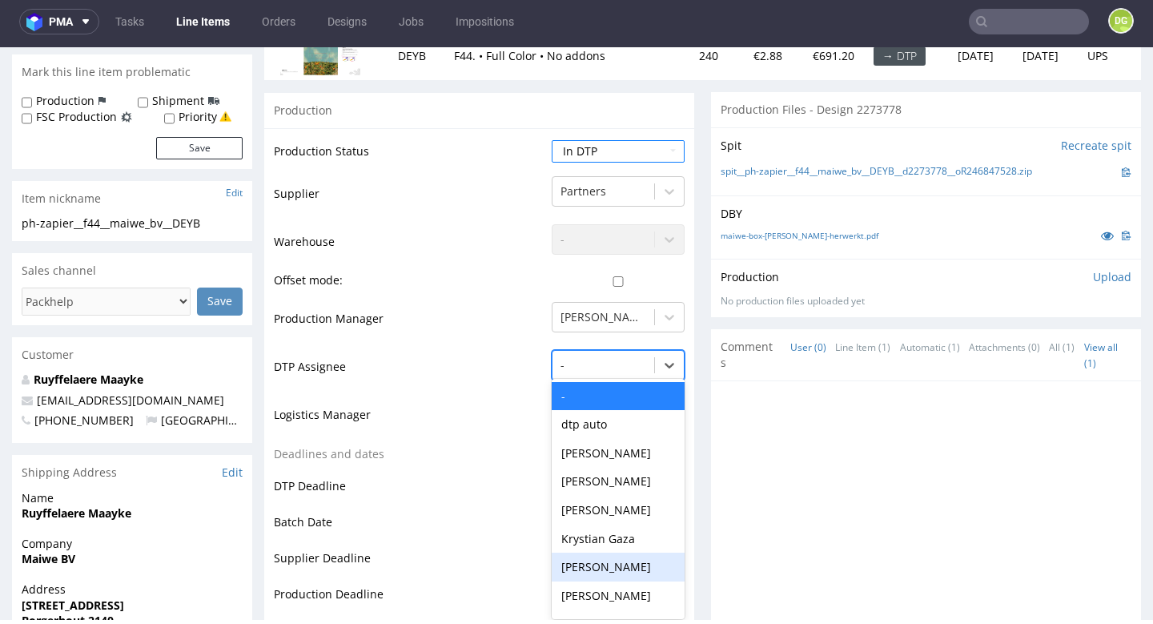
click at [597, 552] on div "[PERSON_NAME]" at bounding box center [618, 566] width 133 height 29
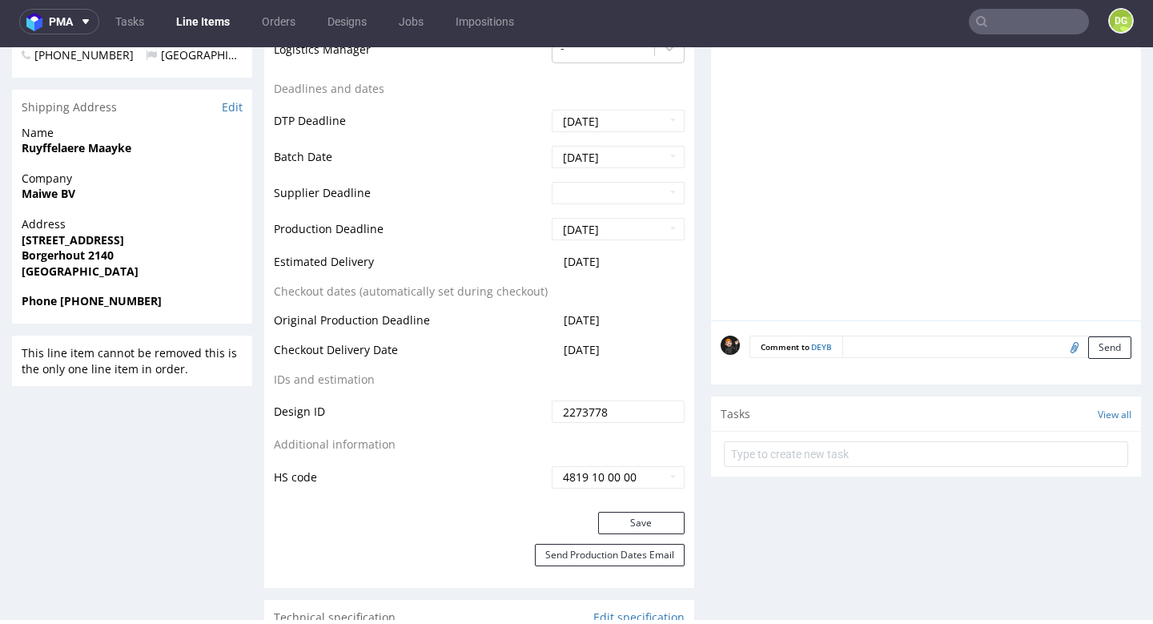
scroll to position [596, 0]
click at [657, 512] on button "Save" at bounding box center [641, 522] width 86 height 22
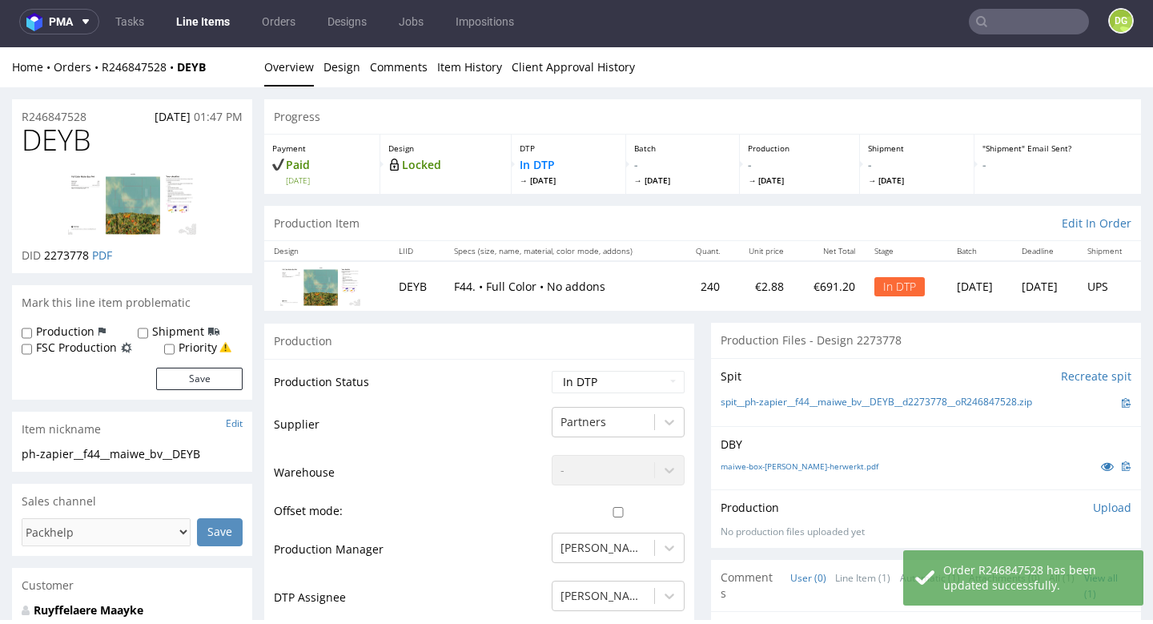
scroll to position [0, 0]
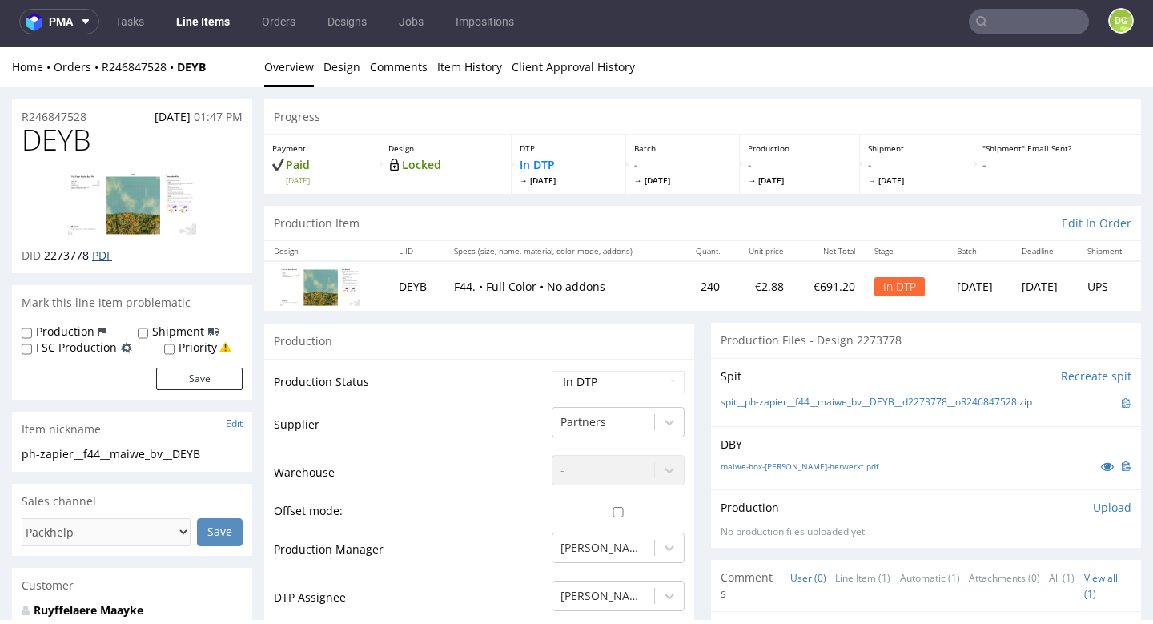
click at [107, 253] on link "PDF" at bounding box center [102, 254] width 20 height 15
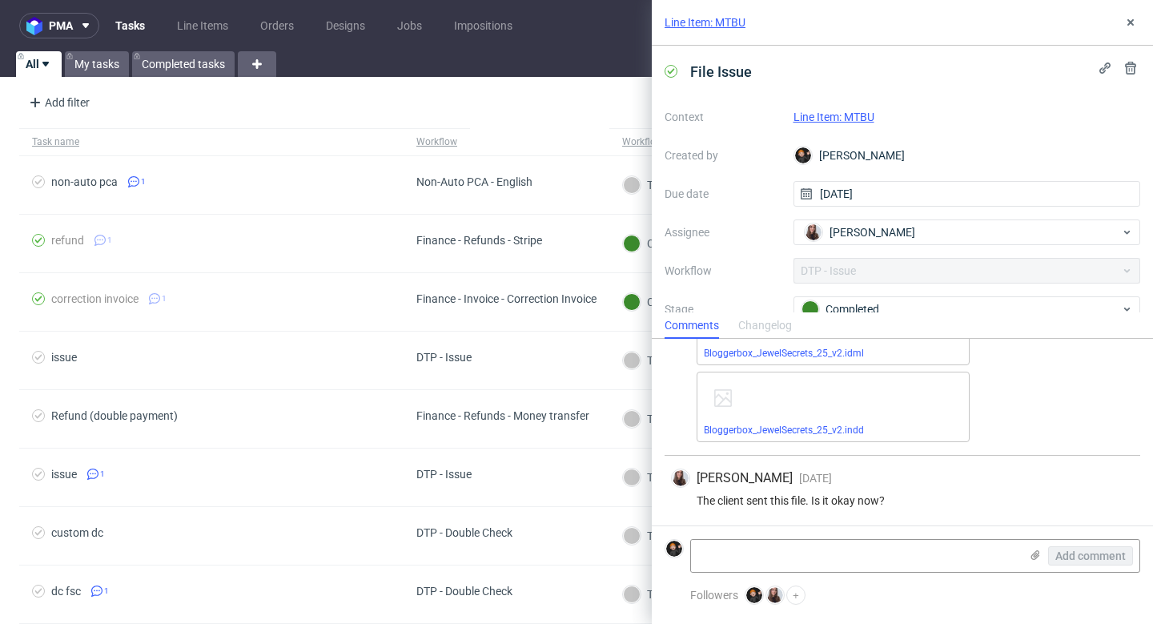
click at [845, 118] on link "Line Item: MTBU" at bounding box center [833, 116] width 81 height 13
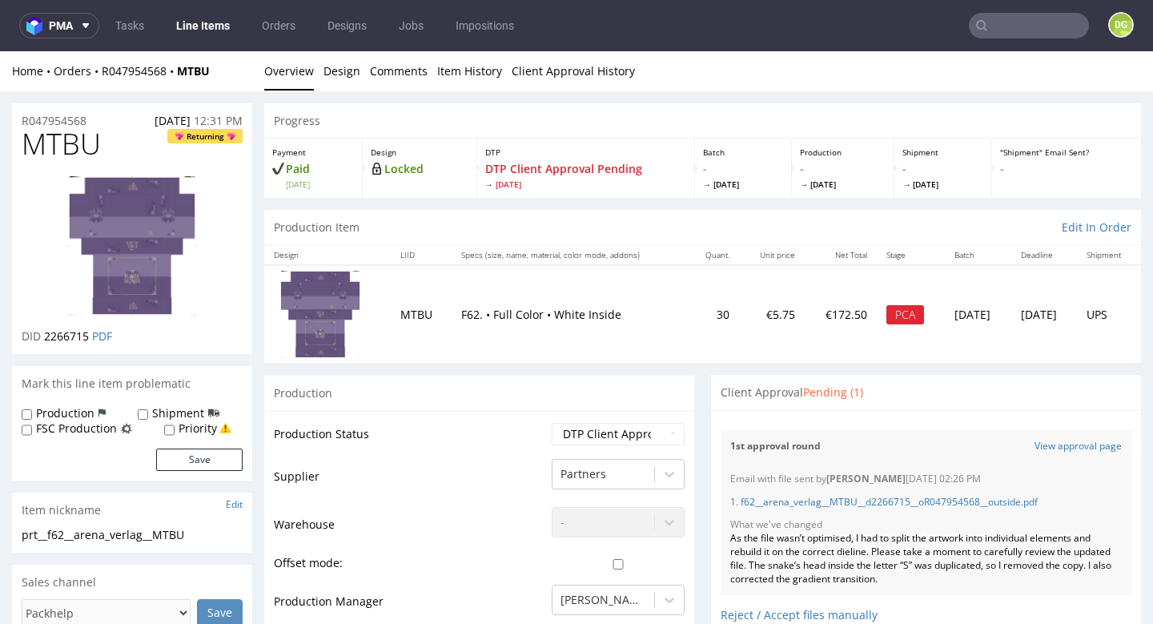
scroll to position [283, 0]
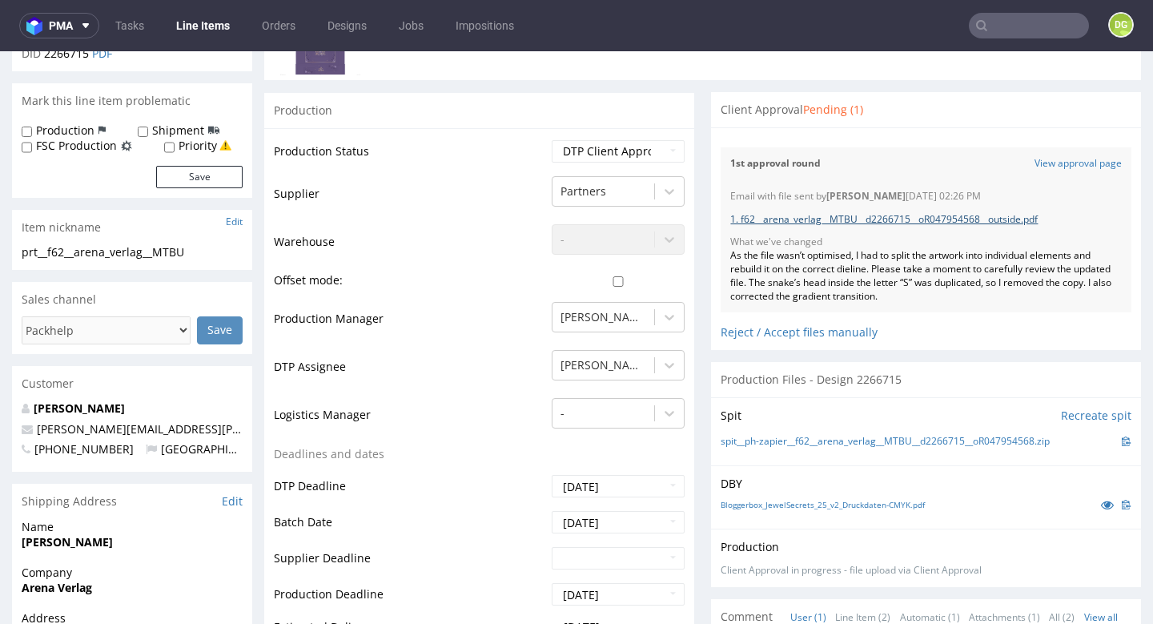
click at [890, 212] on link "1. f62__arena_verlag__MTBU__d2266715__oR047954568__outside.pdf" at bounding box center [883, 219] width 307 height 14
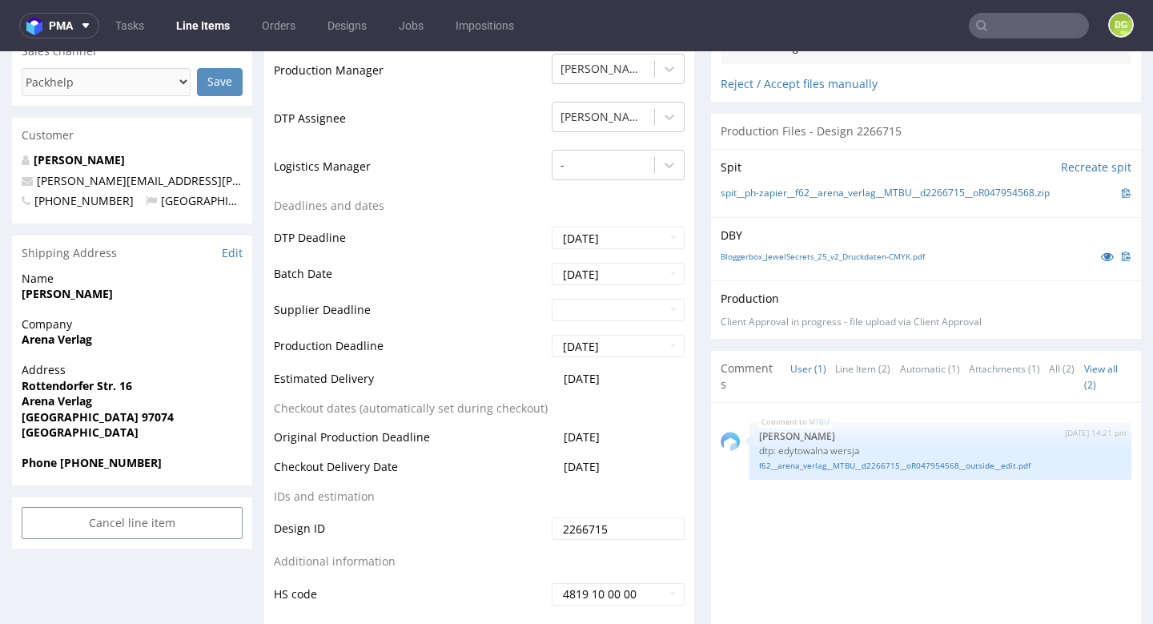
scroll to position [0, 0]
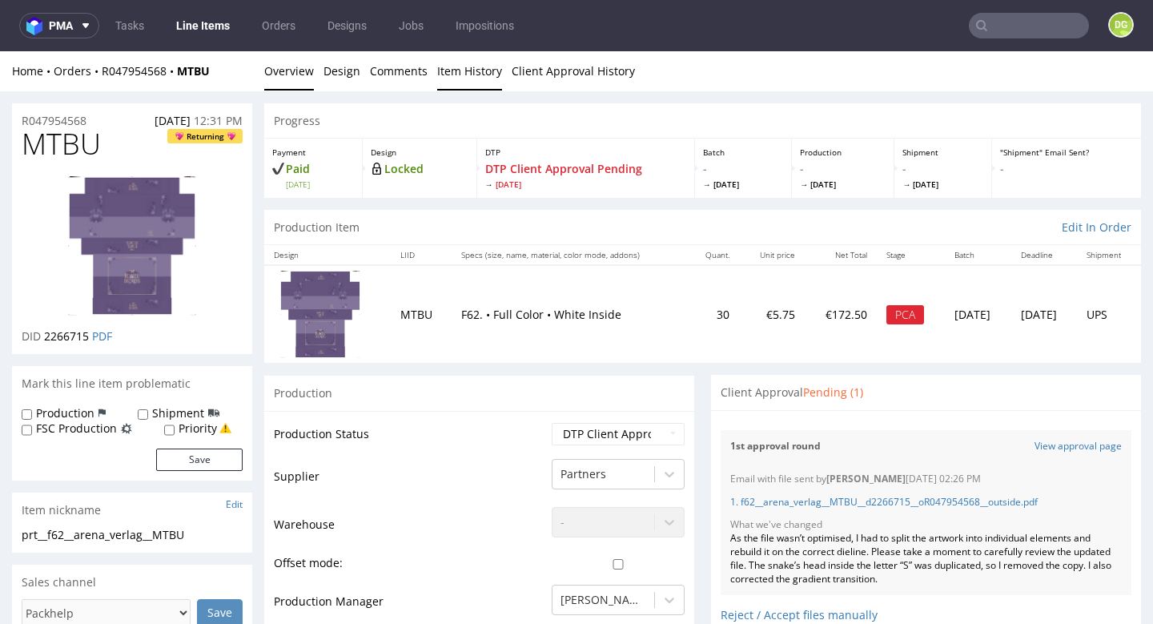
click at [440, 68] on link "Item History" at bounding box center [469, 70] width 65 height 39
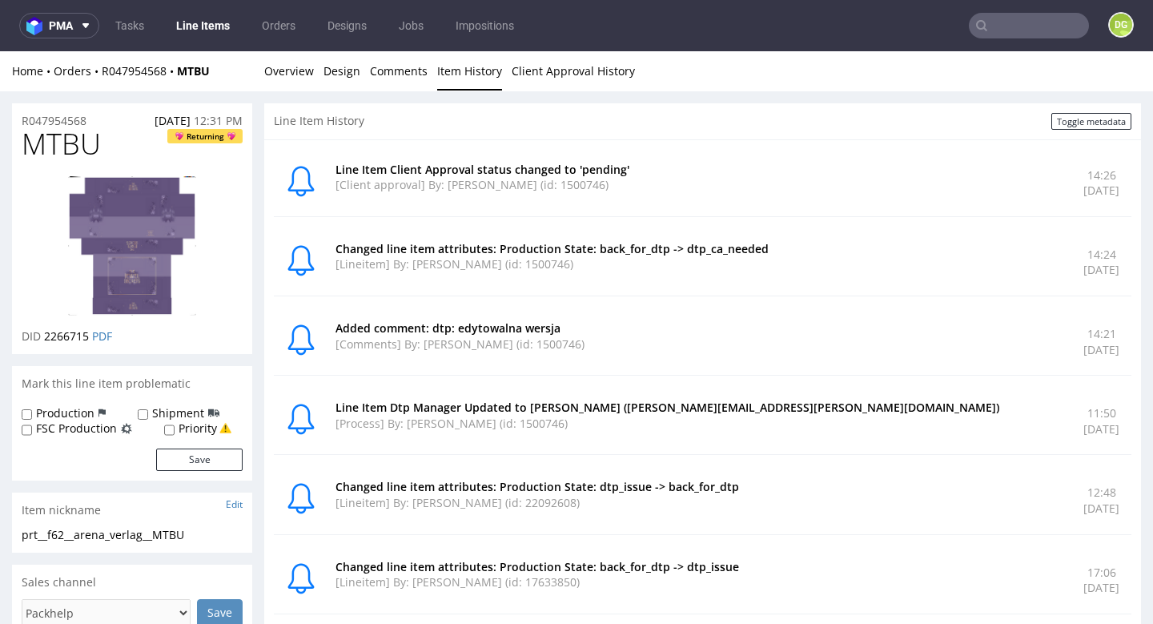
click at [222, 37] on link "Line Items" at bounding box center [203, 26] width 73 height 26
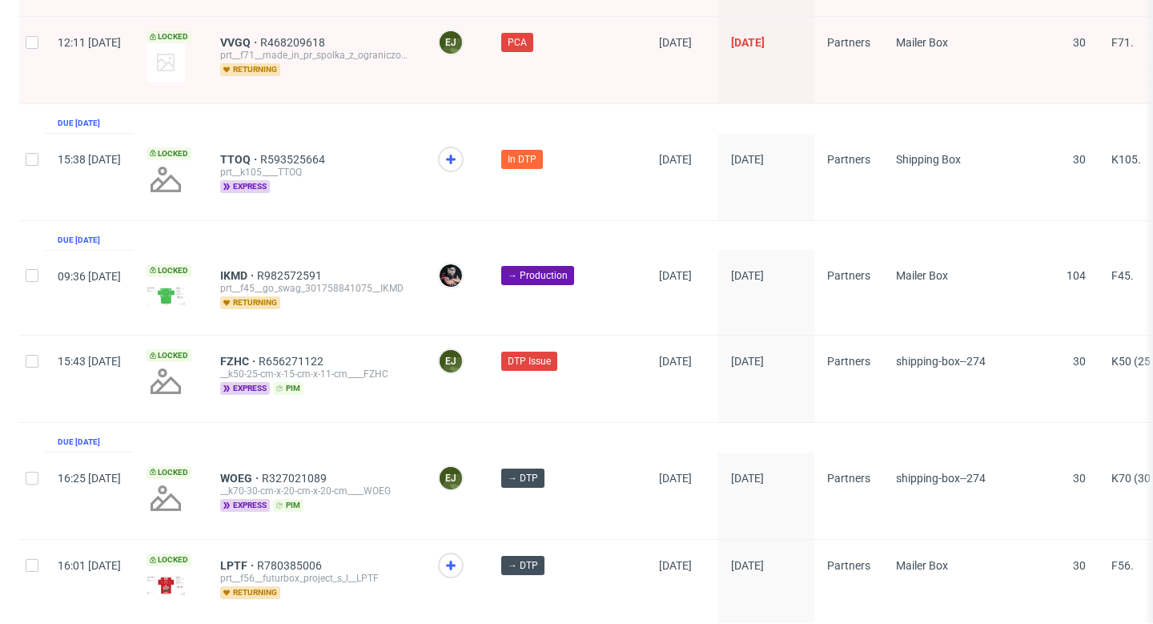
scroll to position [2642, 0]
